Goal: Task Accomplishment & Management: Manage account settings

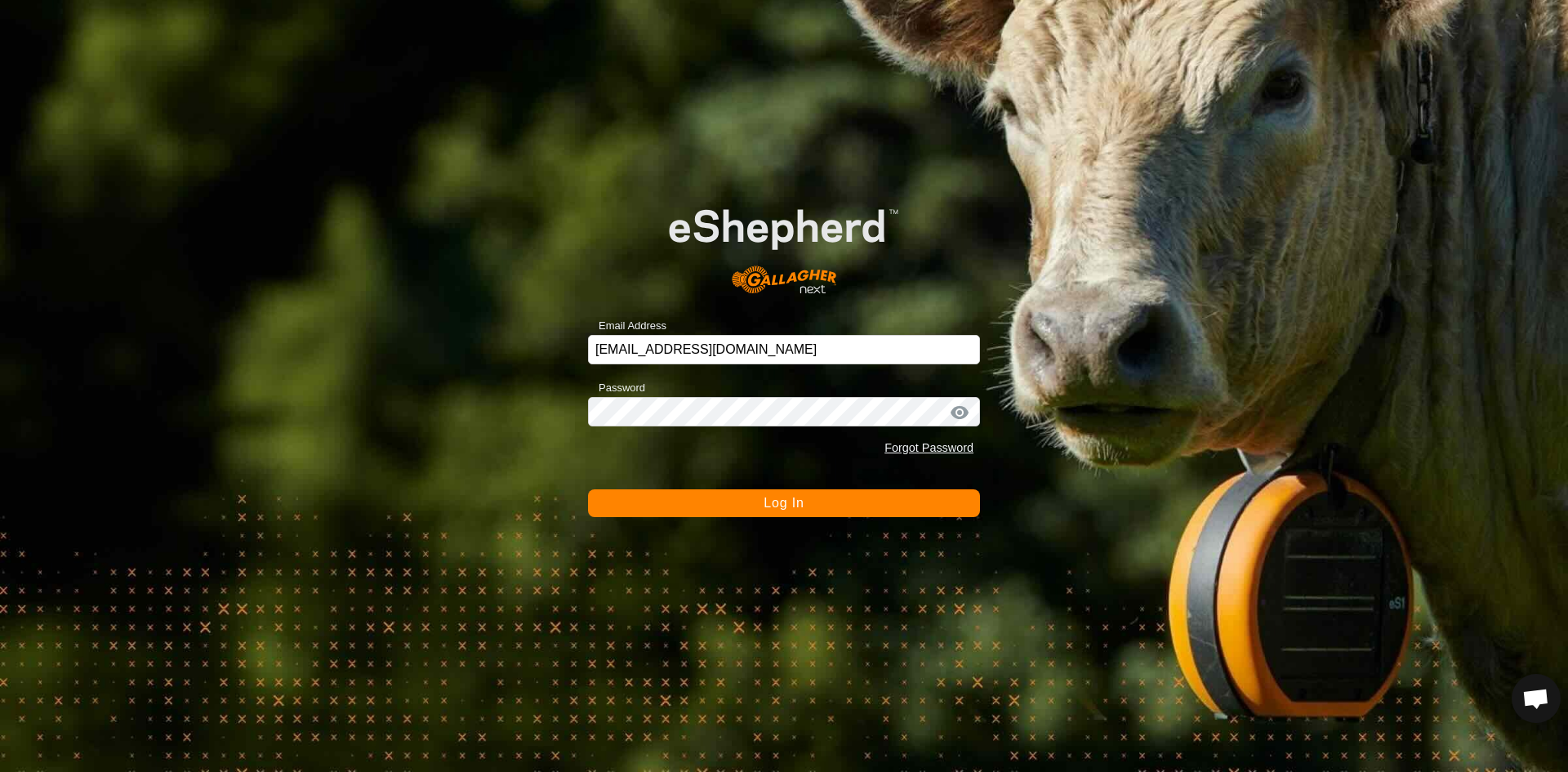
click at [783, 501] on span "Log In" at bounding box center [784, 502] width 40 height 13
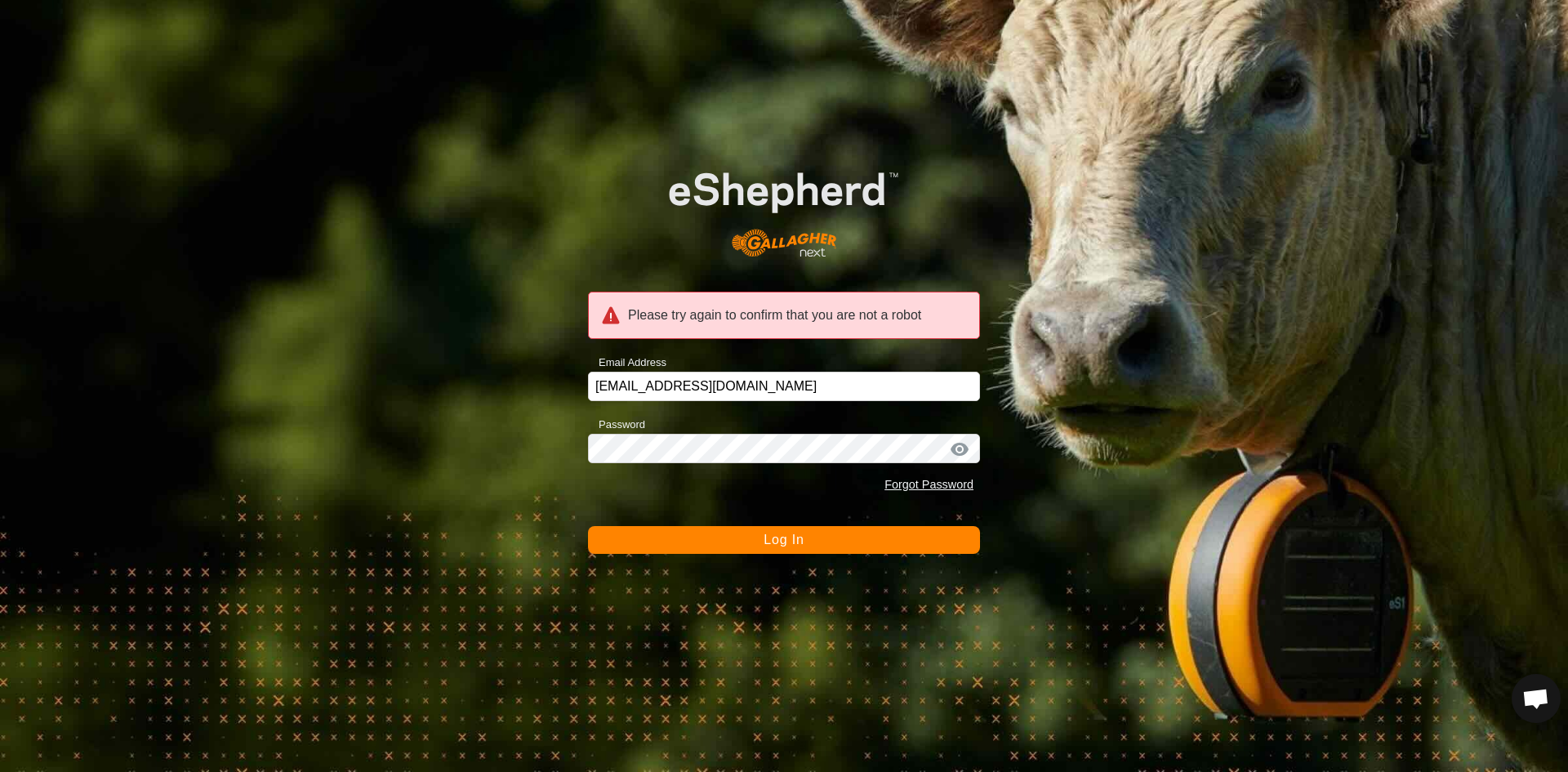
click at [962, 449] on div at bounding box center [959, 449] width 24 height 16
click at [963, 449] on div at bounding box center [959, 449] width 24 height 16
click at [963, 449] on div at bounding box center [959, 449] width 24 height 16
click at [802, 537] on span "Log In" at bounding box center [784, 539] width 40 height 13
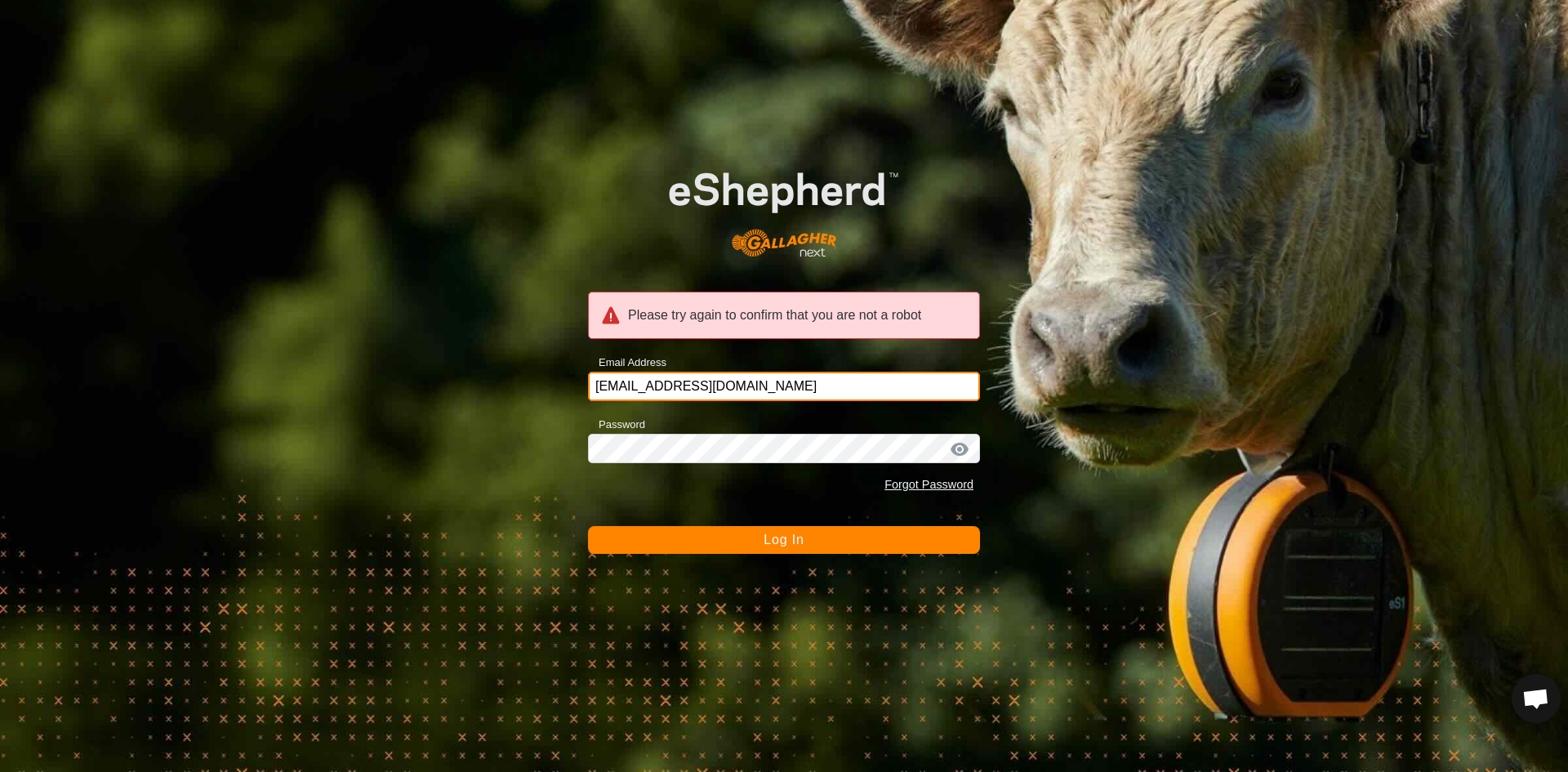
click at [765, 399] on input "wraytimjo@gmail.com" at bounding box center [784, 386] width 392 height 30
click at [793, 543] on span "Log In" at bounding box center [784, 539] width 40 height 13
drag, startPoint x: 749, startPoint y: 390, endPoint x: 514, endPoint y: 396, distance: 235.1
click at [514, 396] on div "Please try again to confirm that you are not a robot Email Address wraytimjo@gm…" at bounding box center [784, 386] width 1568 height 772
click at [966, 449] on div at bounding box center [959, 449] width 24 height 16
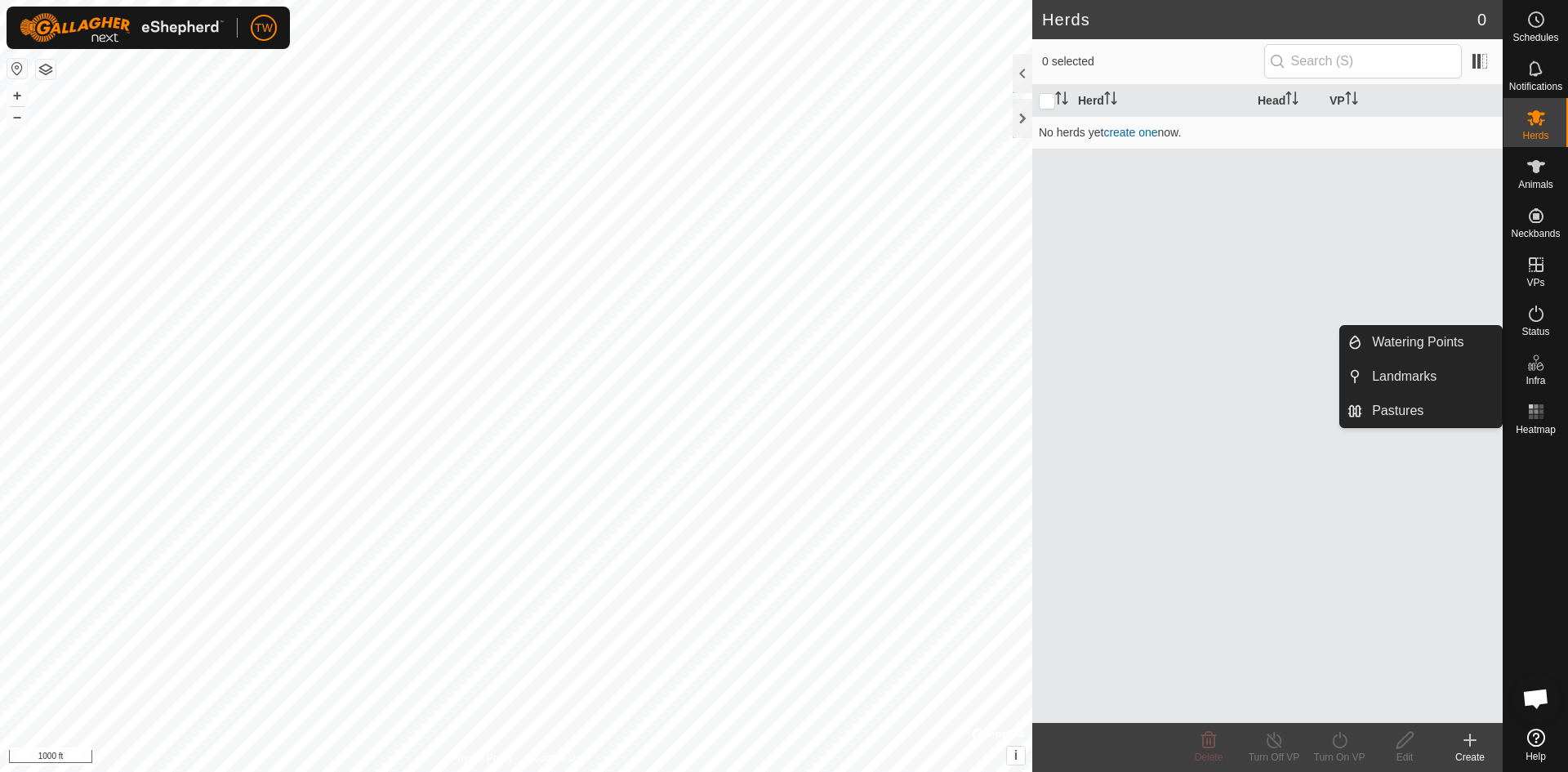
click at [1539, 369] on icon at bounding box center [1537, 363] width 20 height 20
click at [1543, 366] on icon at bounding box center [1540, 366] width 7 height 9
click at [1419, 417] on link "Pastures" at bounding box center [1432, 411] width 139 height 32
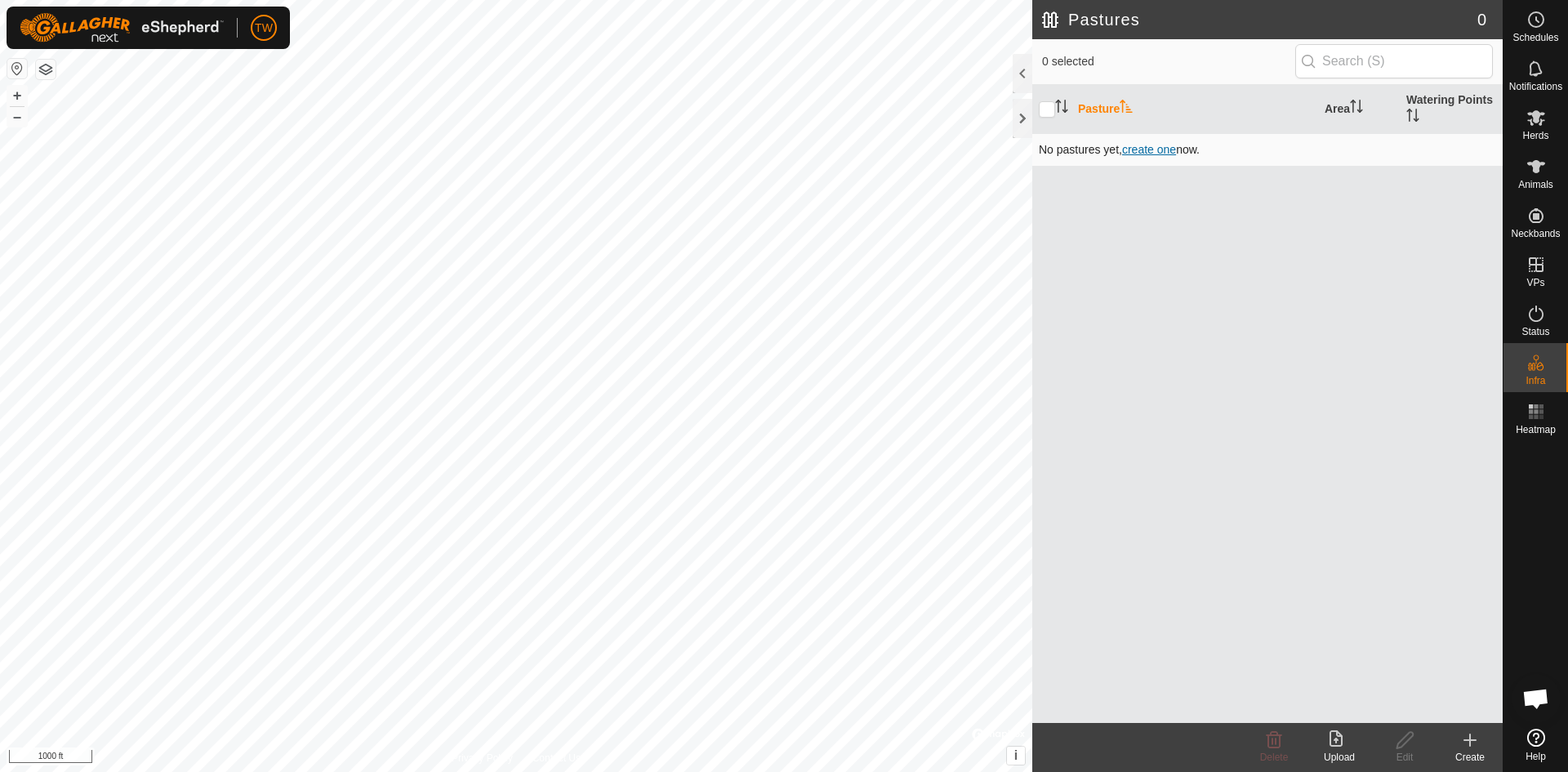
click at [1155, 147] on span "create one" at bounding box center [1150, 149] width 54 height 13
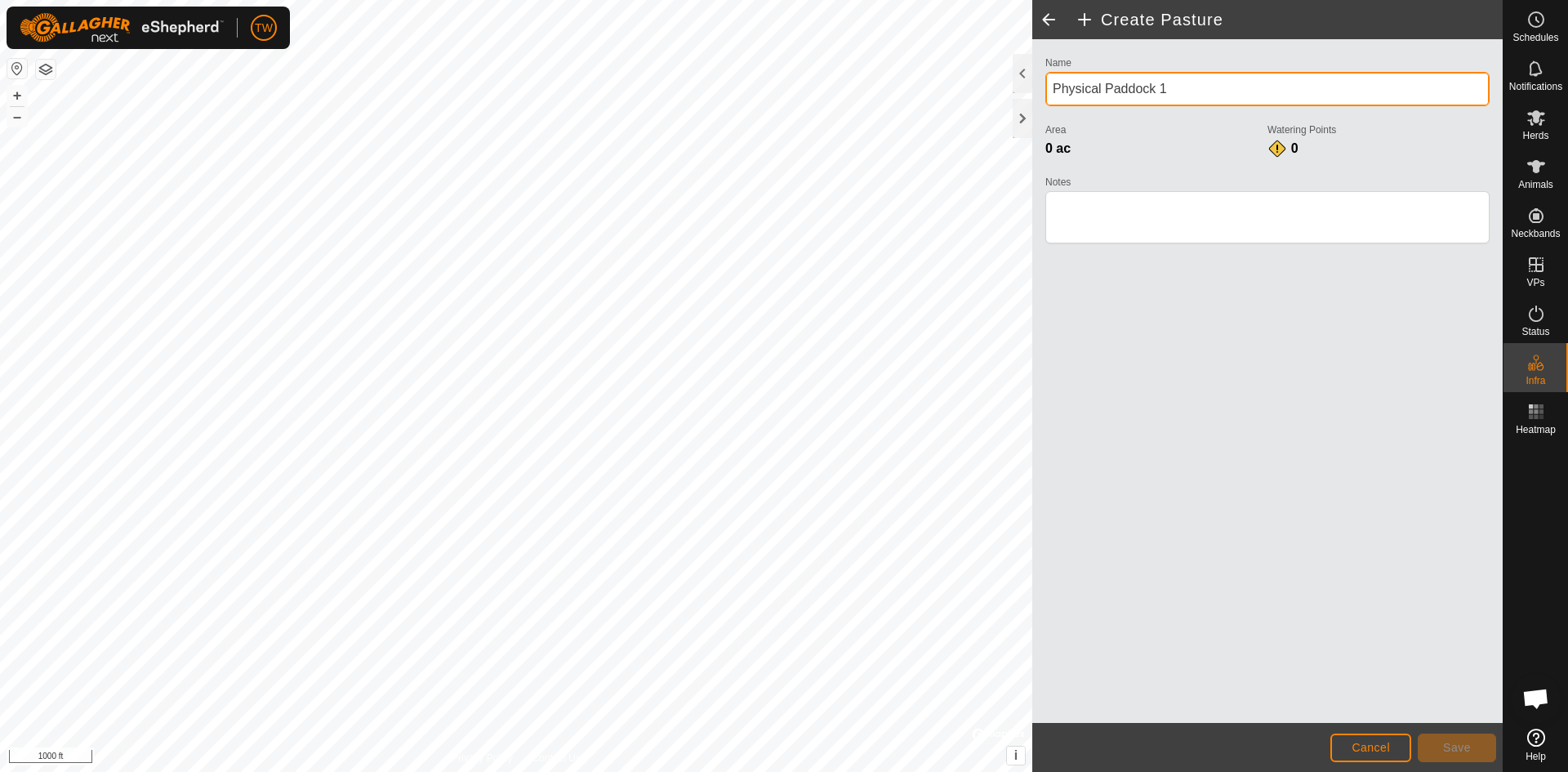
drag, startPoint x: 1182, startPoint y: 85, endPoint x: 1035, endPoint y: 104, distance: 148.2
click at [1035, 105] on div "Name Physical Paddock 1 Area 0 ac Watering Points 0 Notes" at bounding box center [1268, 382] width 470 height 684
type input "[PERSON_NAME] East Half Section"
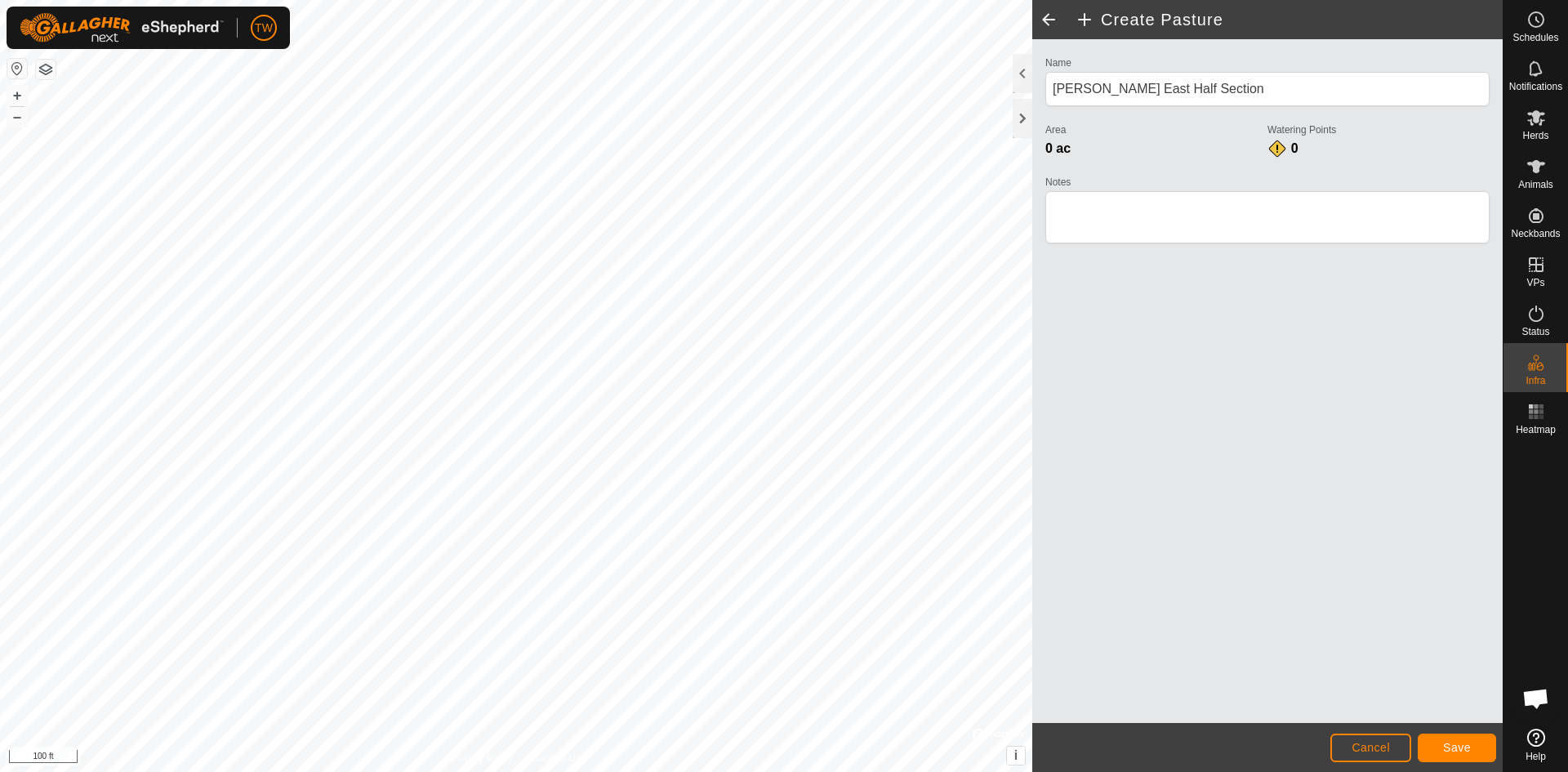
click at [246, 771] on html "TW Schedules Notifications Herds Animals Neckbands VPs Status Infra Heatmap Hel…" at bounding box center [784, 386] width 1568 height 772
click at [227, 771] on html "TW Schedules Notifications Herds Animals Neckbands VPs Status Infra Heatmap Hel…" at bounding box center [784, 386] width 1568 height 772
click at [1460, 750] on span "Save" at bounding box center [1457, 748] width 28 height 13
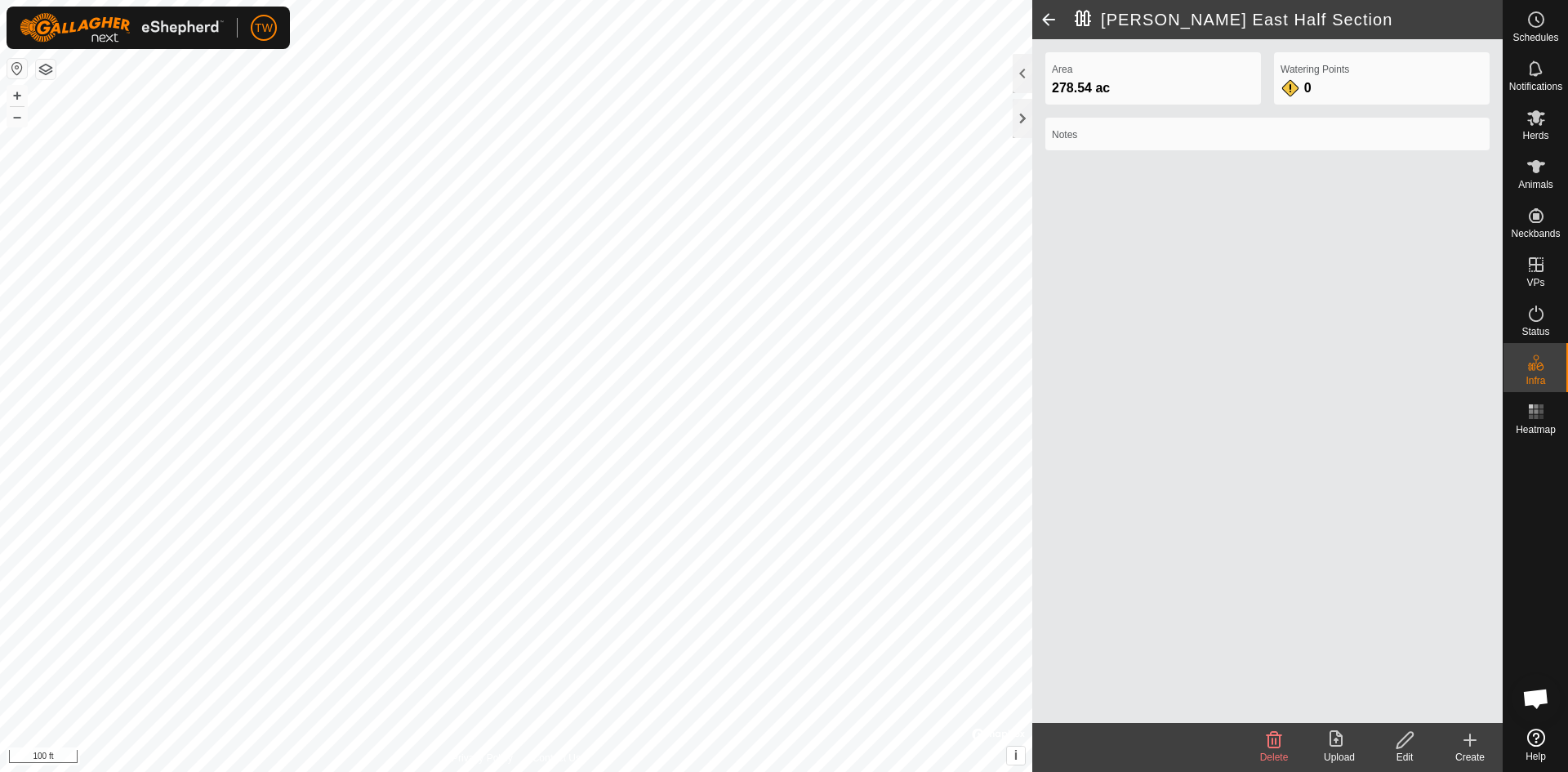
click at [1365, 85] on div "Watering Points 0" at bounding box center [1383, 78] width 216 height 52
click at [1409, 746] on icon at bounding box center [1405, 741] width 21 height 20
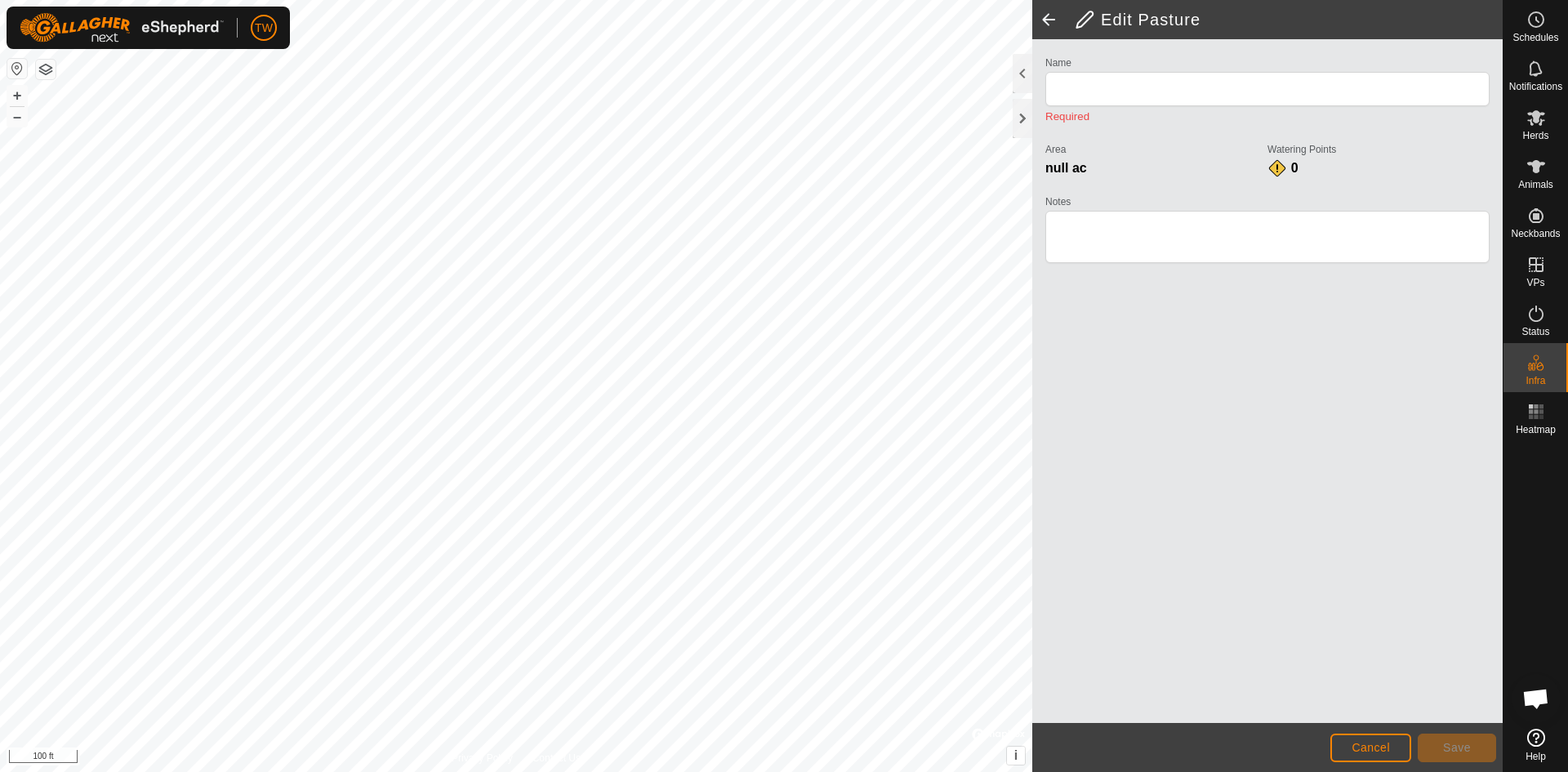
type input "[PERSON_NAME] East Half Section"
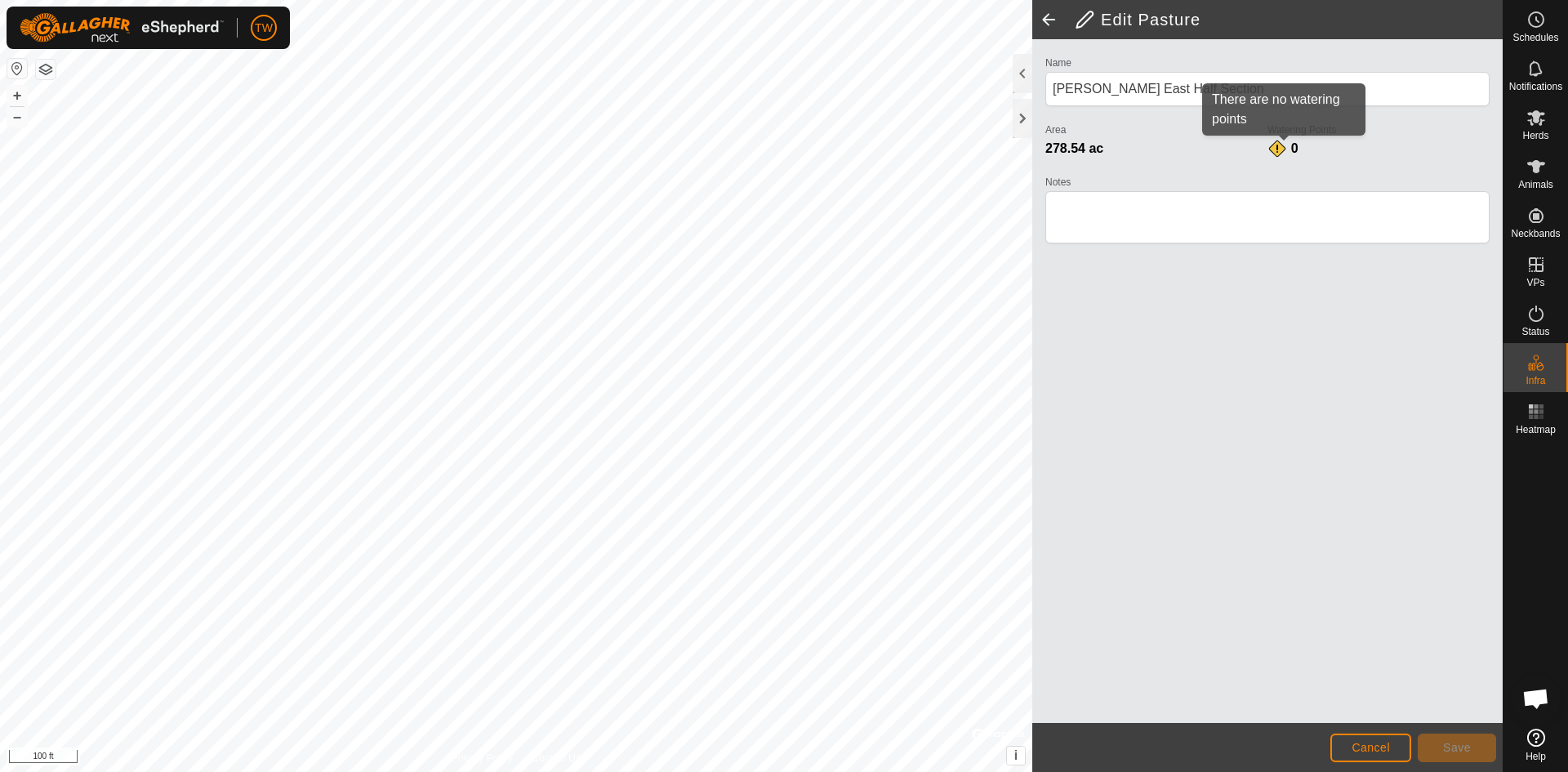
click at [1292, 144] on span "0" at bounding box center [1295, 148] width 7 height 13
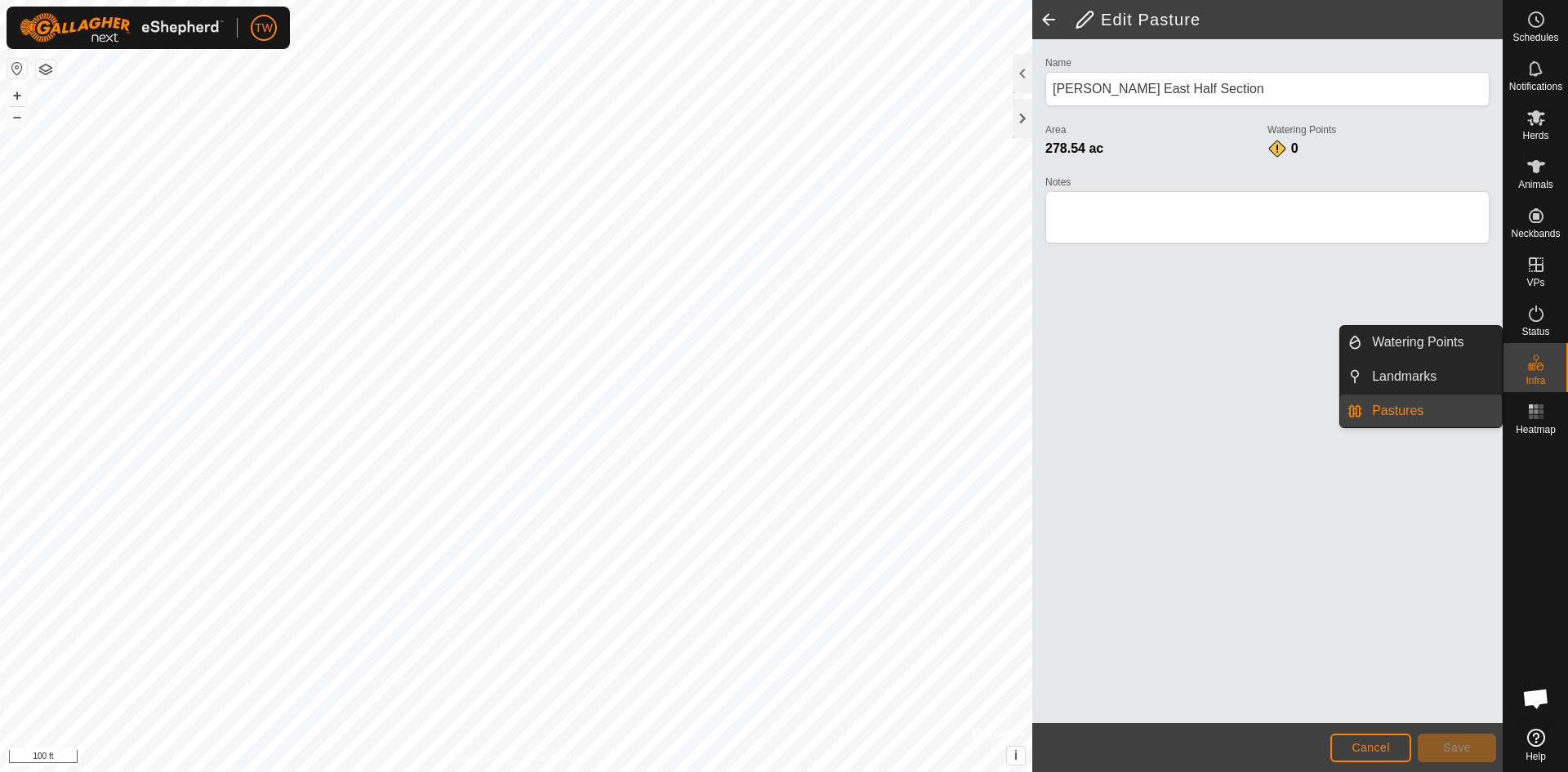
click at [1546, 360] on icon at bounding box center [1537, 363] width 20 height 20
click at [1436, 340] on link "Watering Points" at bounding box center [1432, 342] width 139 height 32
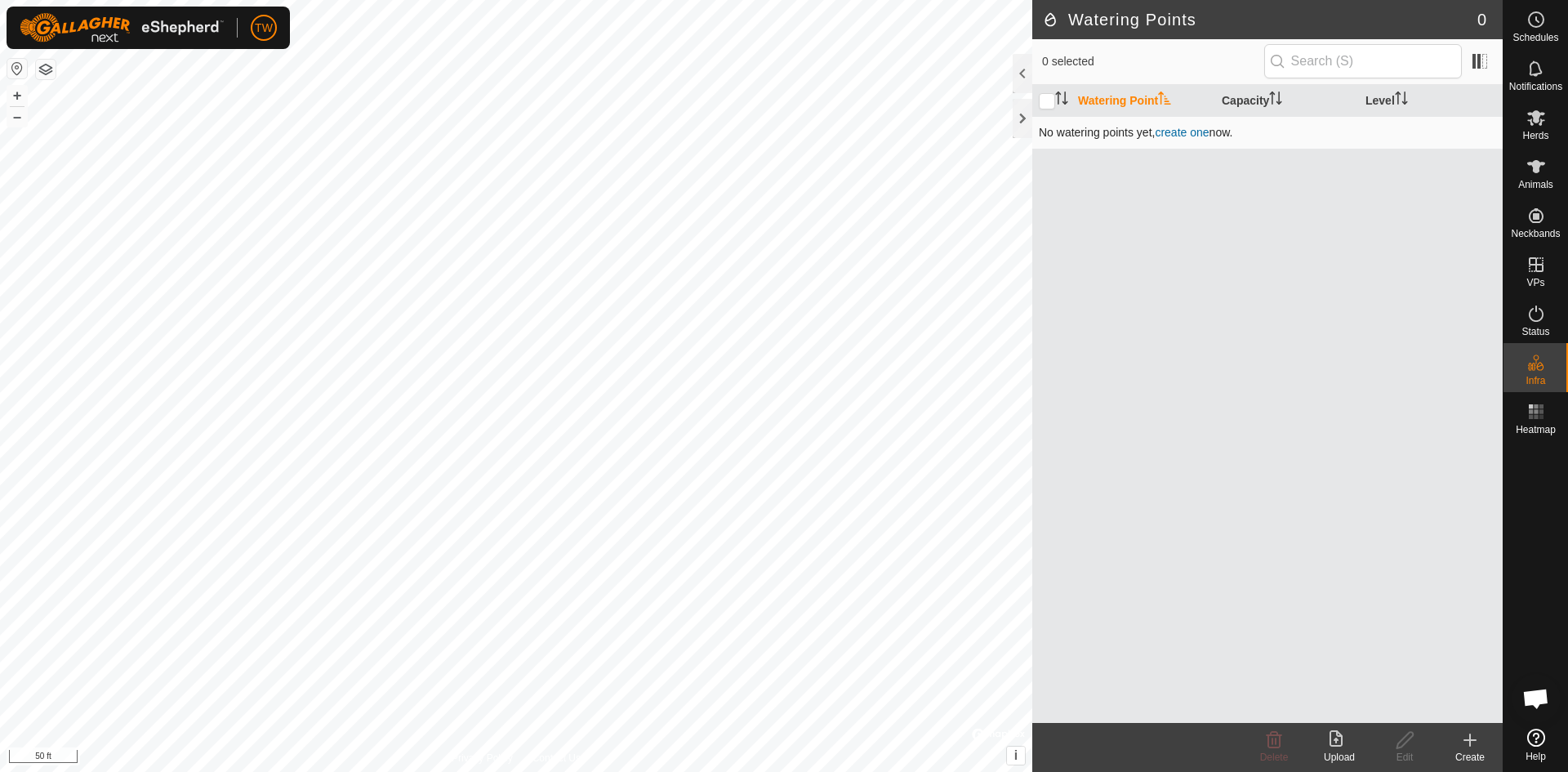
click at [1186, 129] on link "create one" at bounding box center [1182, 132] width 54 height 13
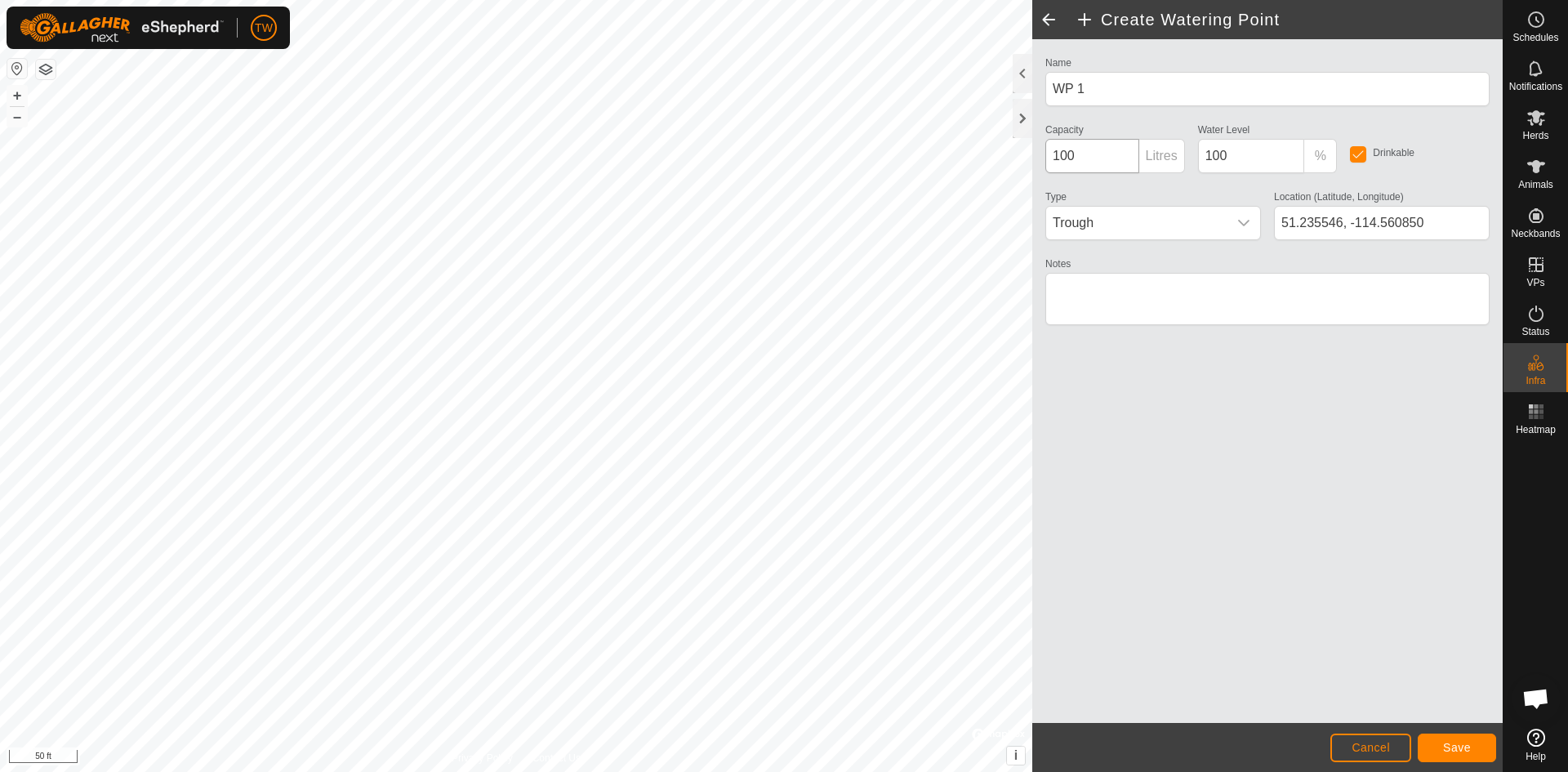
type input "51.235466, -114.560728"
drag, startPoint x: 1095, startPoint y: 87, endPoint x: 1038, endPoint y: 94, distance: 57.4
click at [1039, 94] on div "Name WP 1" at bounding box center [1268, 79] width 458 height 54
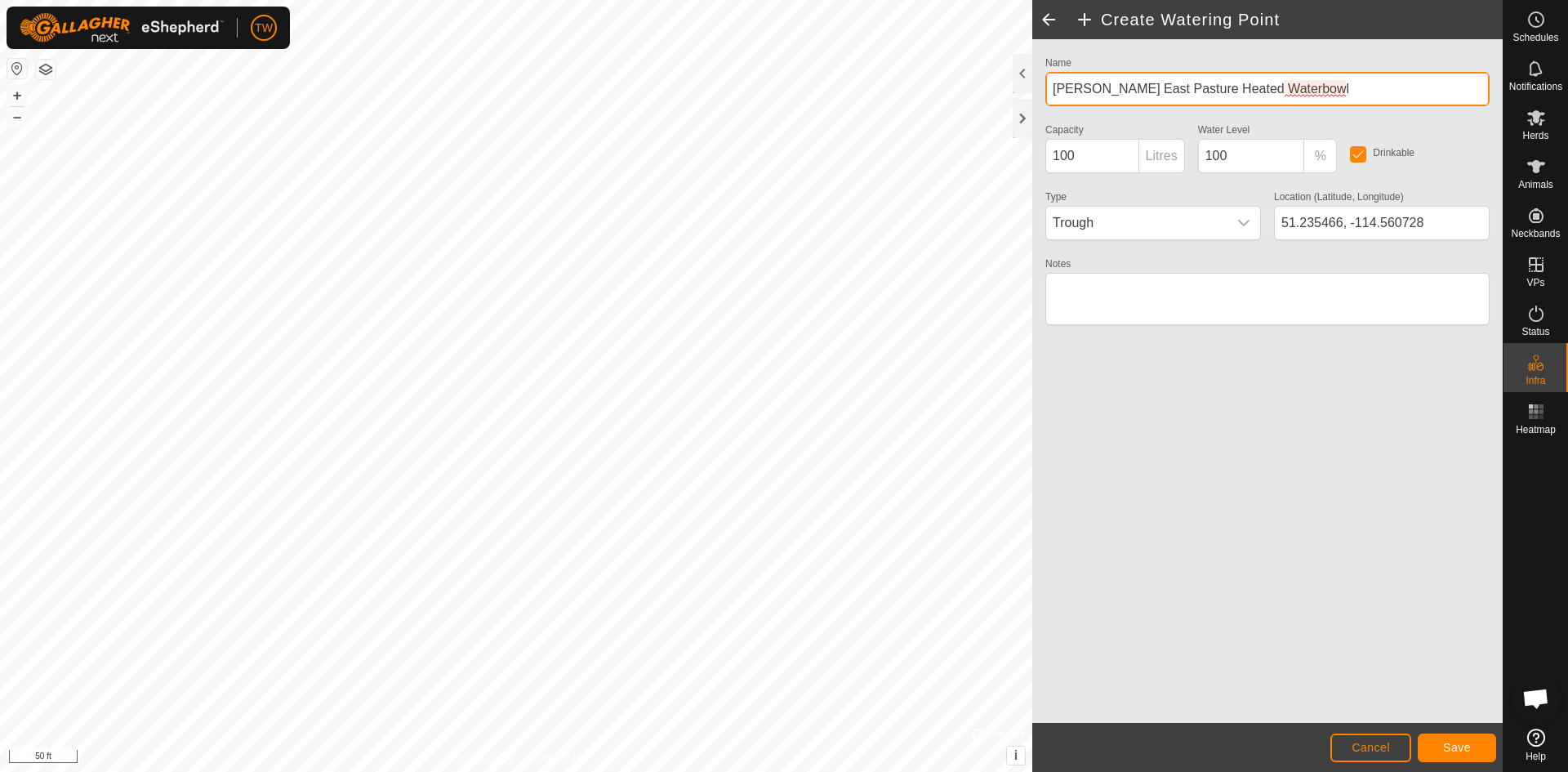
type input "[PERSON_NAME] East Pasture Heated Waterbowl"
click at [1257, 465] on div "Name [PERSON_NAME] East Pasture Heated Waterbowl Capacity 100 Litres Water Leve…" at bounding box center [1268, 382] width 470 height 684
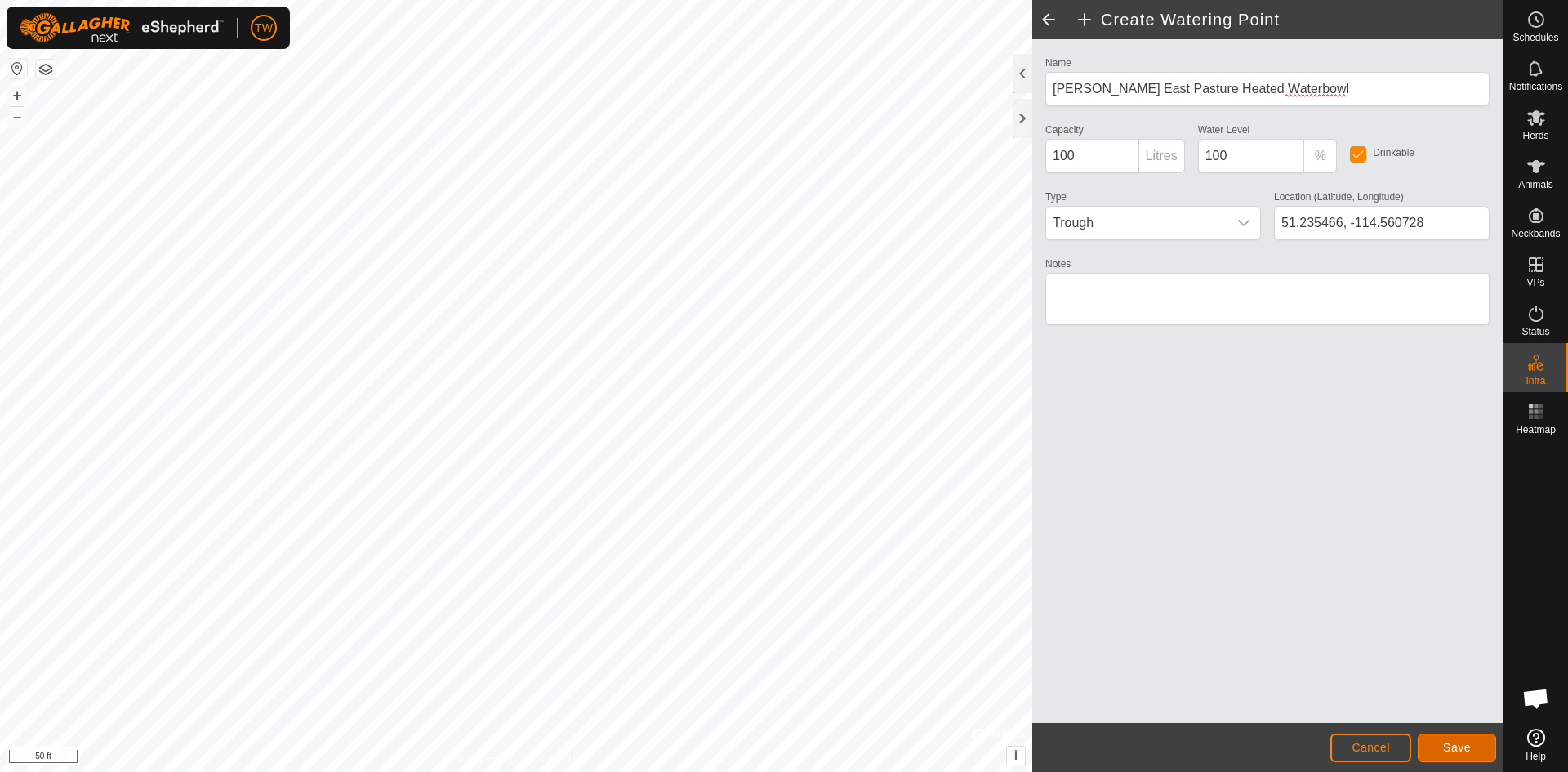
click at [1474, 744] on button "Save" at bounding box center [1456, 748] width 78 height 29
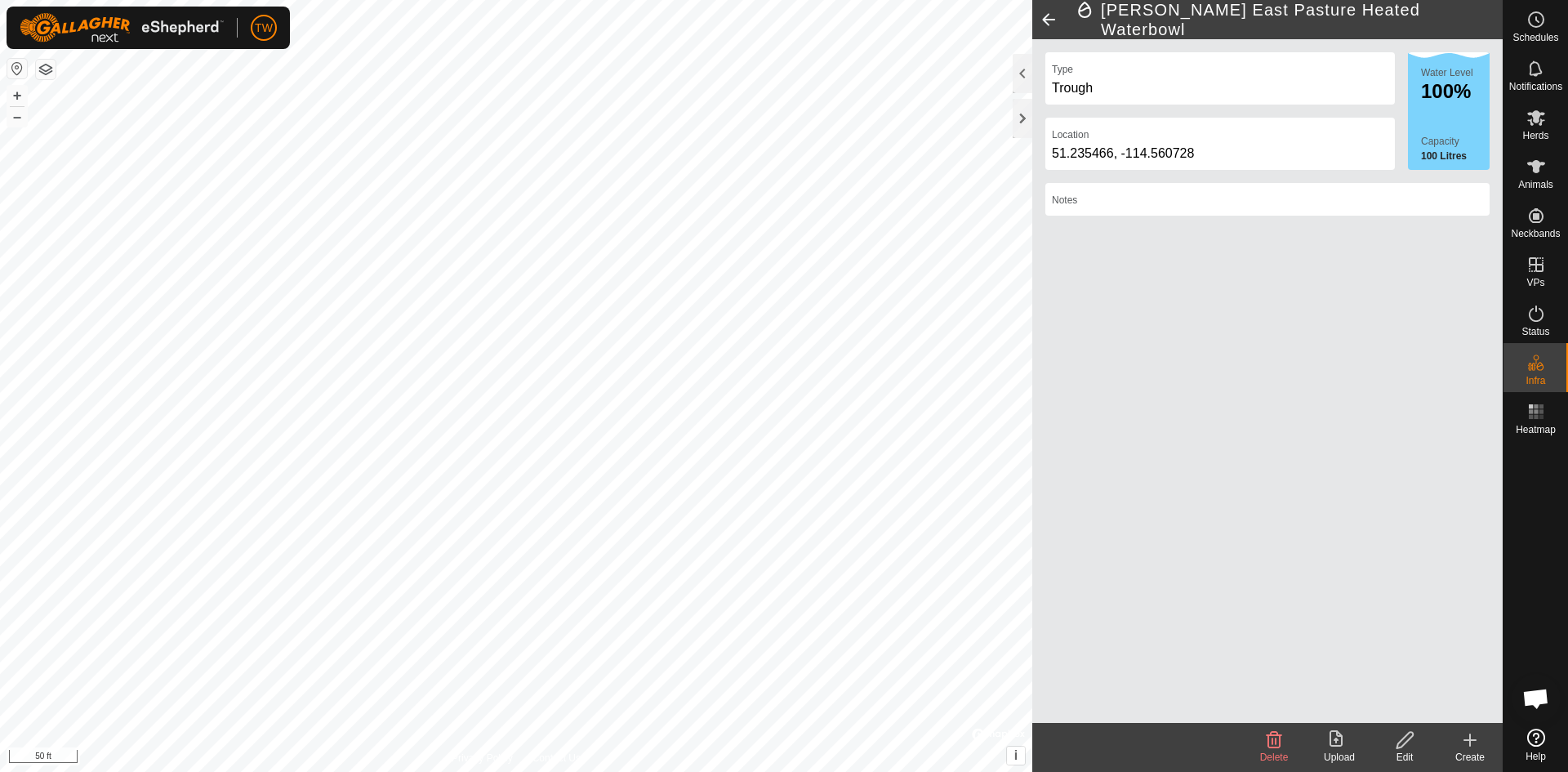
click at [1044, 15] on span at bounding box center [1049, 20] width 32 height 40
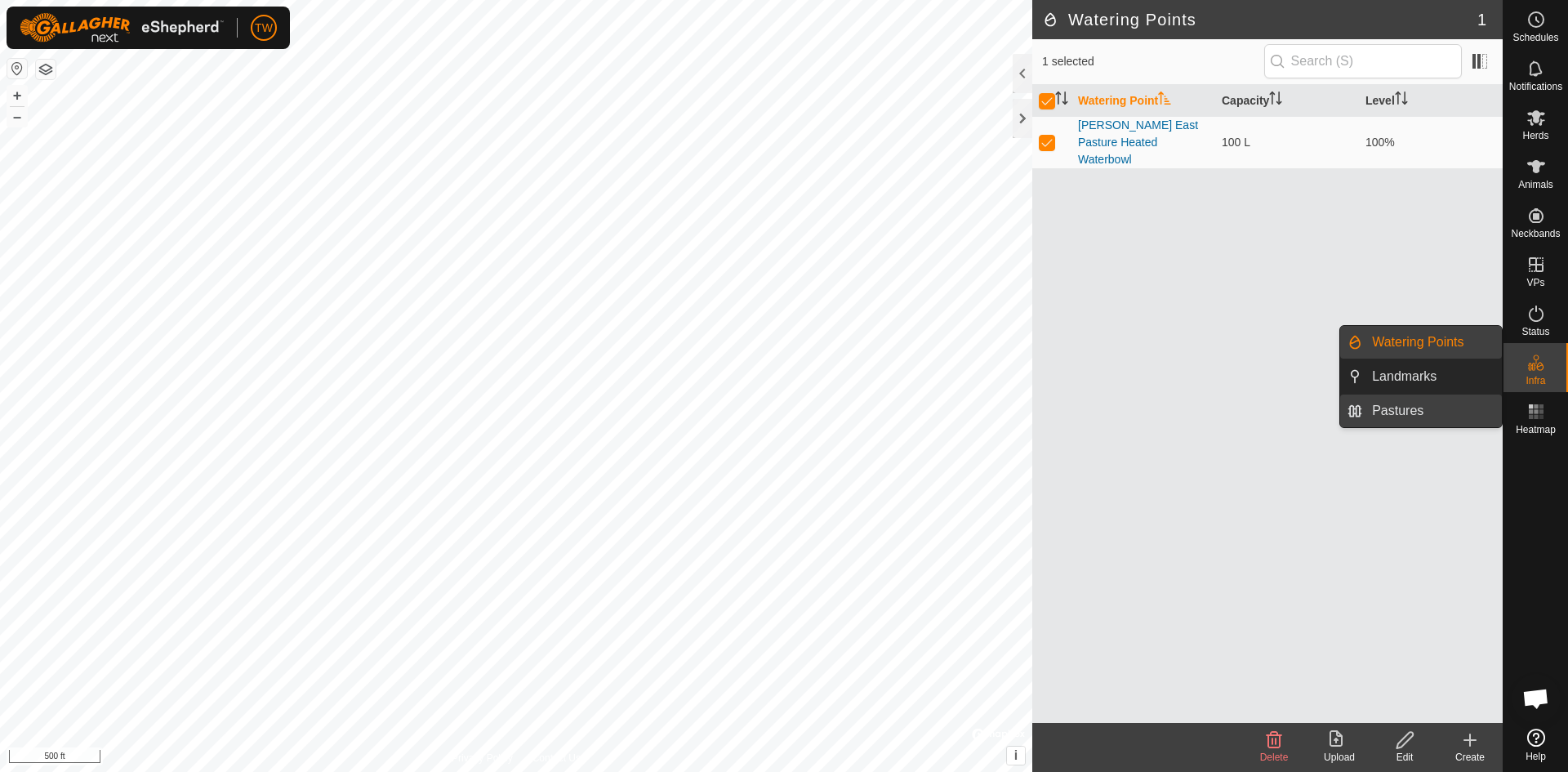
click at [1413, 417] on link "Pastures" at bounding box center [1432, 411] width 139 height 32
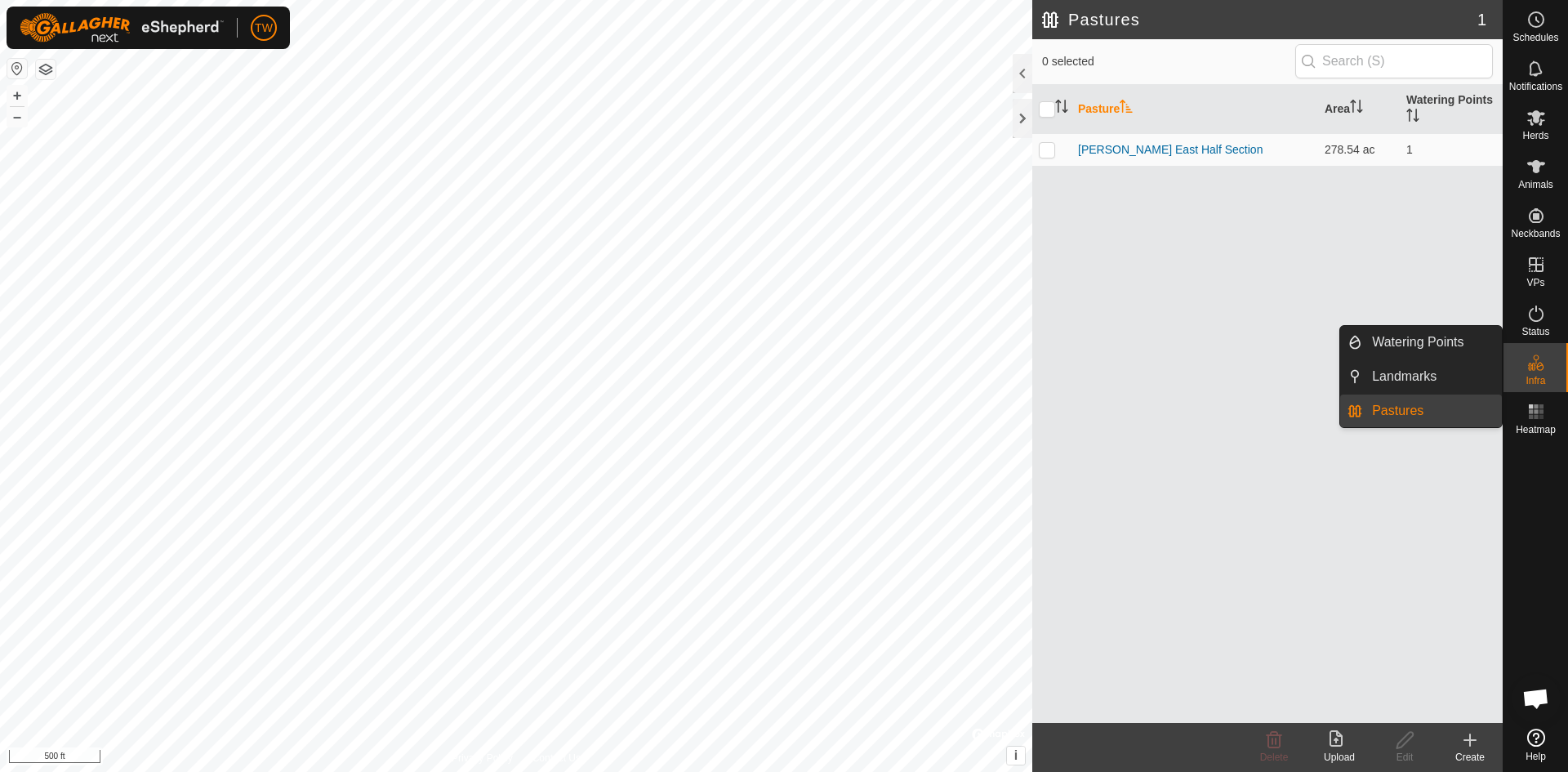
click at [1375, 412] on link "Pastures" at bounding box center [1432, 411] width 139 height 32
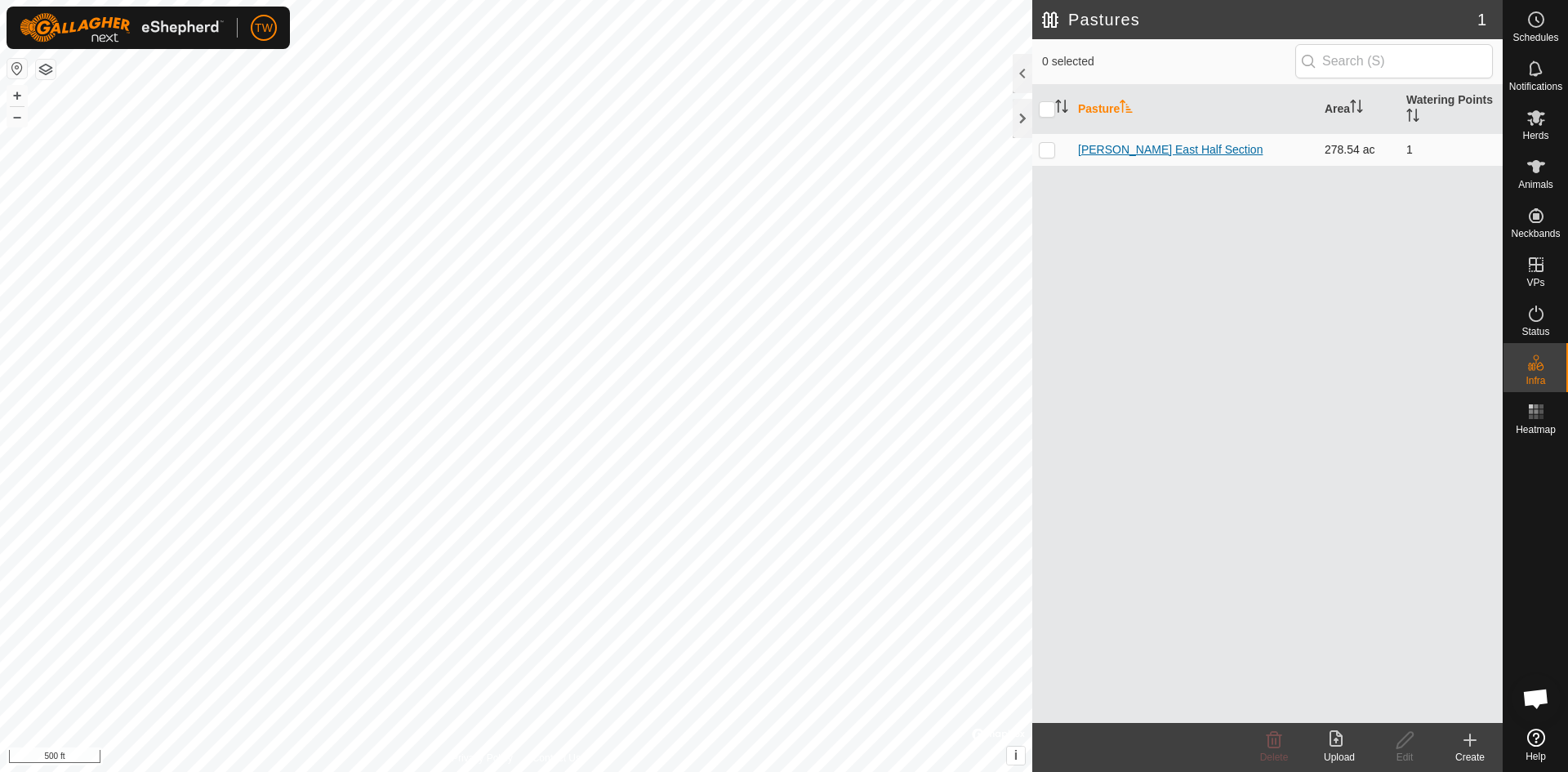
click at [1150, 155] on link "[PERSON_NAME] East Half Section" at bounding box center [1170, 149] width 184 height 13
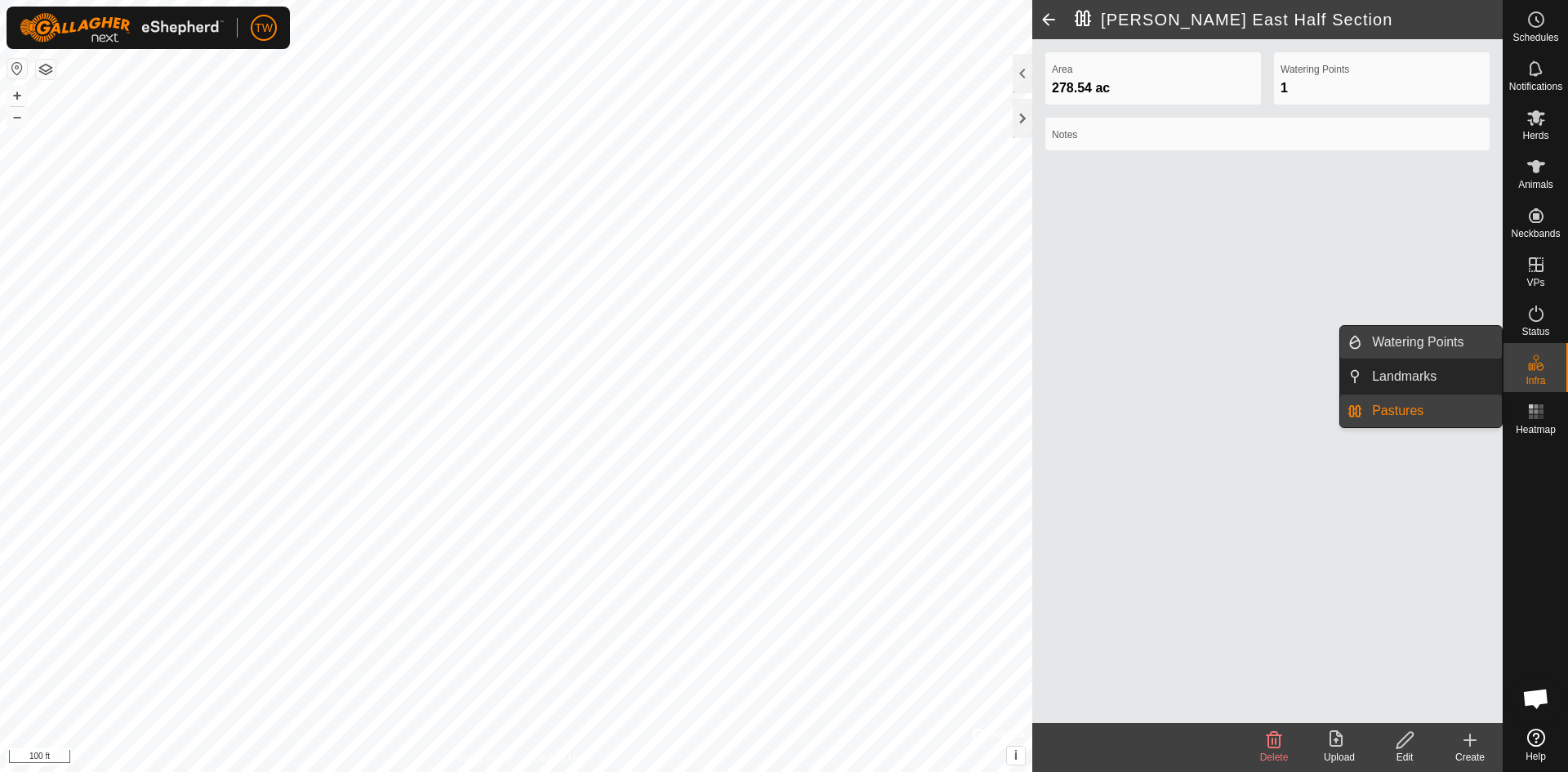
click at [1412, 342] on link "Watering Points" at bounding box center [1432, 342] width 139 height 32
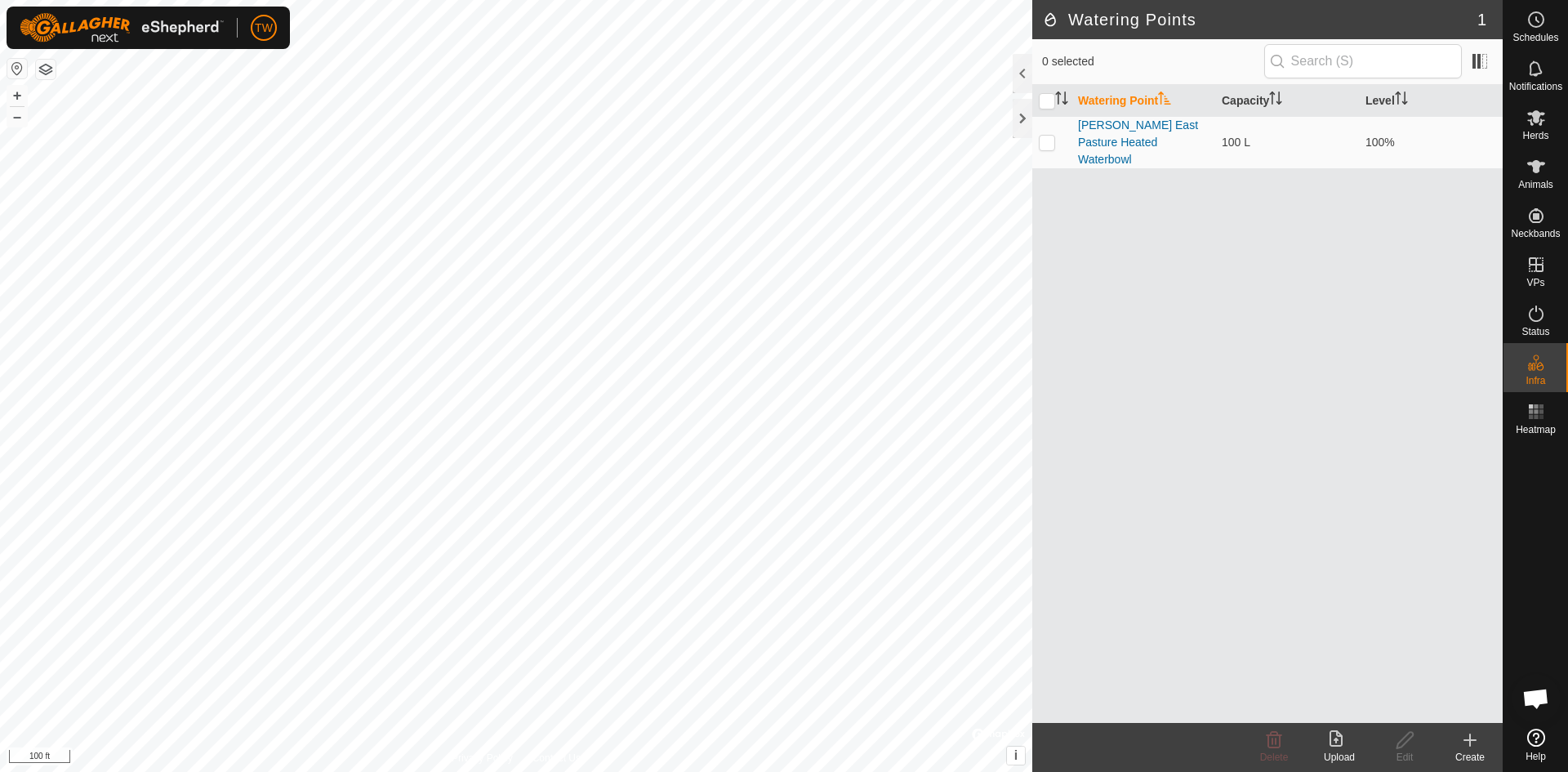
click at [1471, 741] on icon at bounding box center [1471, 741] width 20 height 20
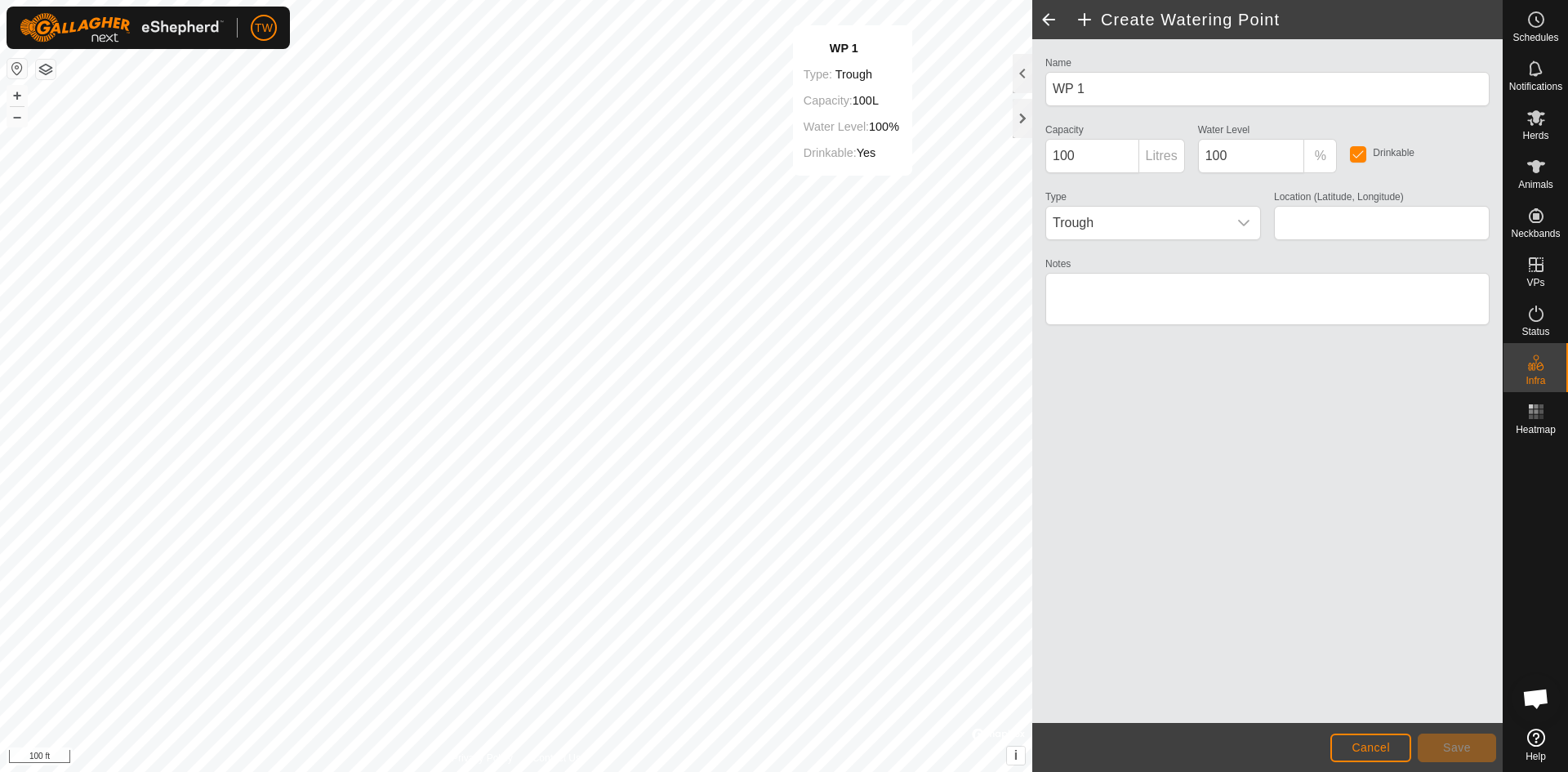
type input "51.320342, -113.710269"
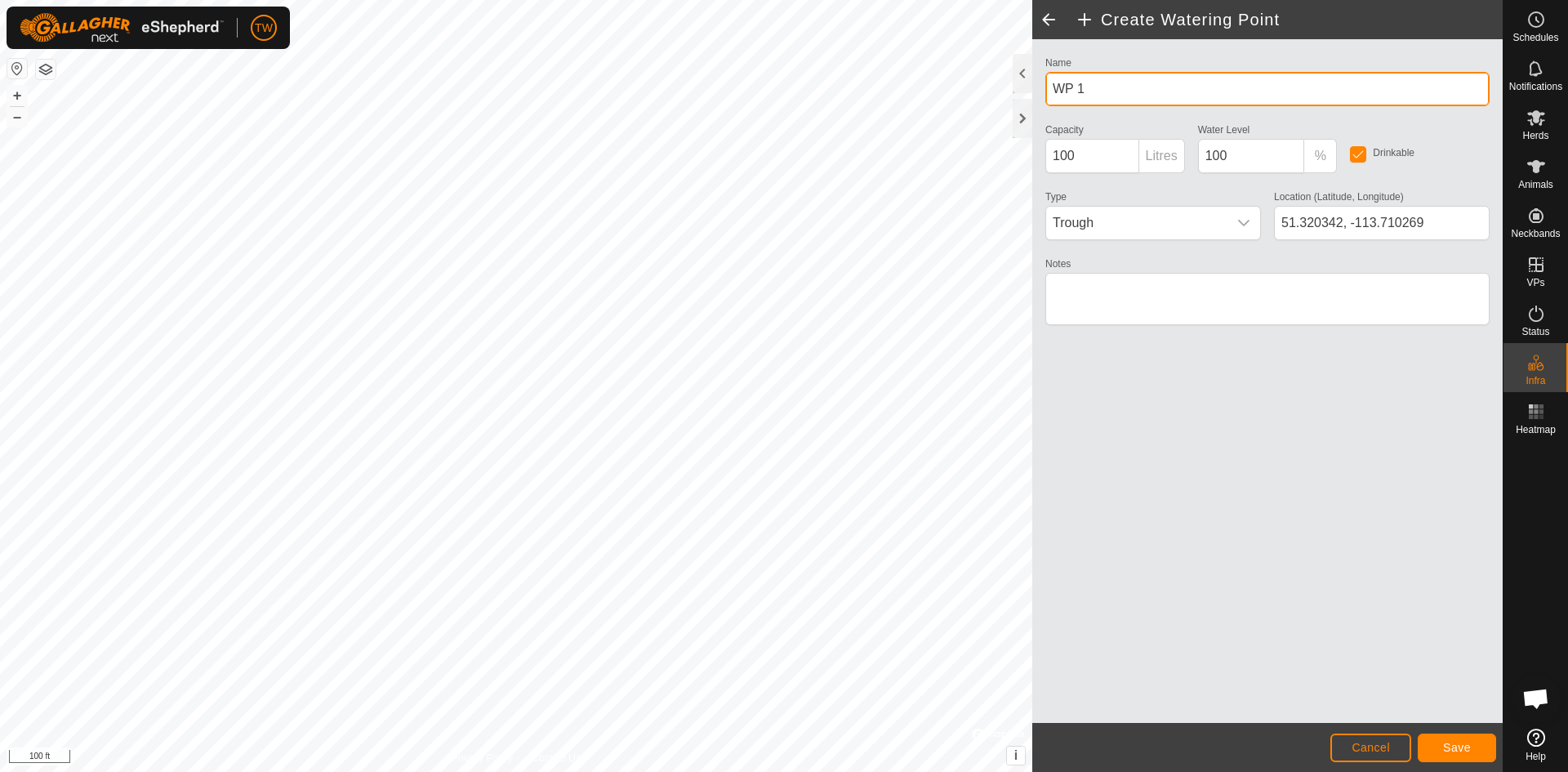
click at [988, 103] on div "Create Watering Point Name WP 1 Capacity 100 Litres Water Level 100 % Drinkable…" at bounding box center [751, 386] width 1503 height 772
type input "[PERSON_NAME]'s Main Water Trough"
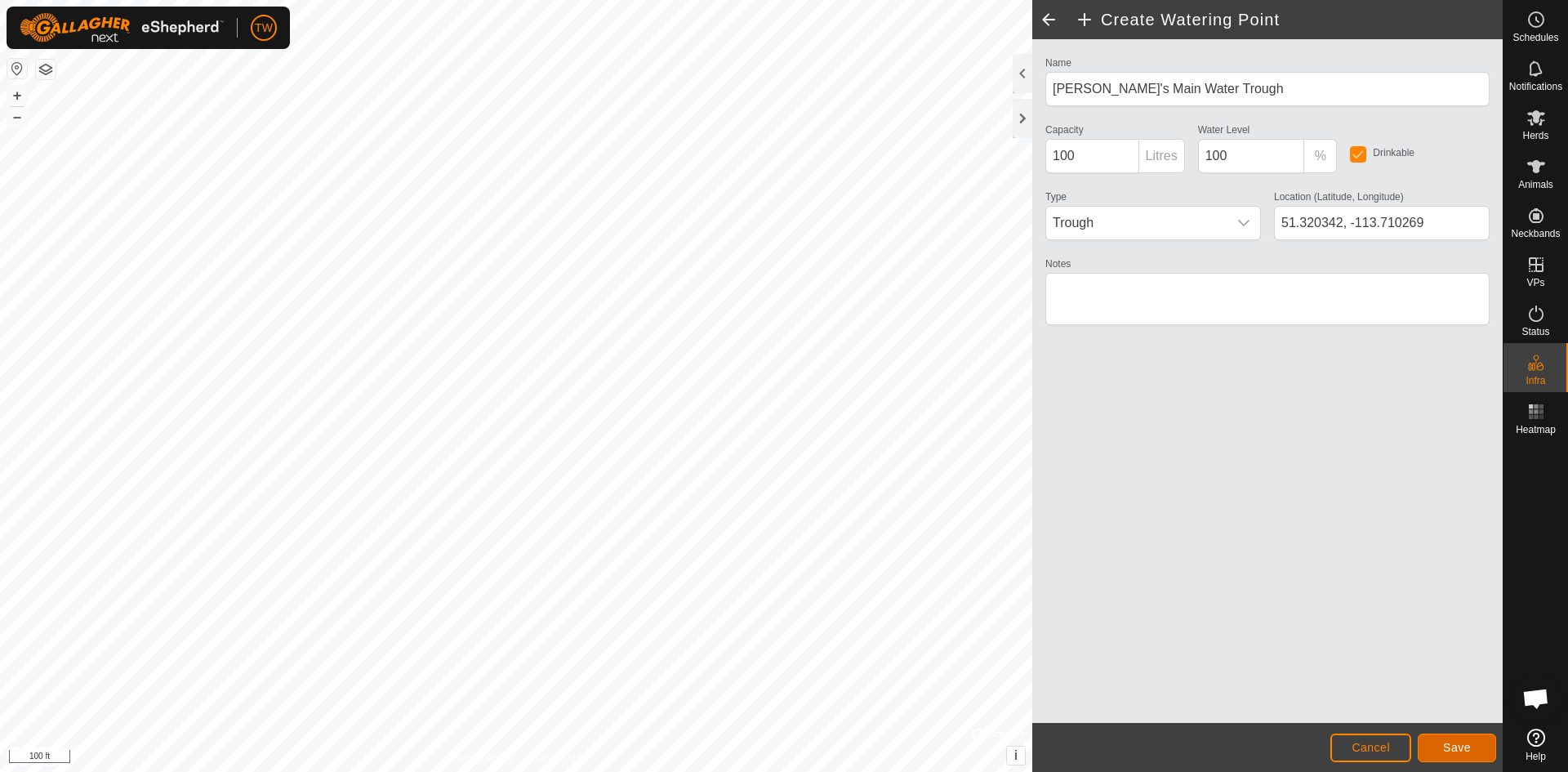
click at [1462, 749] on span "Save" at bounding box center [1457, 748] width 28 height 13
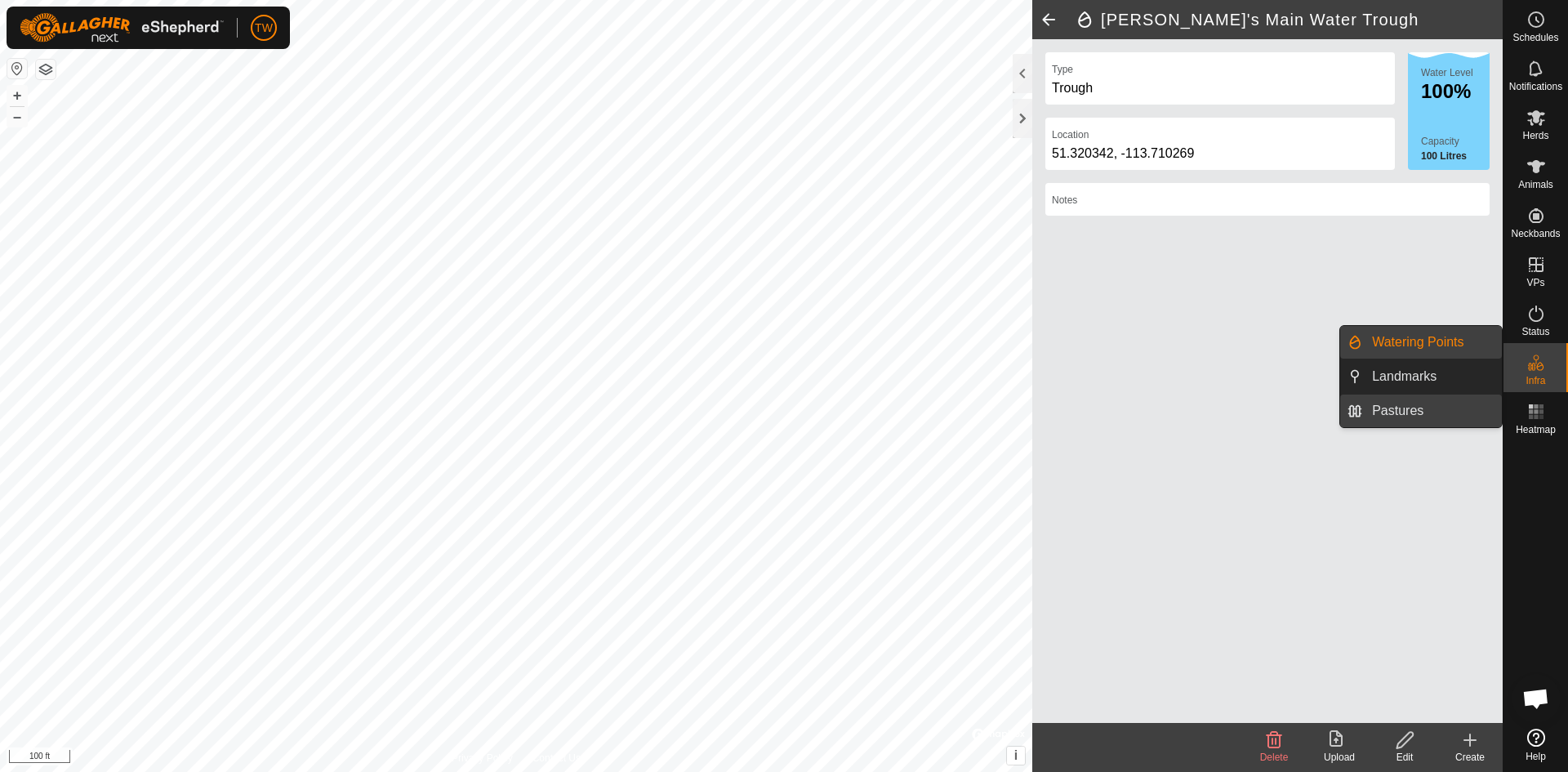
click at [1406, 407] on link "Pastures" at bounding box center [1432, 411] width 139 height 32
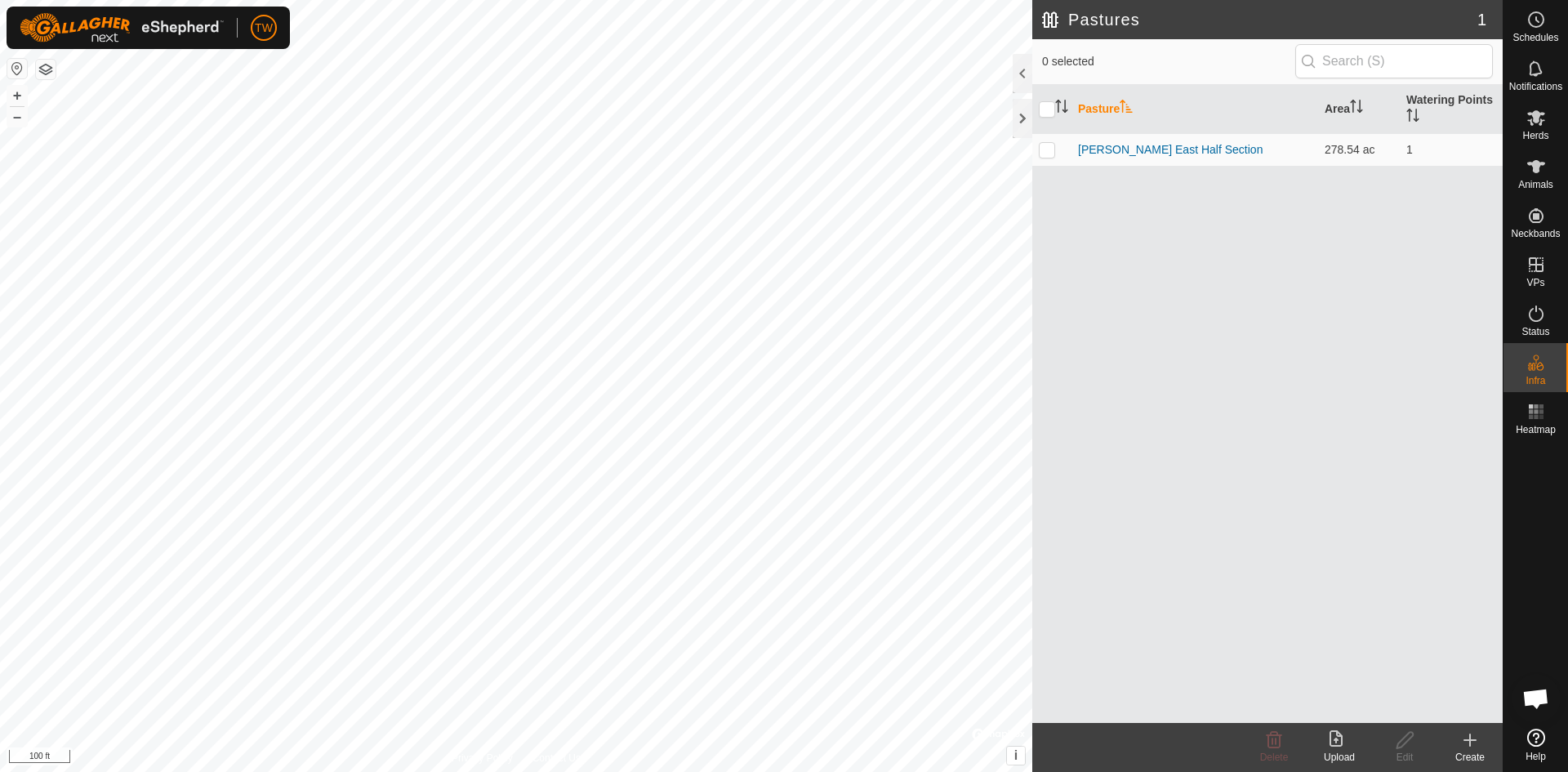
click at [1473, 744] on icon at bounding box center [1471, 741] width 20 height 20
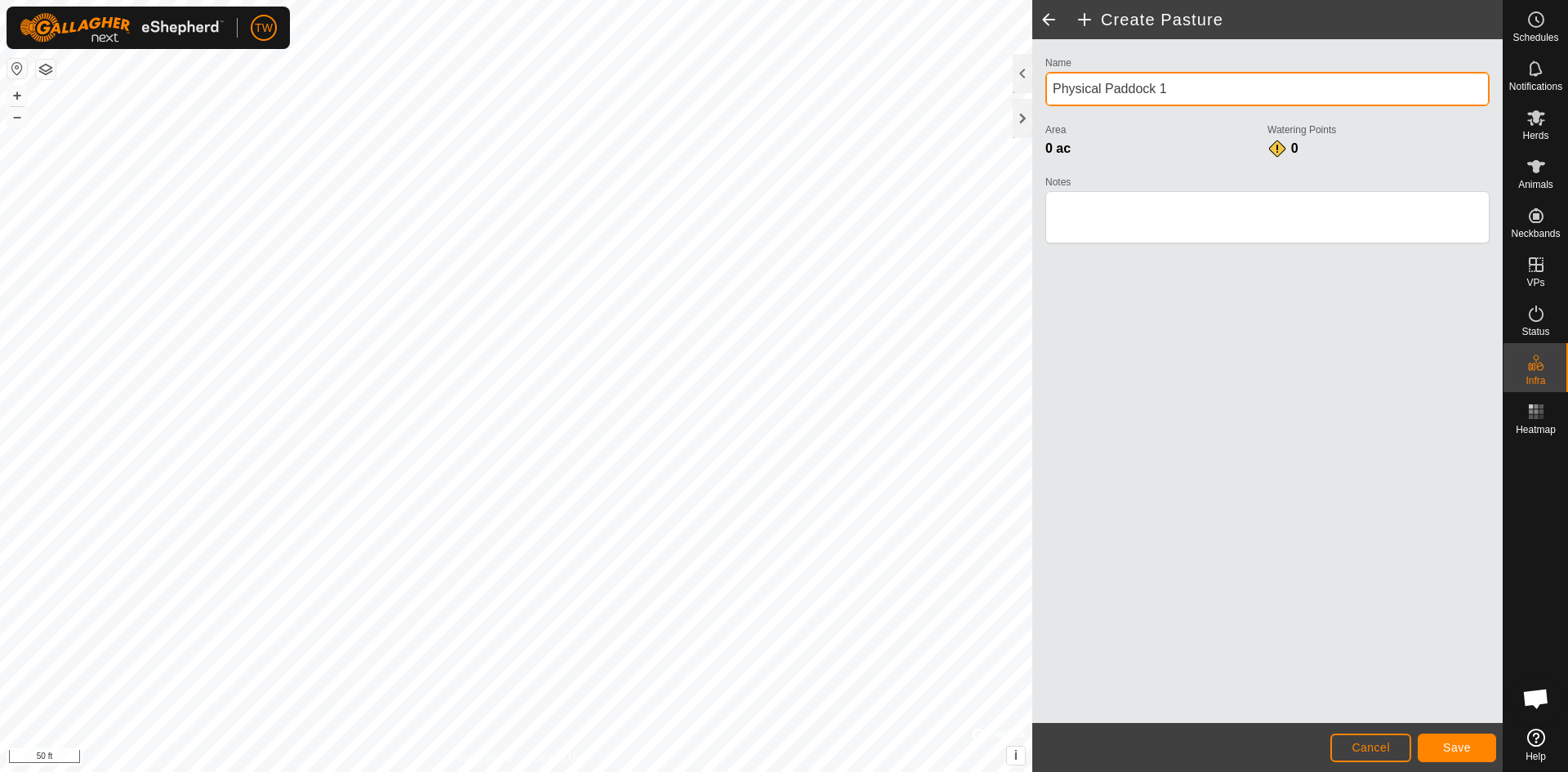
click at [1190, 90] on input "Physical Paddock 1" at bounding box center [1268, 89] width 444 height 34
drag, startPoint x: 1190, startPoint y: 90, endPoint x: 1053, endPoint y: 94, distance: 137.1
click at [1053, 94] on input "Physical Paddock 1" at bounding box center [1268, 89] width 444 height 34
click at [1182, 94] on input "Physical Paddock 1" at bounding box center [1268, 89] width 444 height 34
click at [939, 121] on div "Create Pasture Name Physical Paddock 1 Area 0 ac Watering Points 0 Notes Cancel…" at bounding box center [751, 386] width 1503 height 772
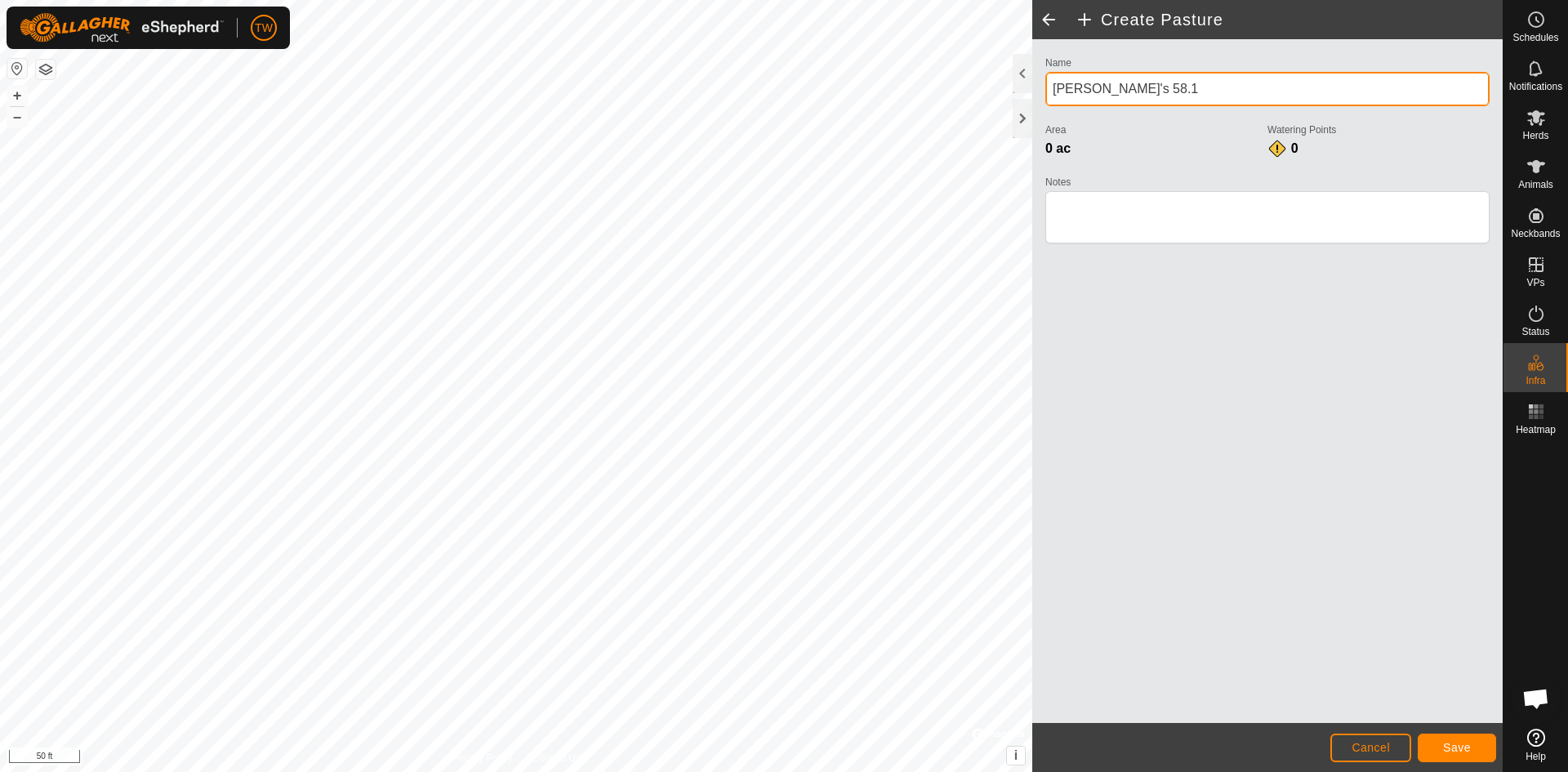
click at [1089, 87] on input "[PERSON_NAME]'s 58.1" at bounding box center [1268, 89] width 444 height 34
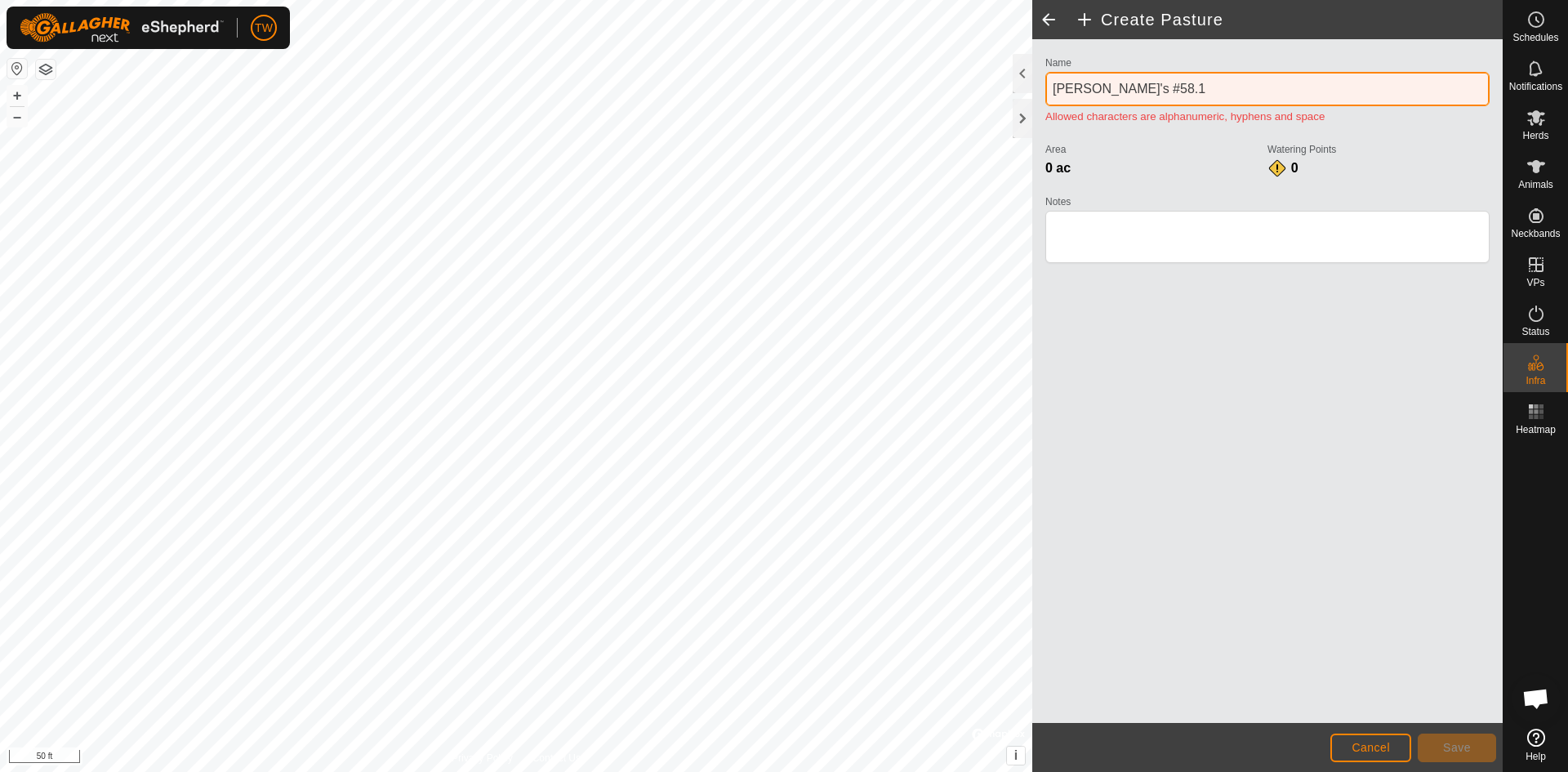
type input "[PERSON_NAME]'s 58.1"
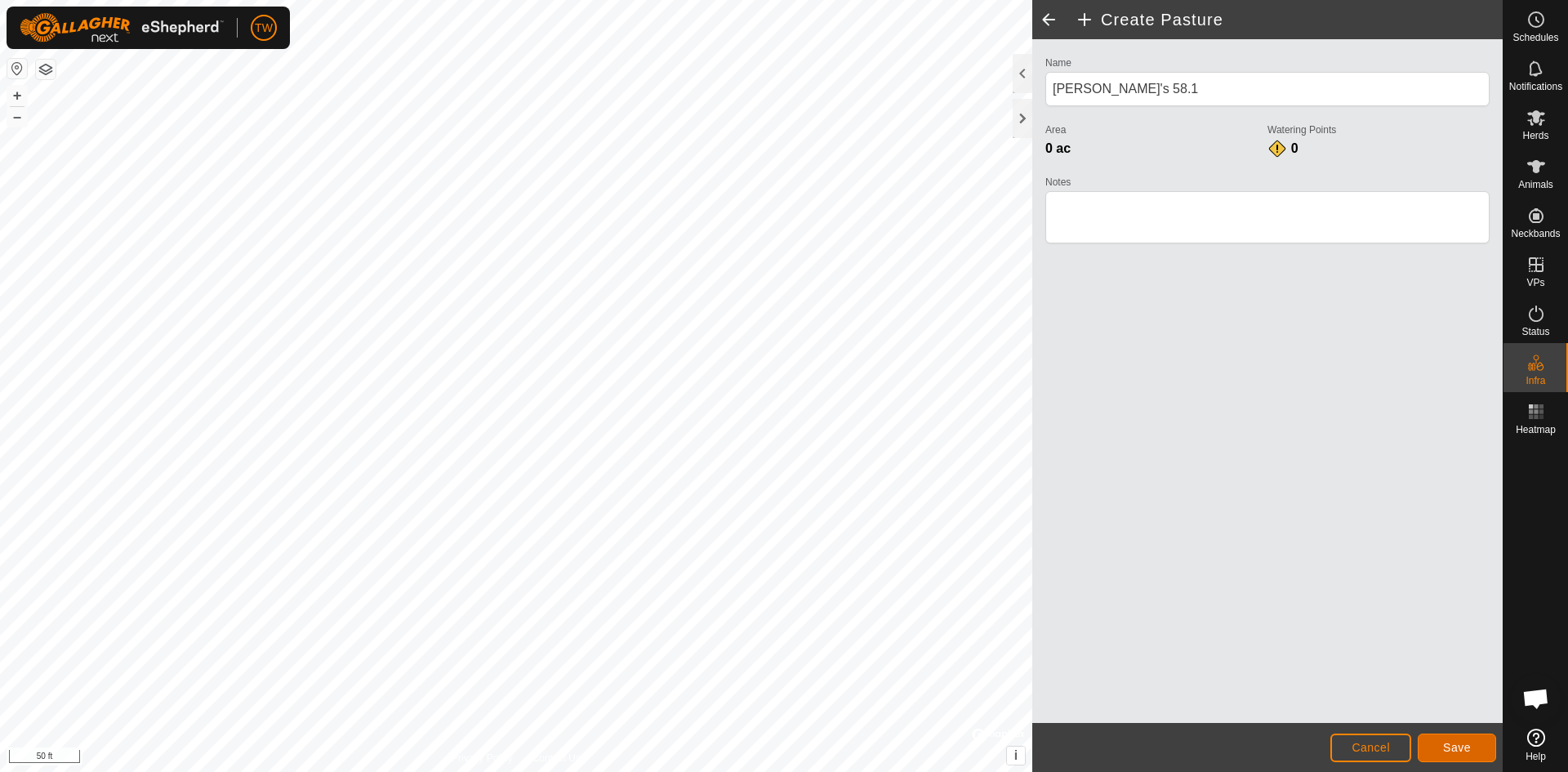
click at [1474, 747] on button "Save" at bounding box center [1456, 748] width 78 height 29
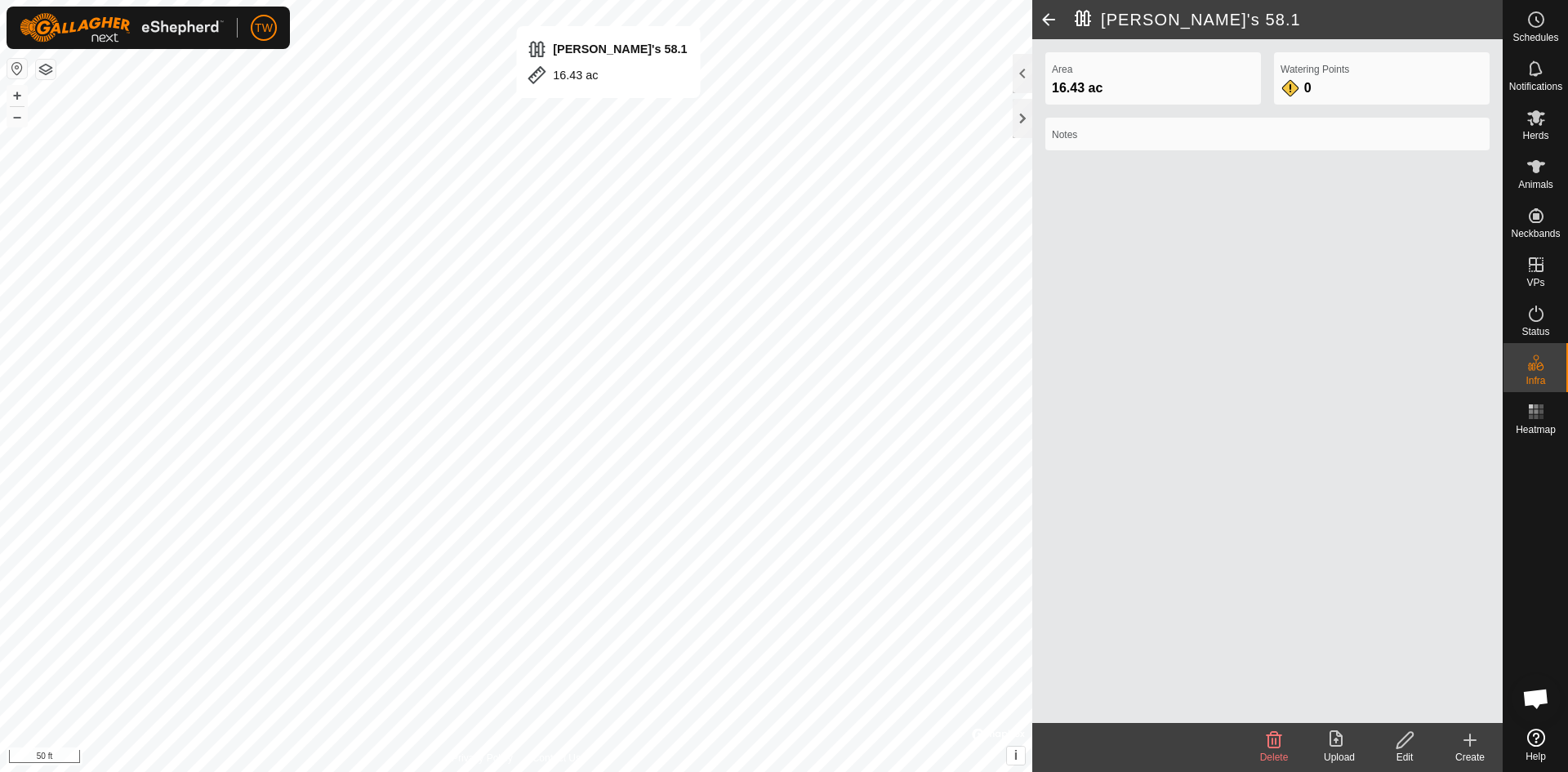
click at [589, 0] on html "TW Schedules Notifications Herds Animals Neckbands VPs Status Infra Heatmap Hel…" at bounding box center [784, 386] width 1568 height 772
click at [533, 771] on html "TW Schedules Notifications Herds Animals Neckbands VPs Status Infra Heatmap Hel…" at bounding box center [784, 386] width 1568 height 772
click at [687, 0] on html "TW Schedules Notifications Herds Animals Neckbands VPs Status Infra Heatmap Hel…" at bounding box center [784, 386] width 1568 height 772
click at [661, 771] on html "TW Schedules Notifications Herds Animals Neckbands VPs Status Infra Heatmap Hel…" at bounding box center [784, 386] width 1568 height 772
click at [775, 771] on html "TW Schedules Notifications Herds Animals Neckbands VPs Status Infra Heatmap Hel…" at bounding box center [784, 386] width 1568 height 772
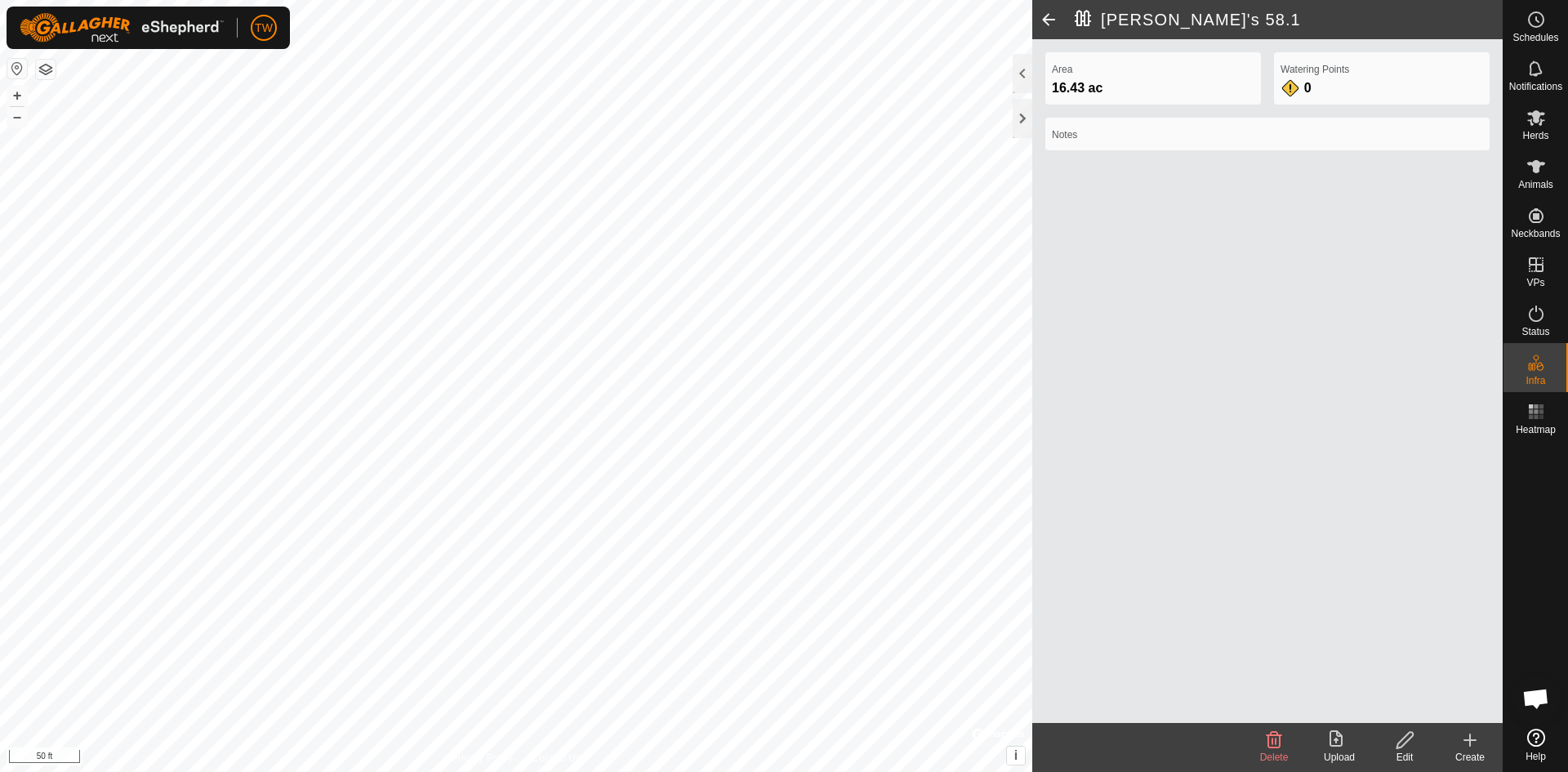
click at [1411, 743] on icon at bounding box center [1405, 741] width 21 height 20
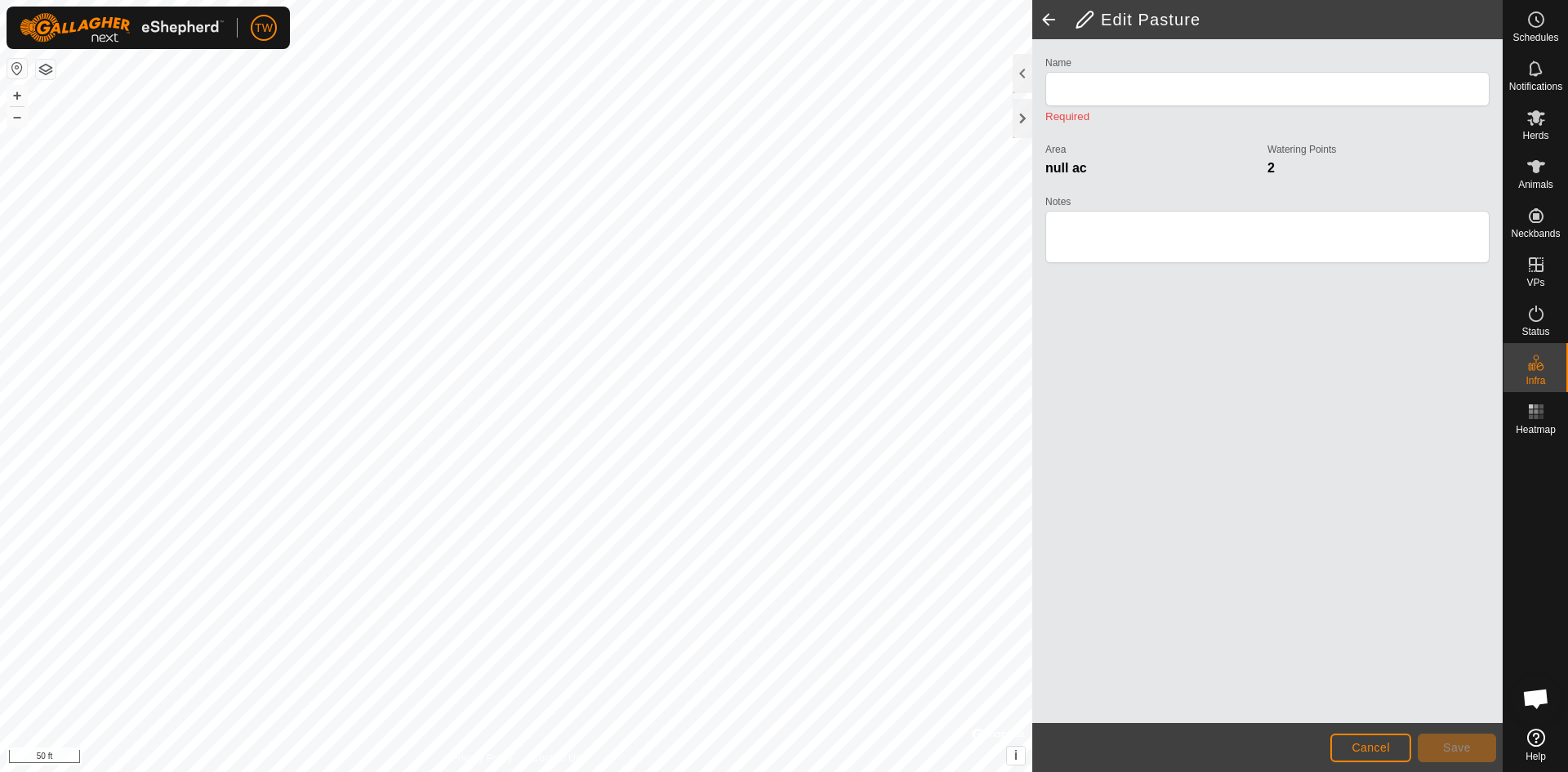
type input "[PERSON_NAME]'s 58.1"
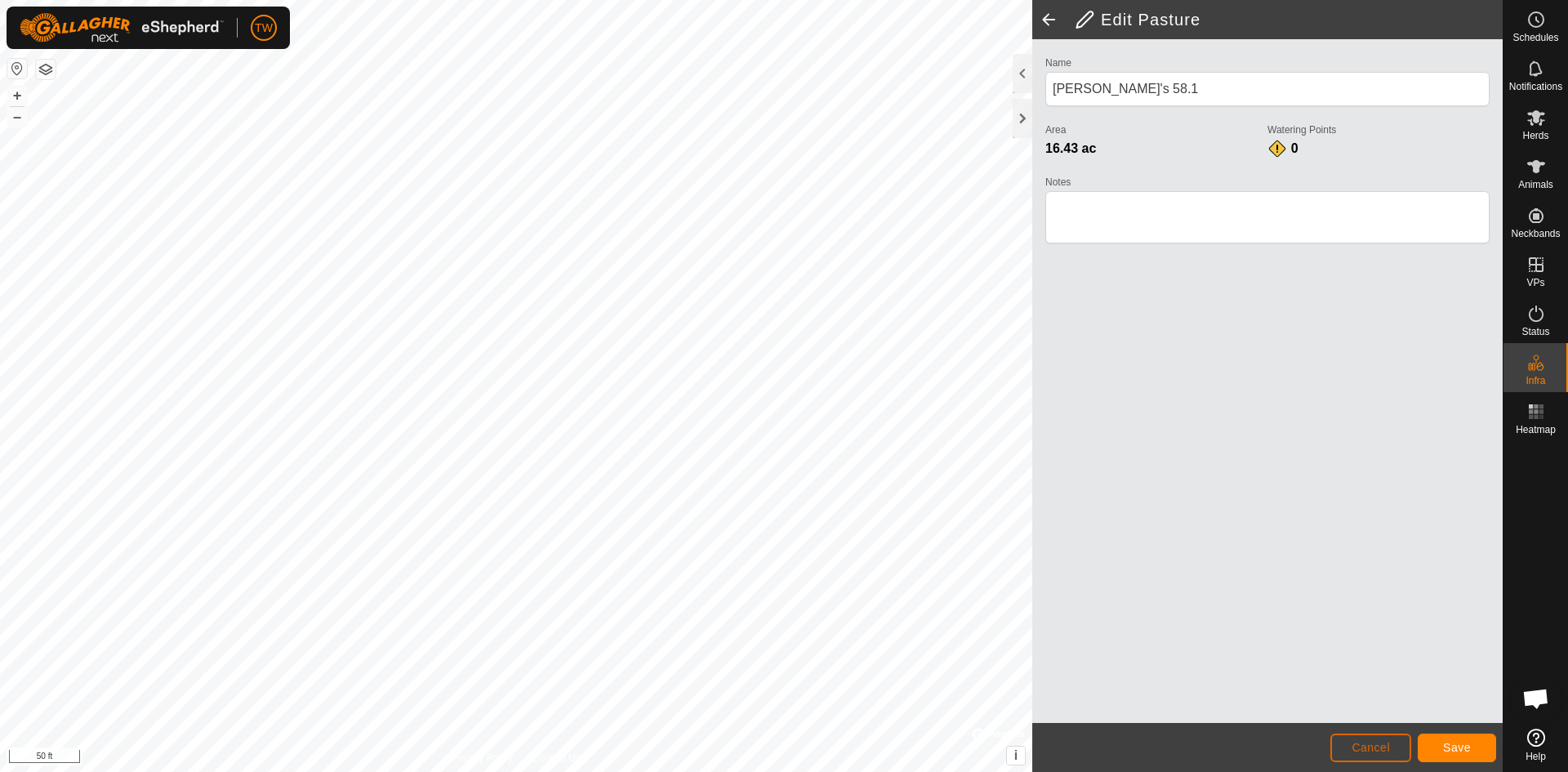
click at [1378, 742] on span "Cancel" at bounding box center [1371, 748] width 39 height 13
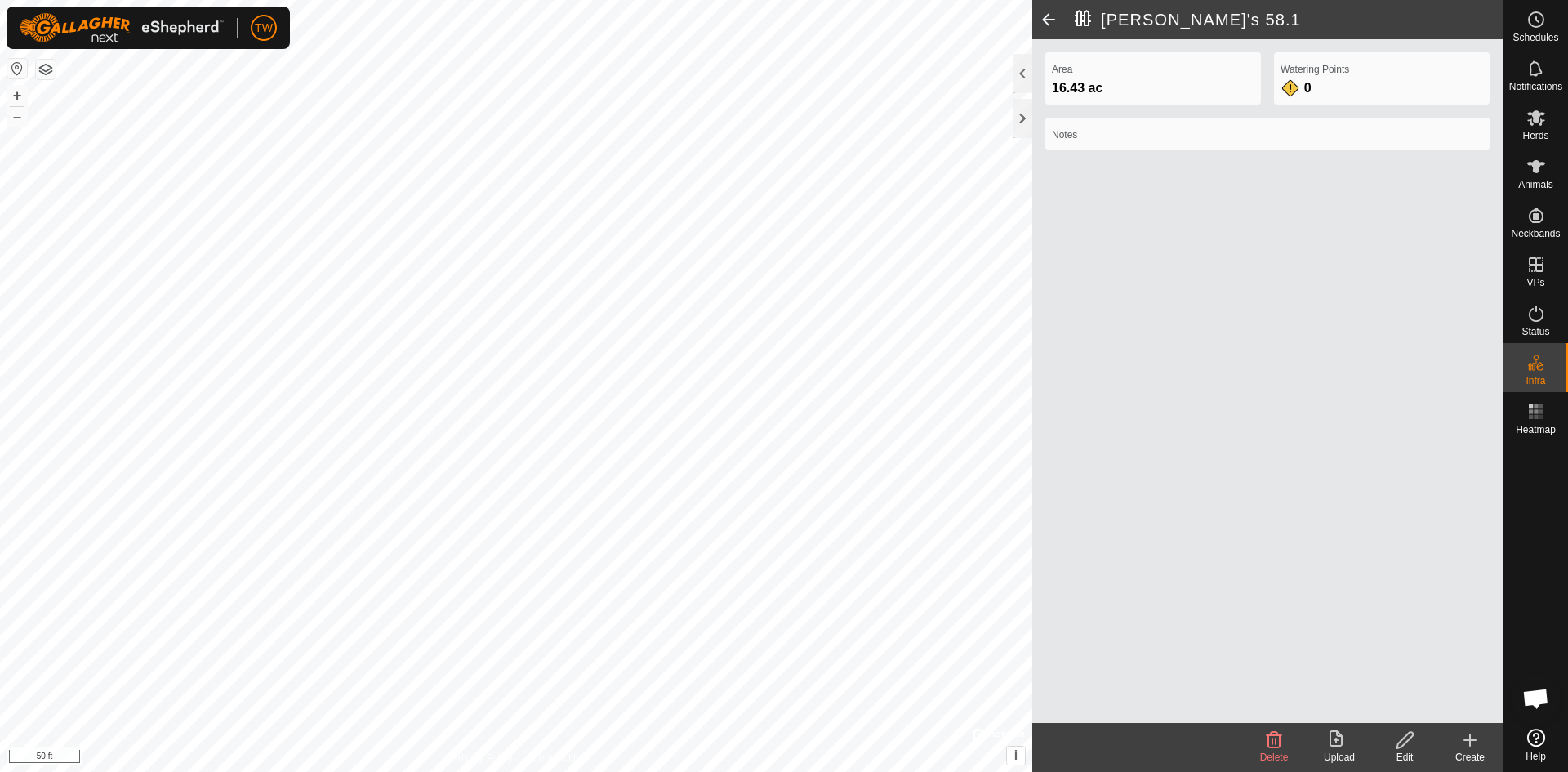
click at [1046, 19] on span at bounding box center [1049, 20] width 32 height 40
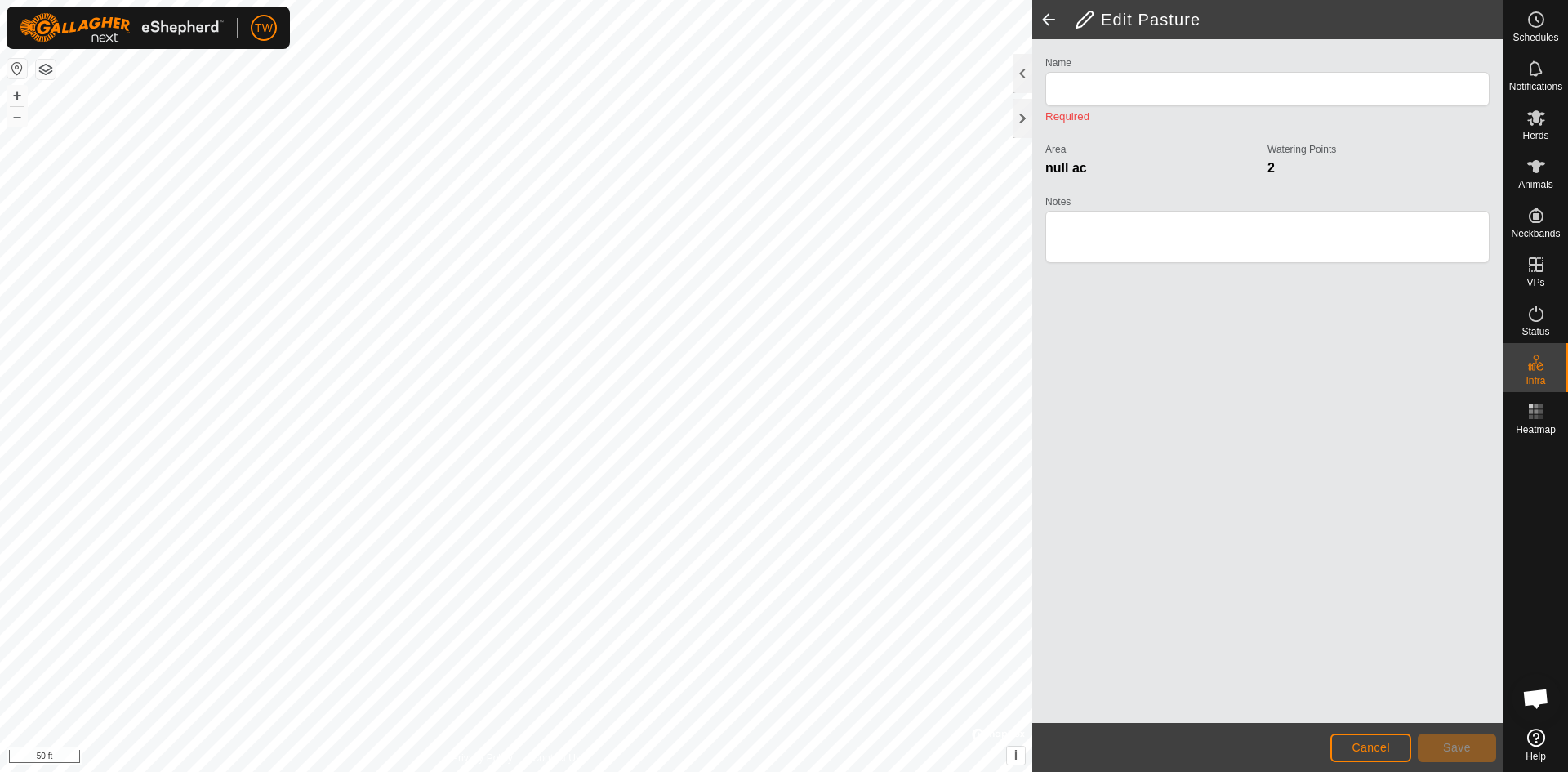
type input "[PERSON_NAME]'s 58.1"
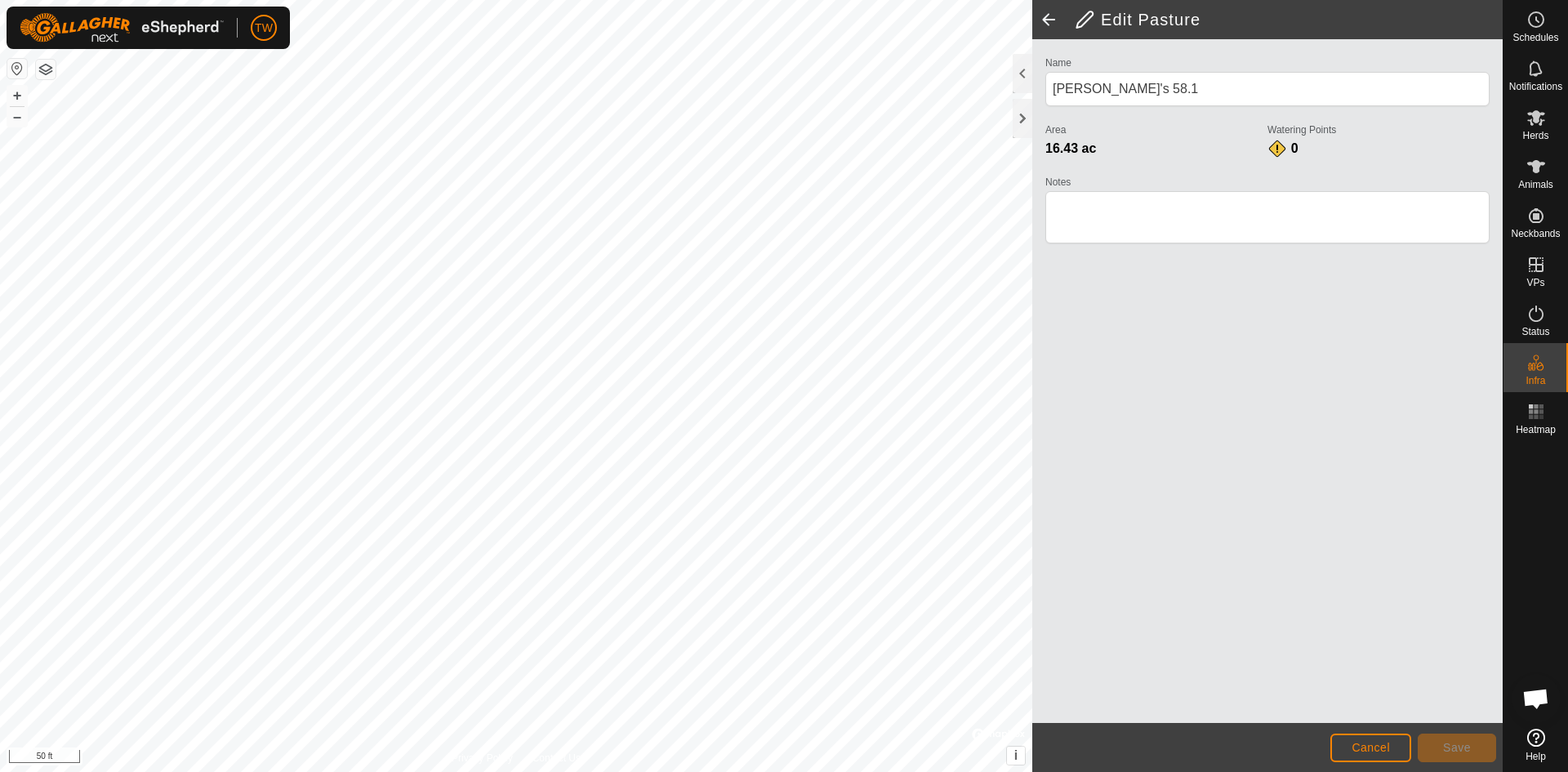
drag, startPoint x: 1046, startPoint y: 20, endPoint x: 1054, endPoint y: 40, distance: 21.5
click at [1046, 19] on span at bounding box center [1049, 20] width 32 height 40
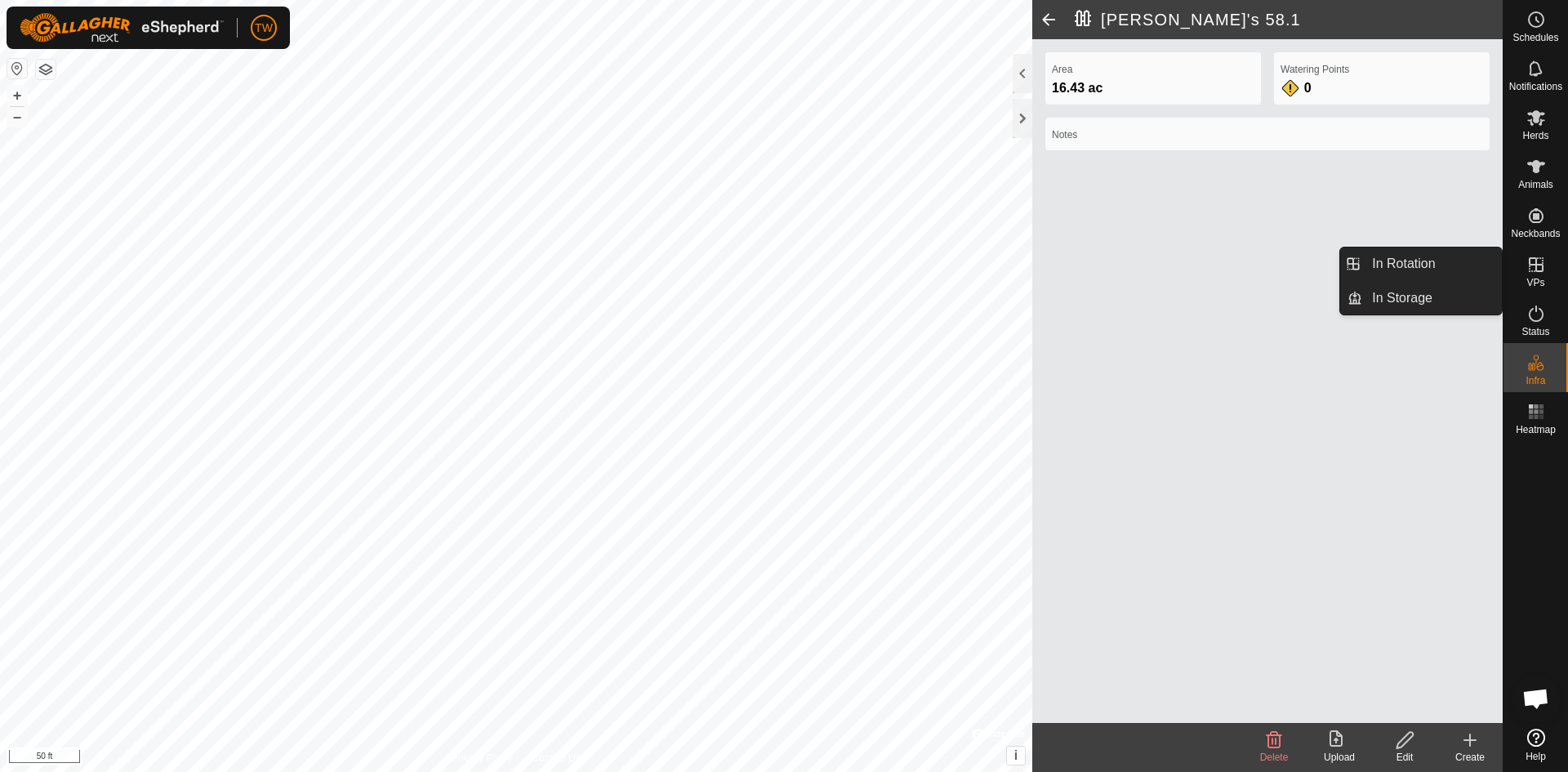
click at [1536, 265] on icon at bounding box center [1537, 265] width 14 height 14
click at [1389, 265] on link "In Rotation" at bounding box center [1432, 264] width 139 height 32
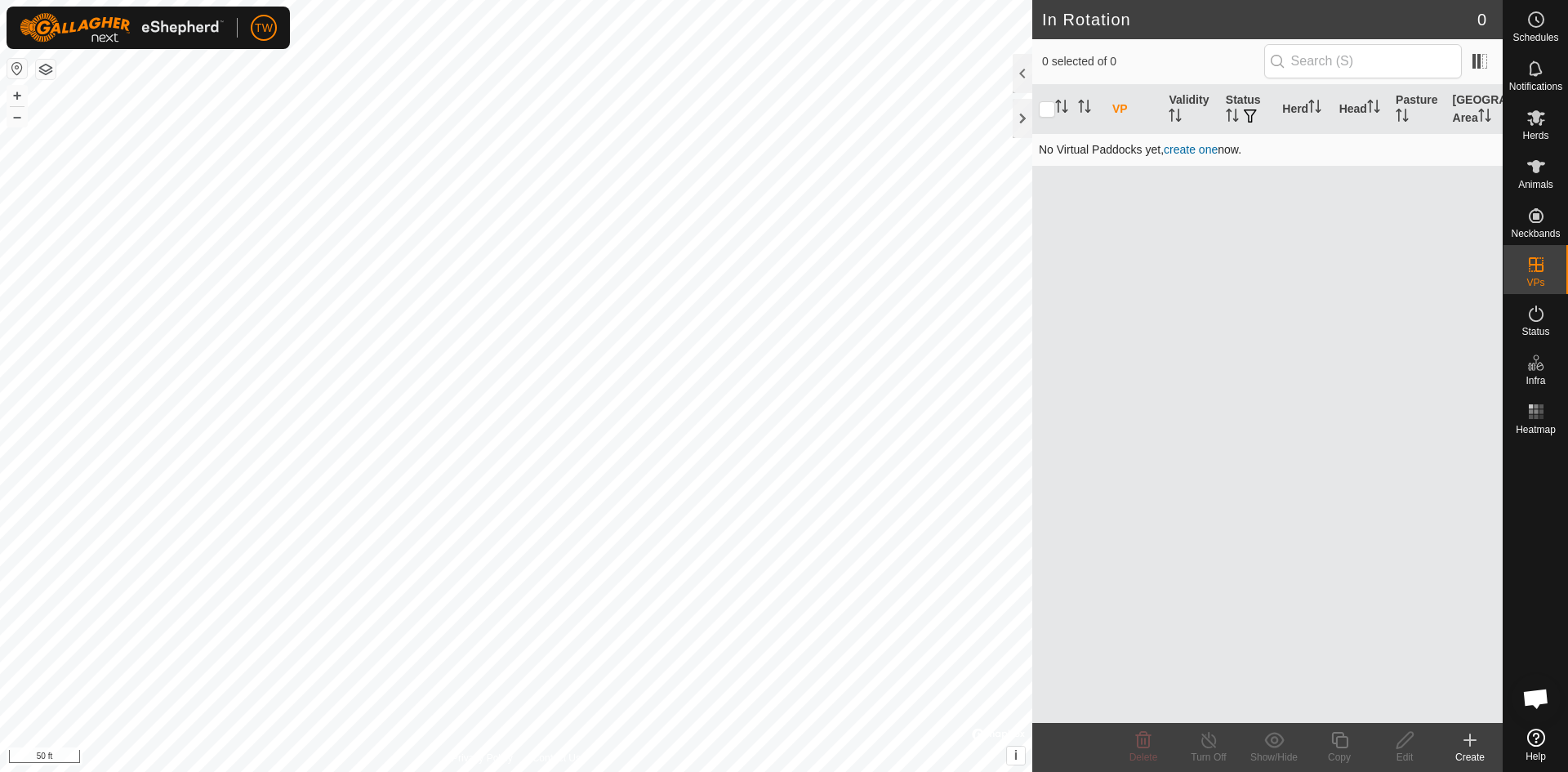
click at [1196, 146] on link "create one" at bounding box center [1191, 149] width 54 height 13
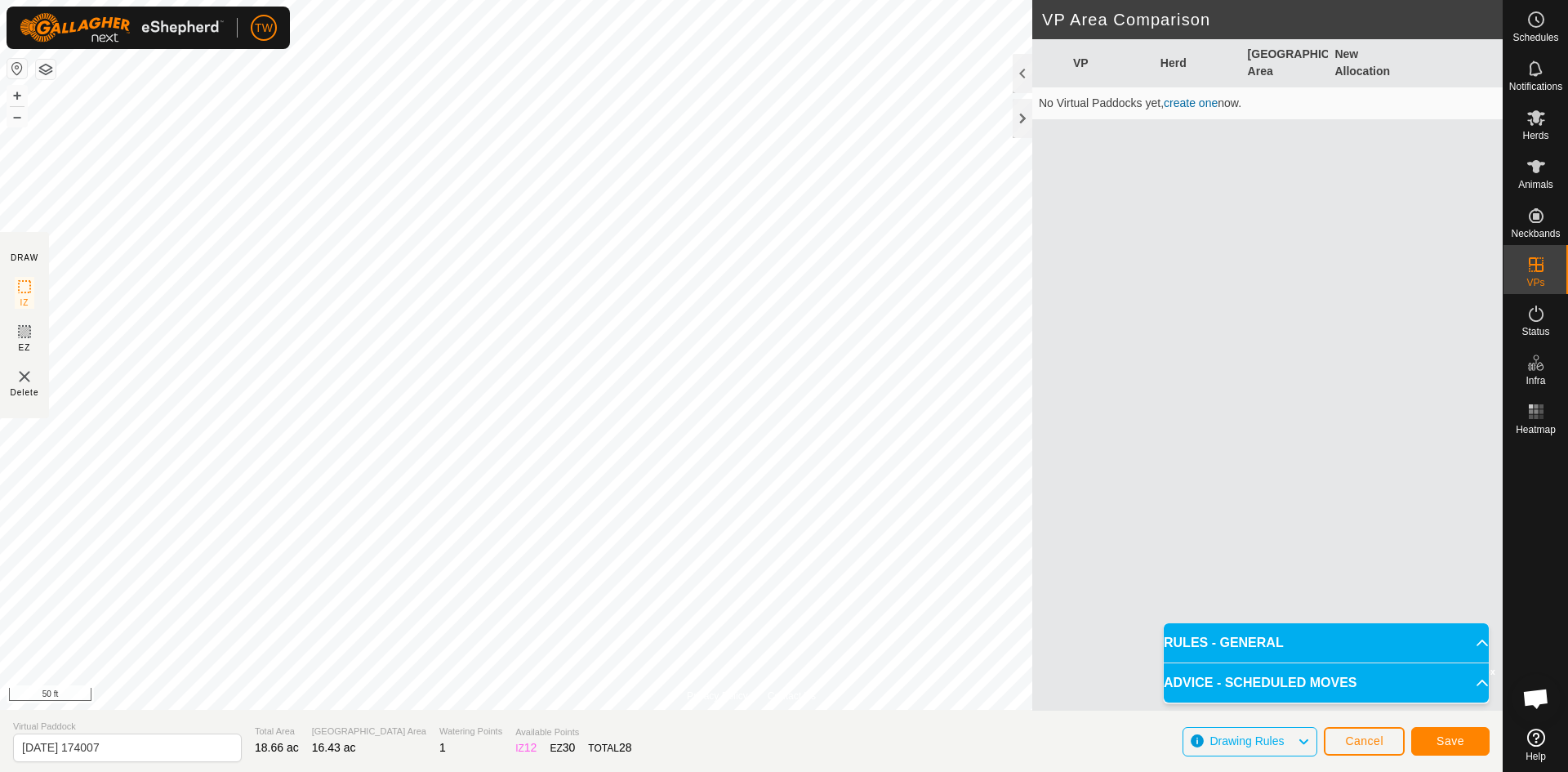
click at [1480, 681] on p-accordion-header "ADVICE - SCHEDULED MOVES" at bounding box center [1326, 683] width 325 height 40
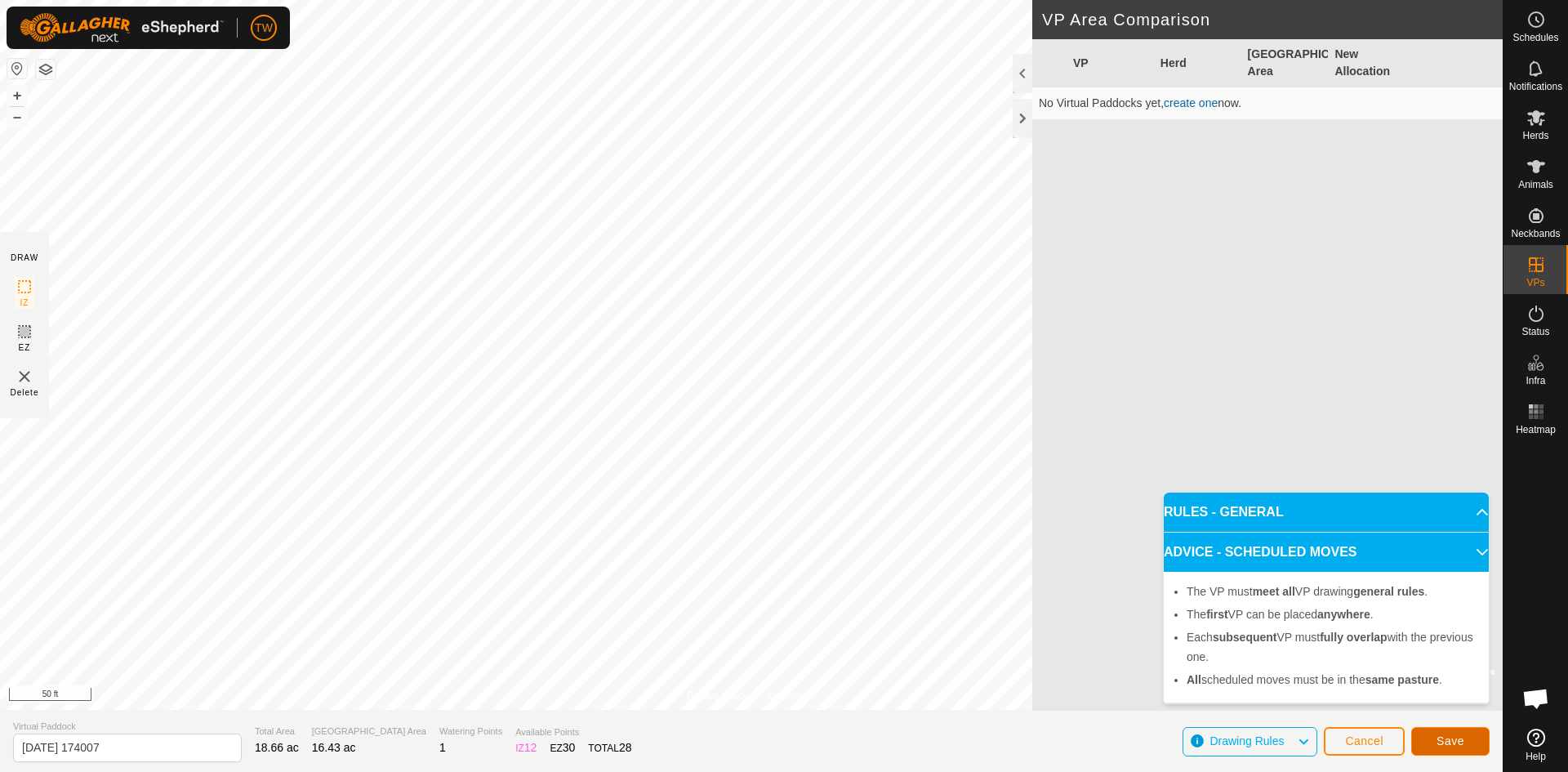
click at [1463, 741] on span "Save" at bounding box center [1450, 741] width 28 height 13
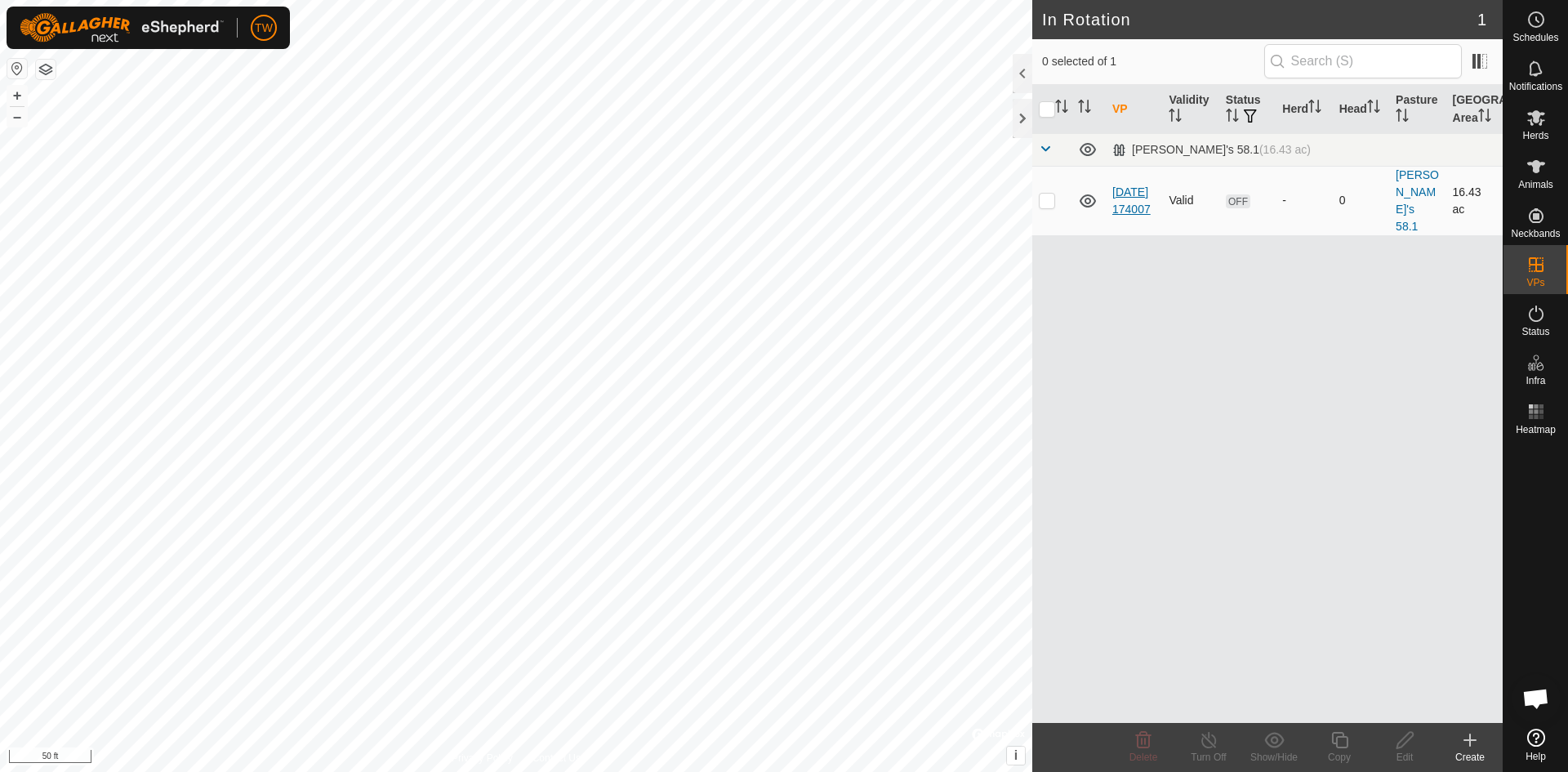
click at [1126, 190] on link "[DATE] 174007" at bounding box center [1132, 201] width 39 height 31
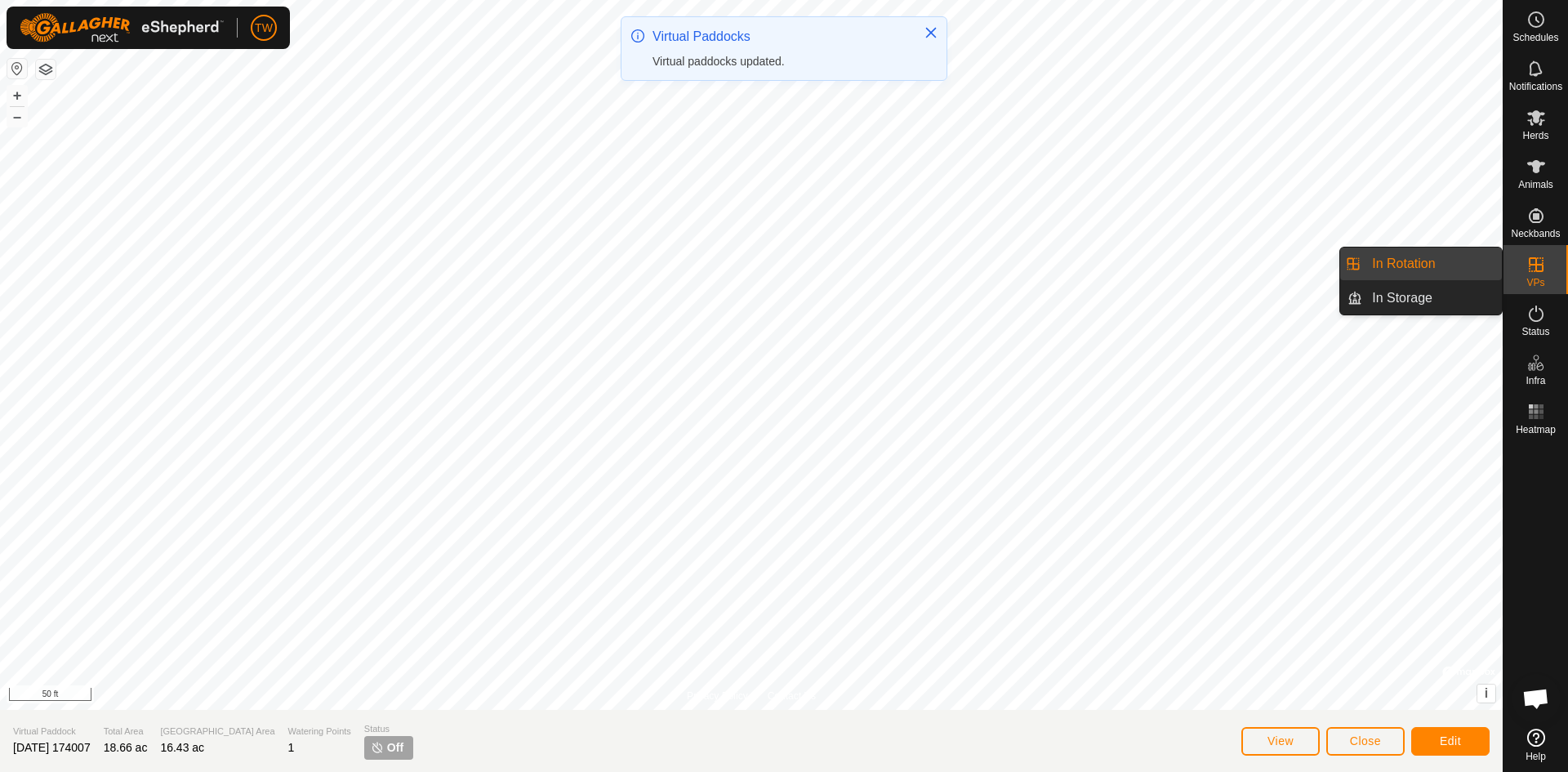
click at [1545, 262] on icon at bounding box center [1537, 265] width 20 height 20
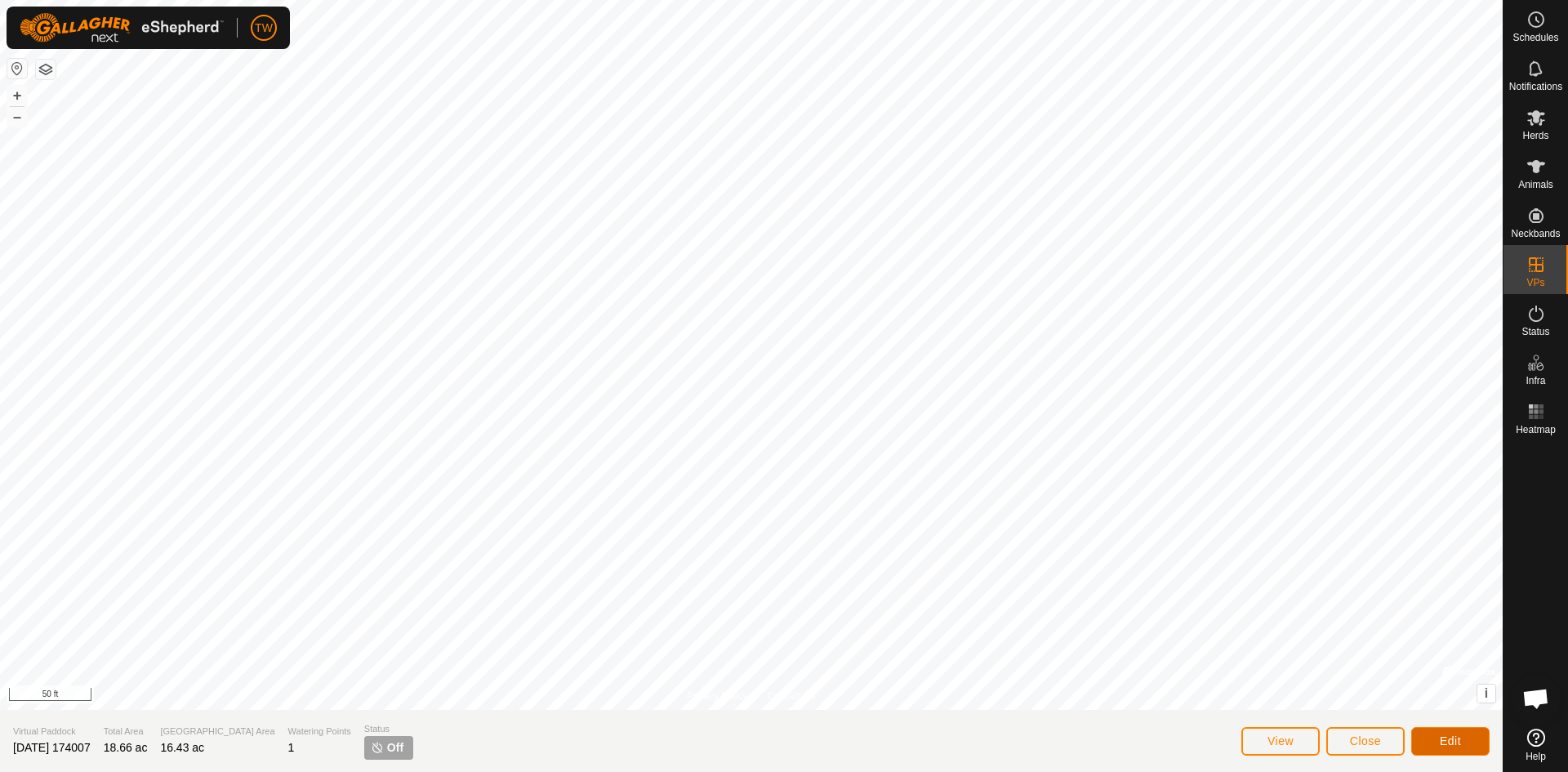
click at [1456, 741] on span "Edit" at bounding box center [1451, 741] width 22 height 13
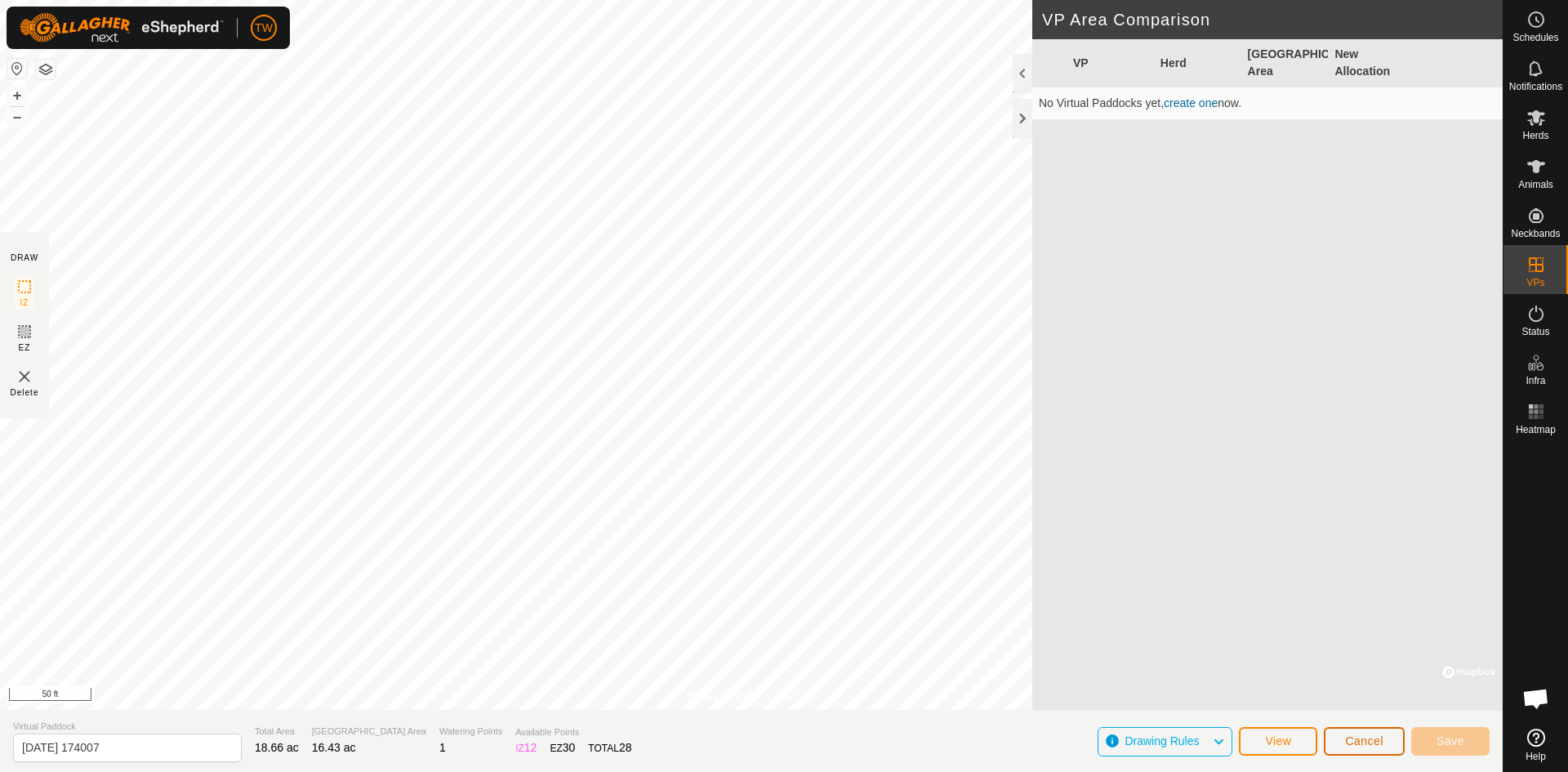
click at [1364, 745] on span "Cancel" at bounding box center [1365, 741] width 39 height 13
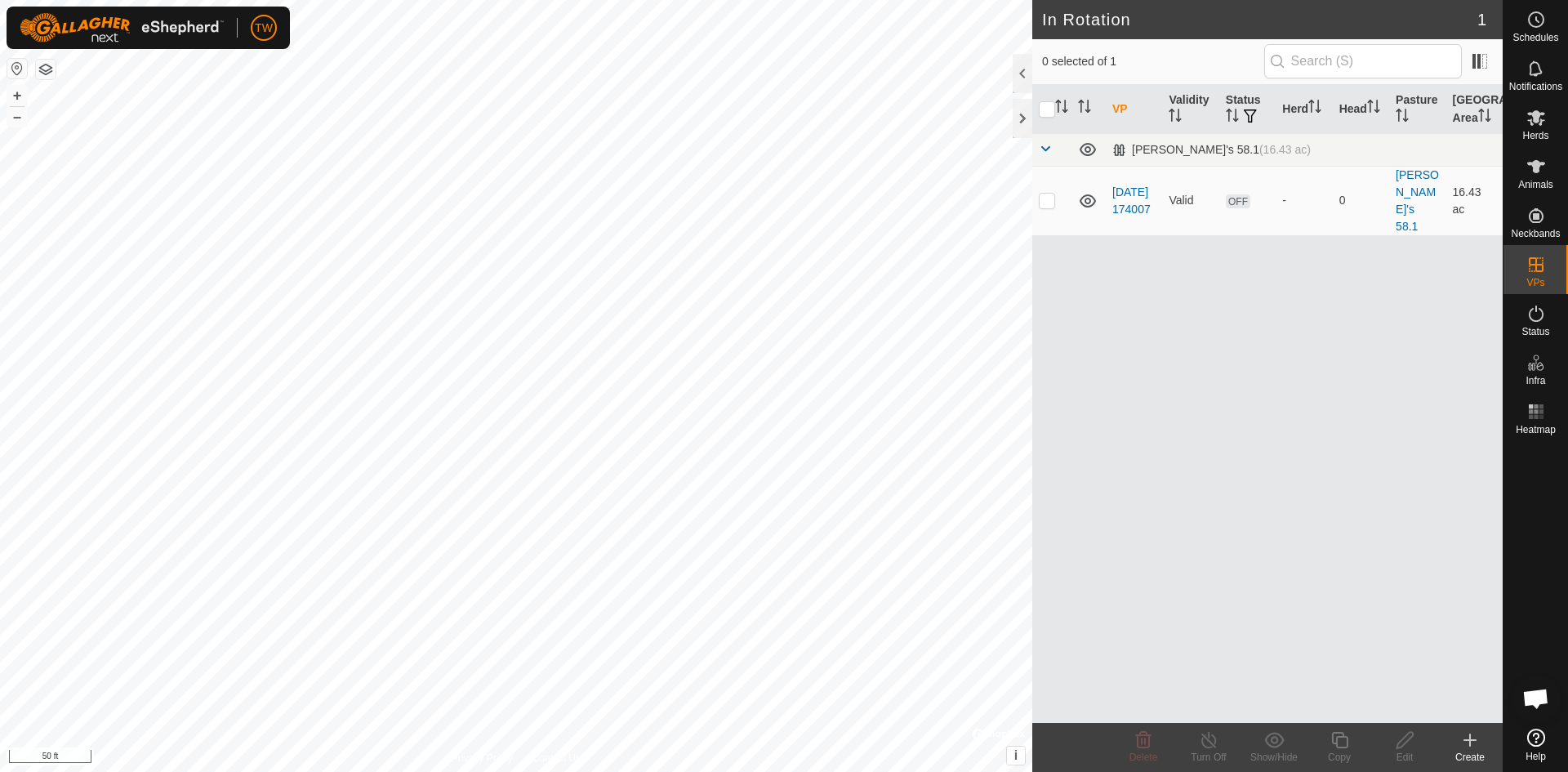
click at [1127, 188] on link "[DATE] 174007" at bounding box center [1132, 201] width 39 height 31
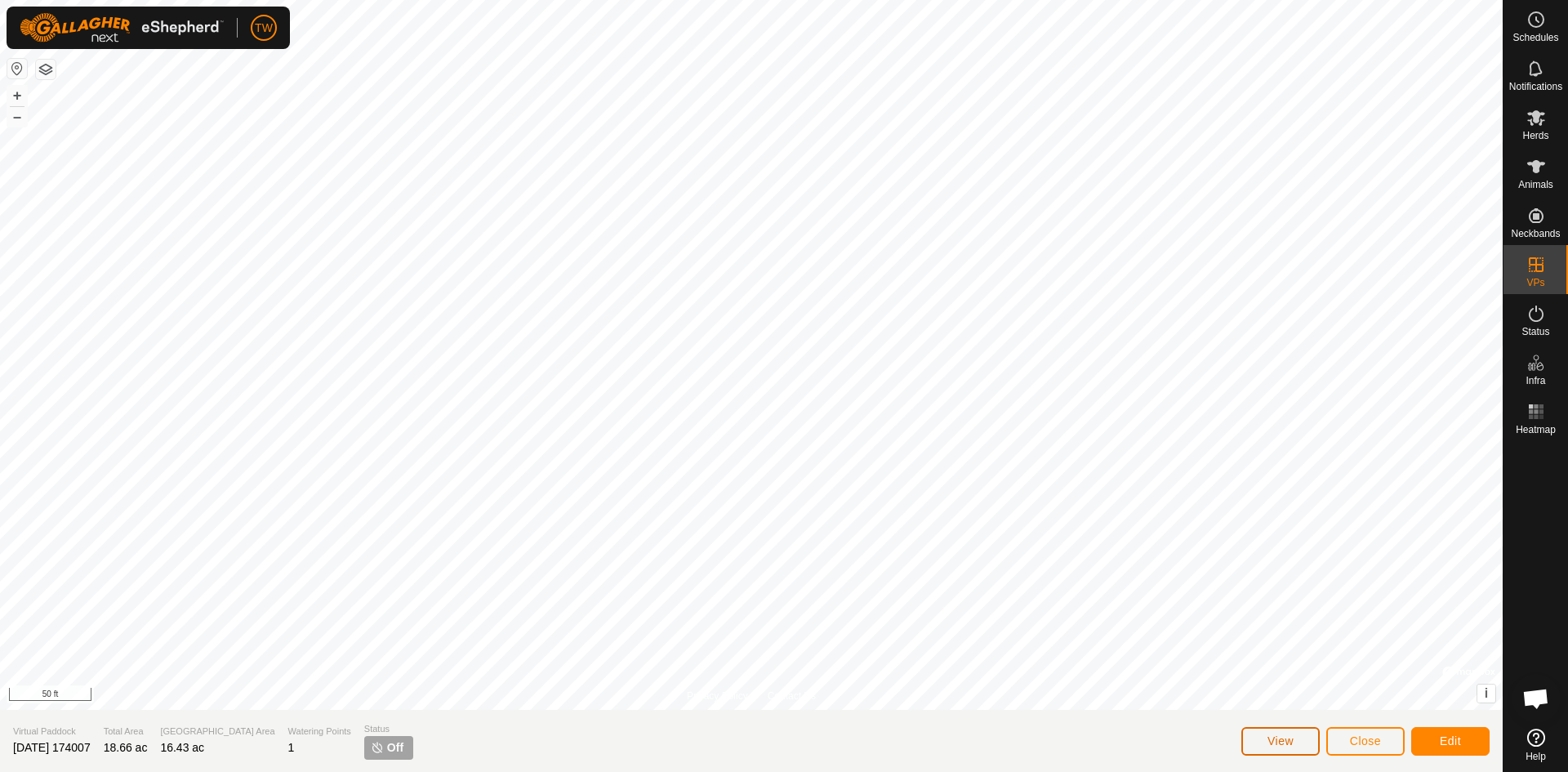
click at [1293, 742] on span "View" at bounding box center [1280, 741] width 26 height 13
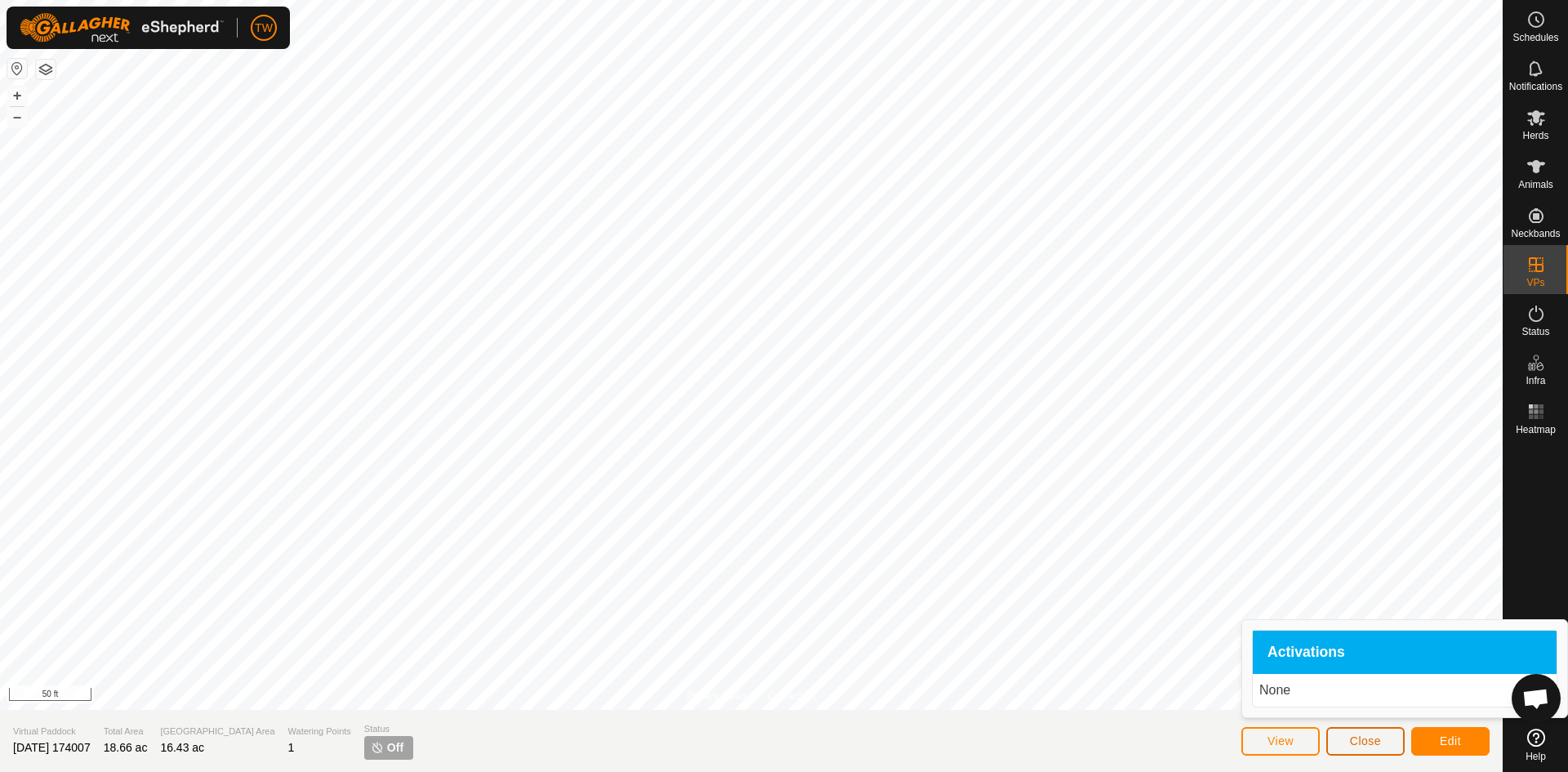
click at [1372, 741] on span "Close" at bounding box center [1366, 741] width 31 height 13
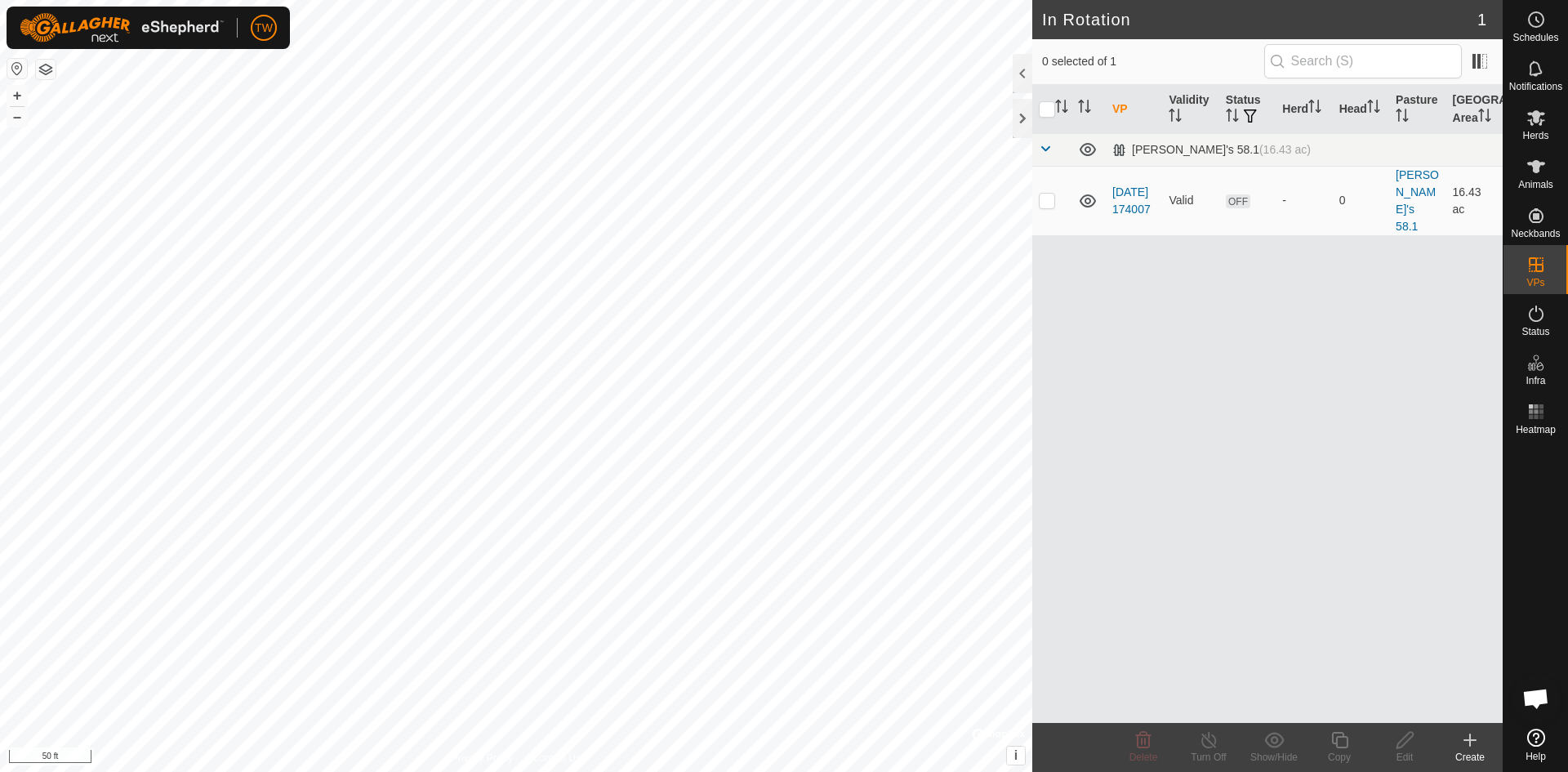
drag, startPoint x: 1131, startPoint y: 192, endPoint x: 1123, endPoint y: 221, distance: 30.1
click at [1123, 221] on div "VP Validity Status Herd Head Pasture Grazing Area [PERSON_NAME]'s 58.1 (16.43 a…" at bounding box center [1268, 403] width 470 height 638
click at [1087, 191] on icon at bounding box center [1089, 201] width 20 height 20
click at [1091, 192] on icon at bounding box center [1089, 201] width 20 height 20
click at [1050, 112] on input "checkbox" at bounding box center [1047, 110] width 16 height 16
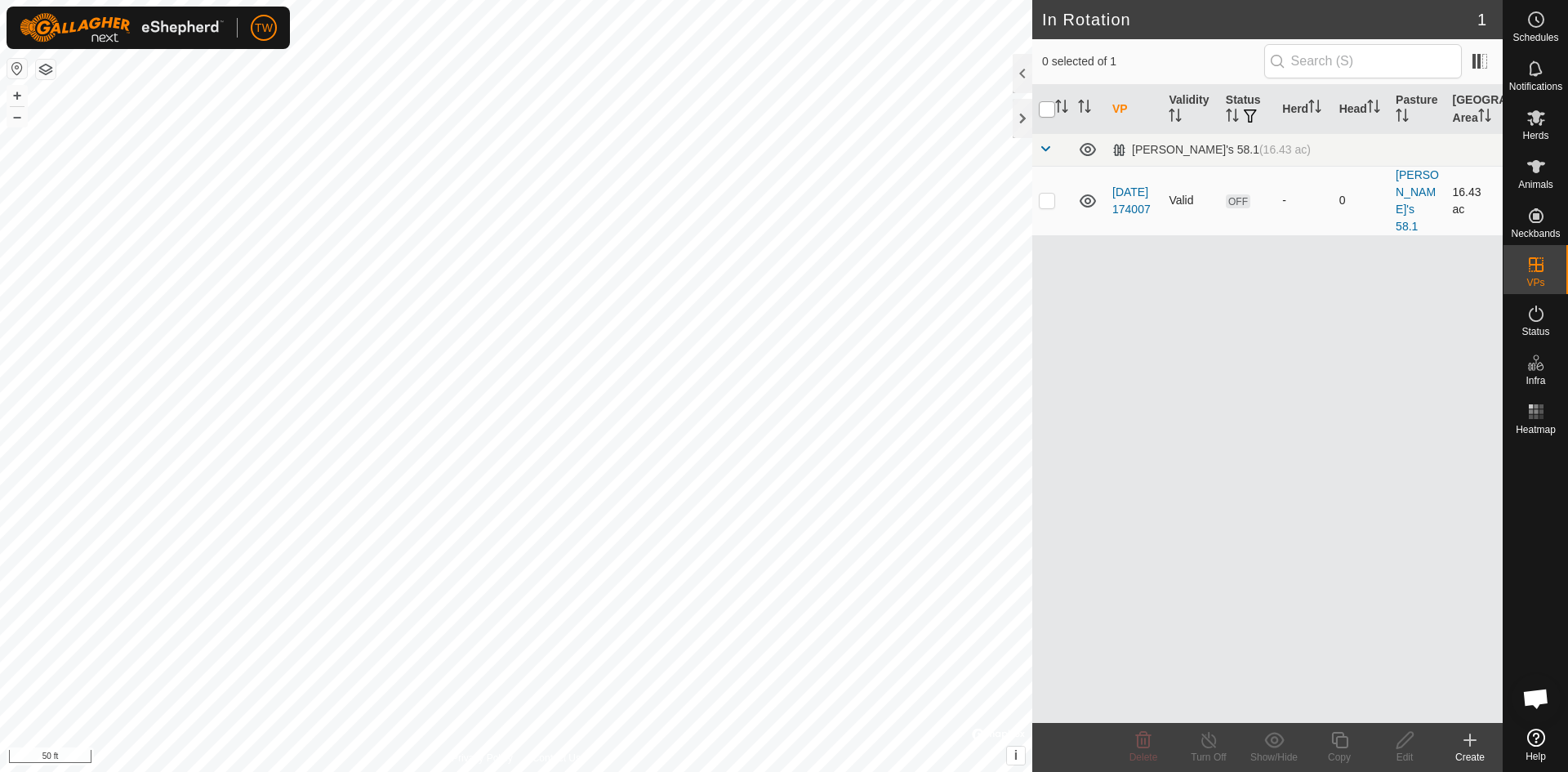
checkbox input "true"
click at [1050, 112] on input "checkbox" at bounding box center [1047, 110] width 16 height 16
checkbox input "false"
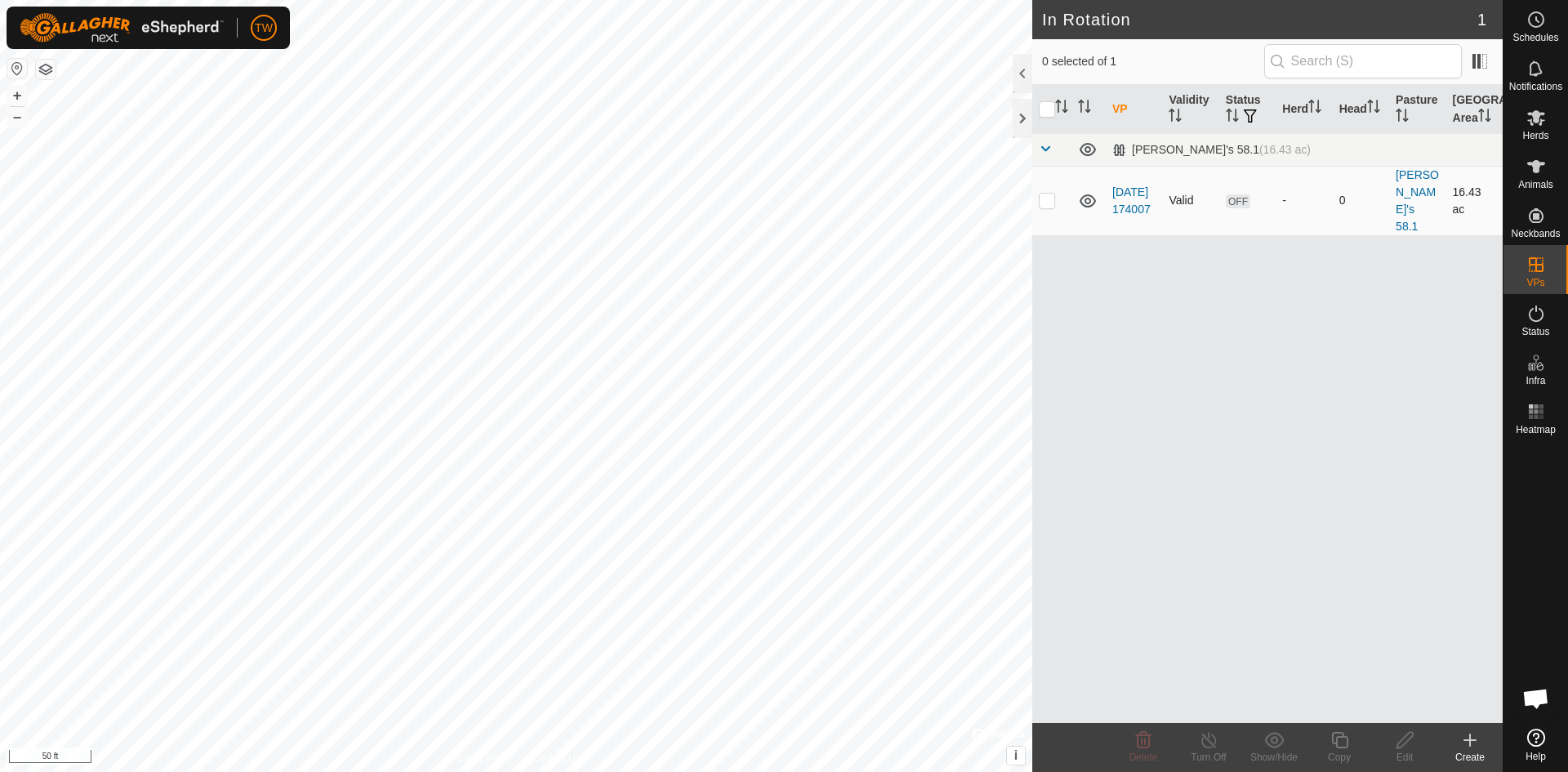
click at [1049, 199] on td at bounding box center [1053, 200] width 40 height 69
checkbox input "true"
click at [1133, 208] on link "[DATE] 174007" at bounding box center [1132, 201] width 39 height 31
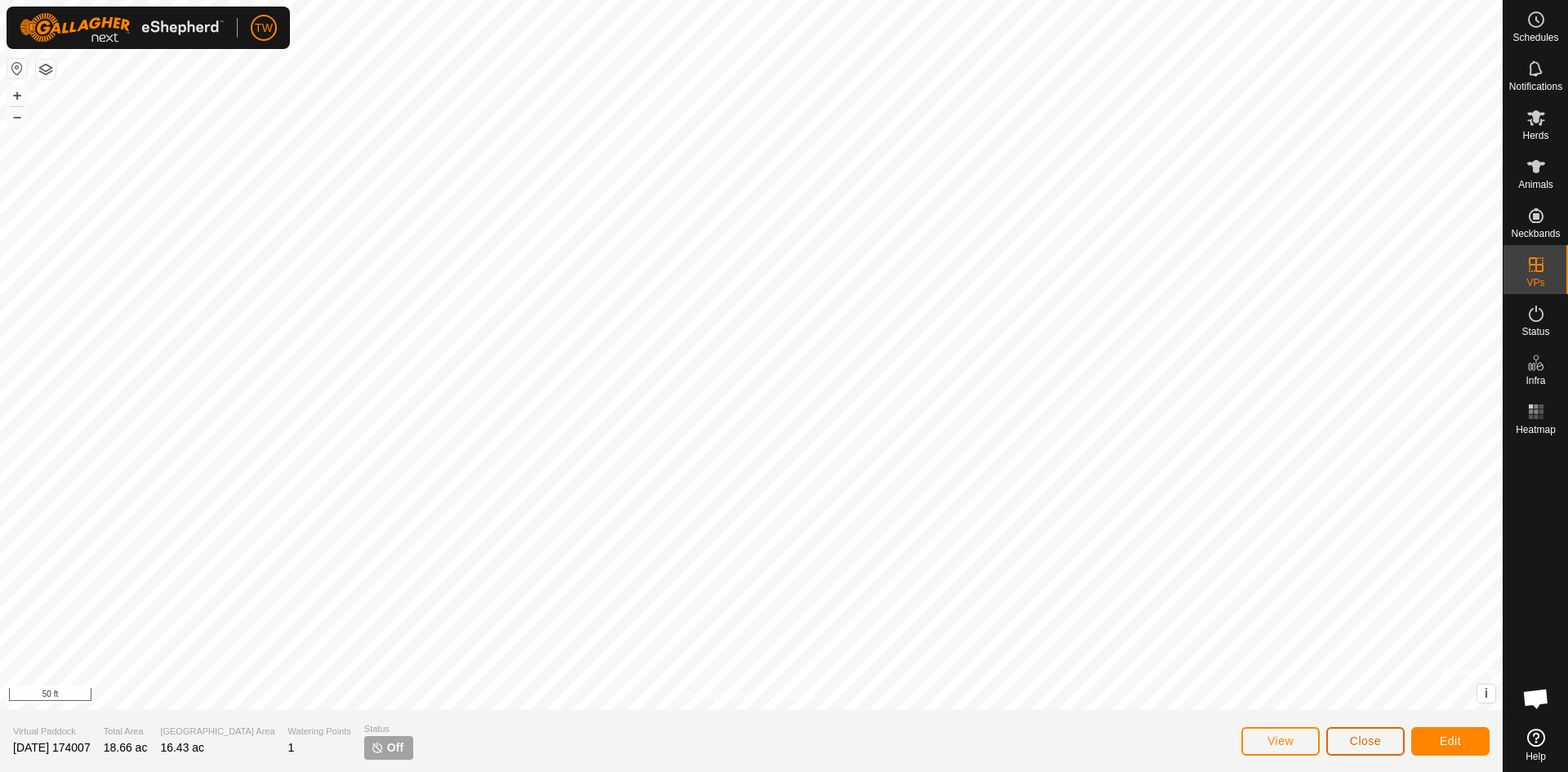
click at [1365, 742] on span "Close" at bounding box center [1366, 741] width 31 height 13
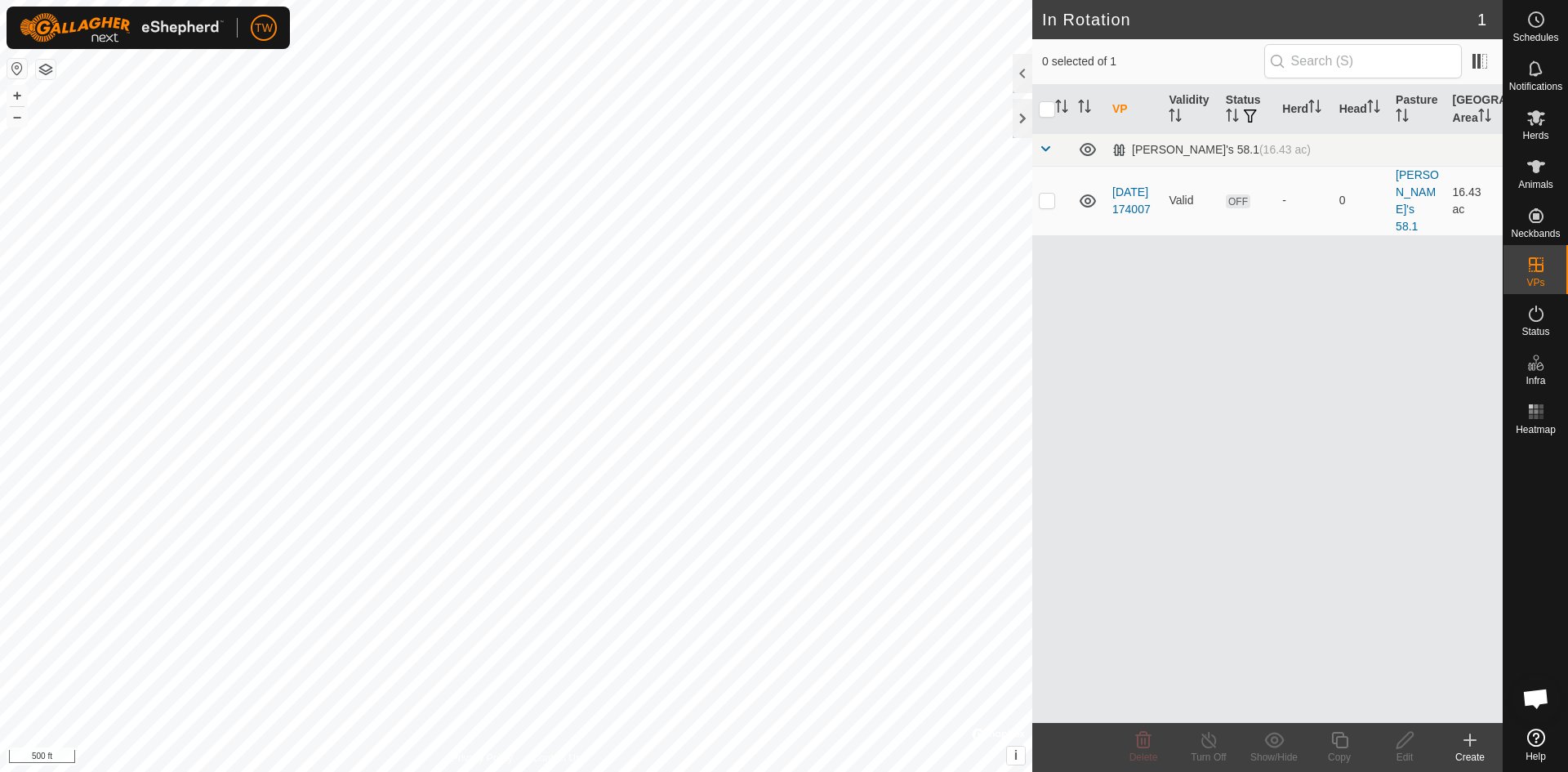
click at [564, 771] on html "TW Schedules Notifications Herds Animals Neckbands VPs Status Infra Heatmap Hel…" at bounding box center [784, 386] width 1568 height 772
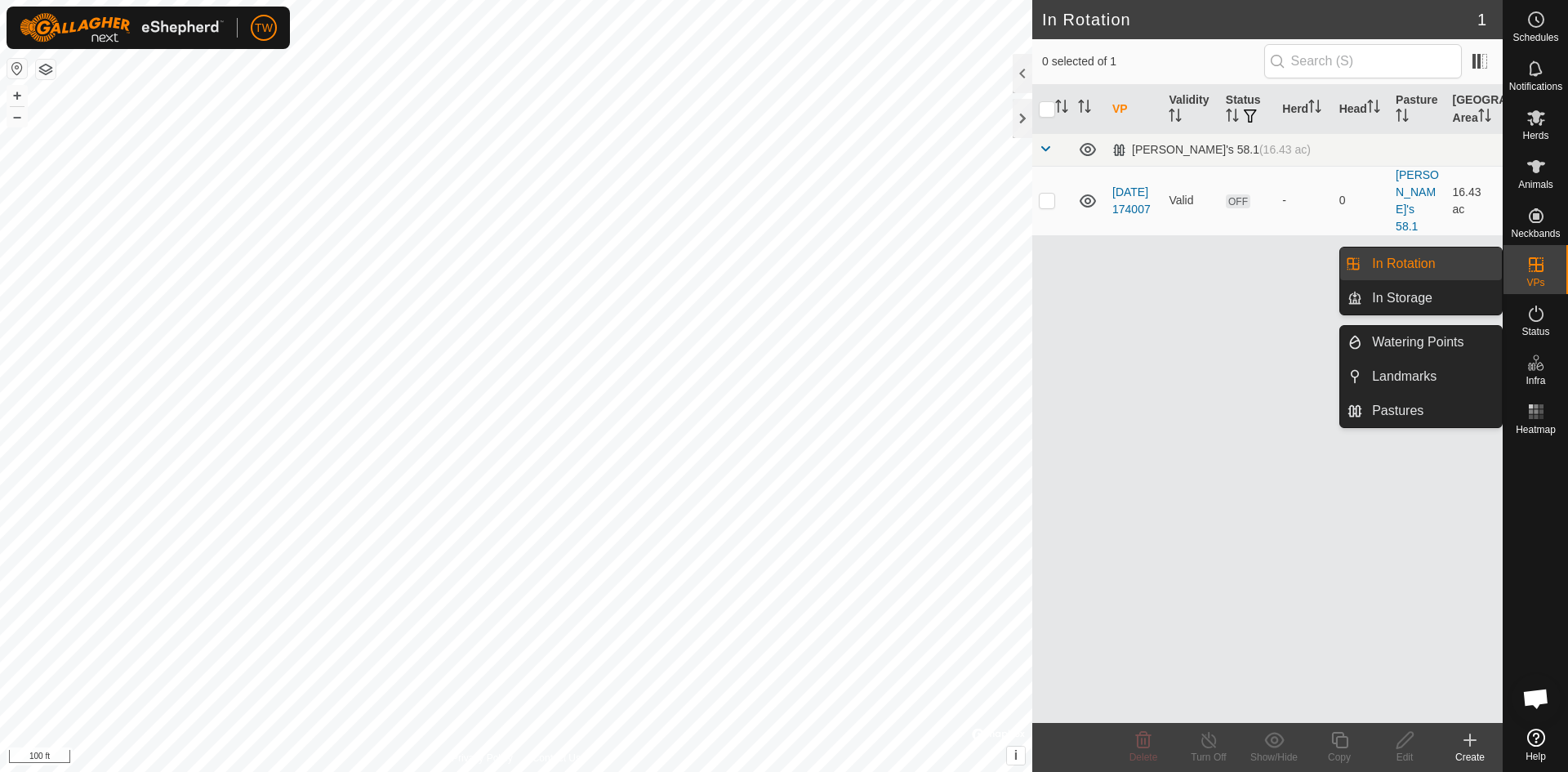
click at [1543, 360] on icon at bounding box center [1537, 363] width 20 height 20
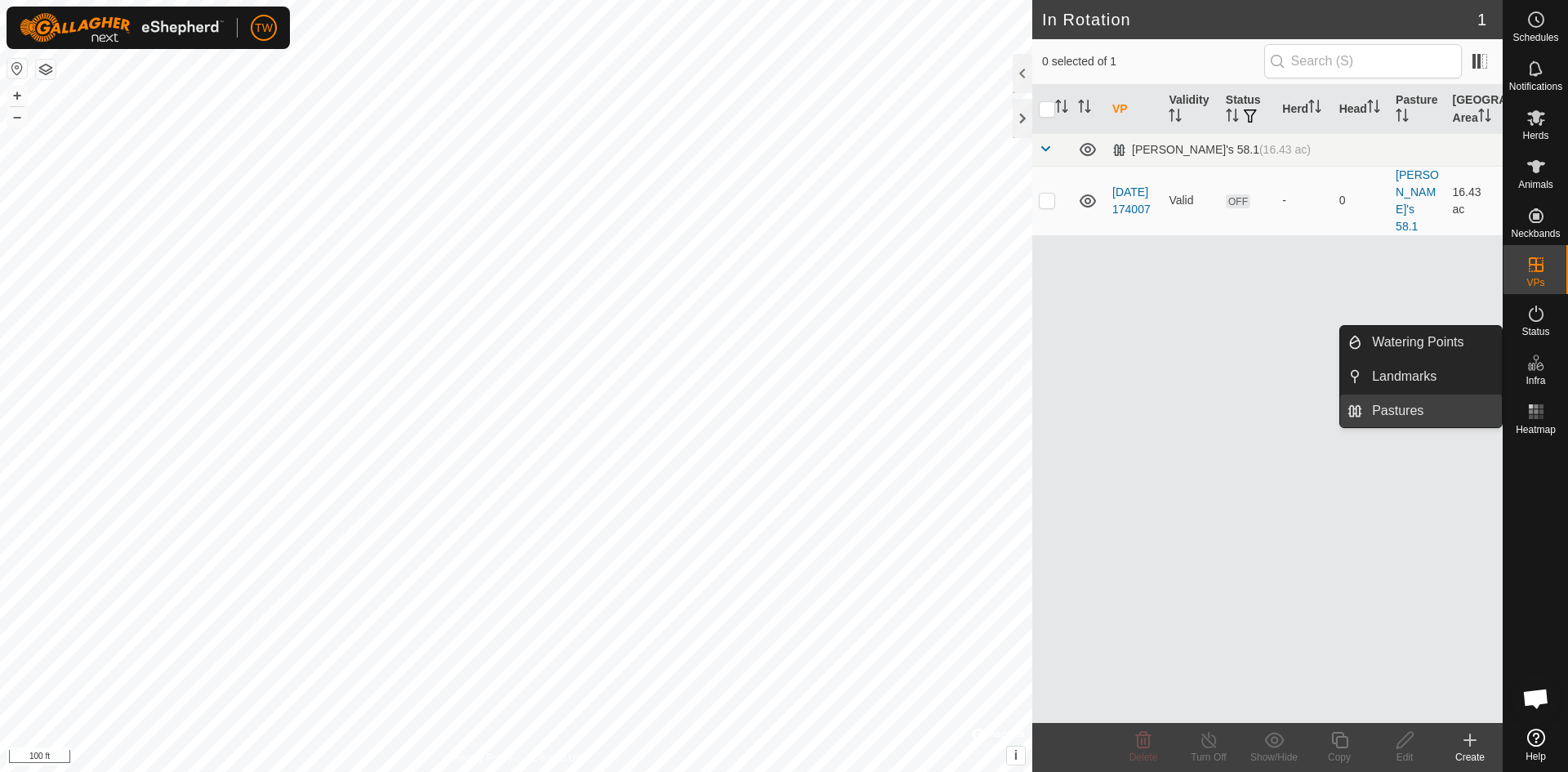
click at [1411, 408] on link "Pastures" at bounding box center [1432, 411] width 139 height 32
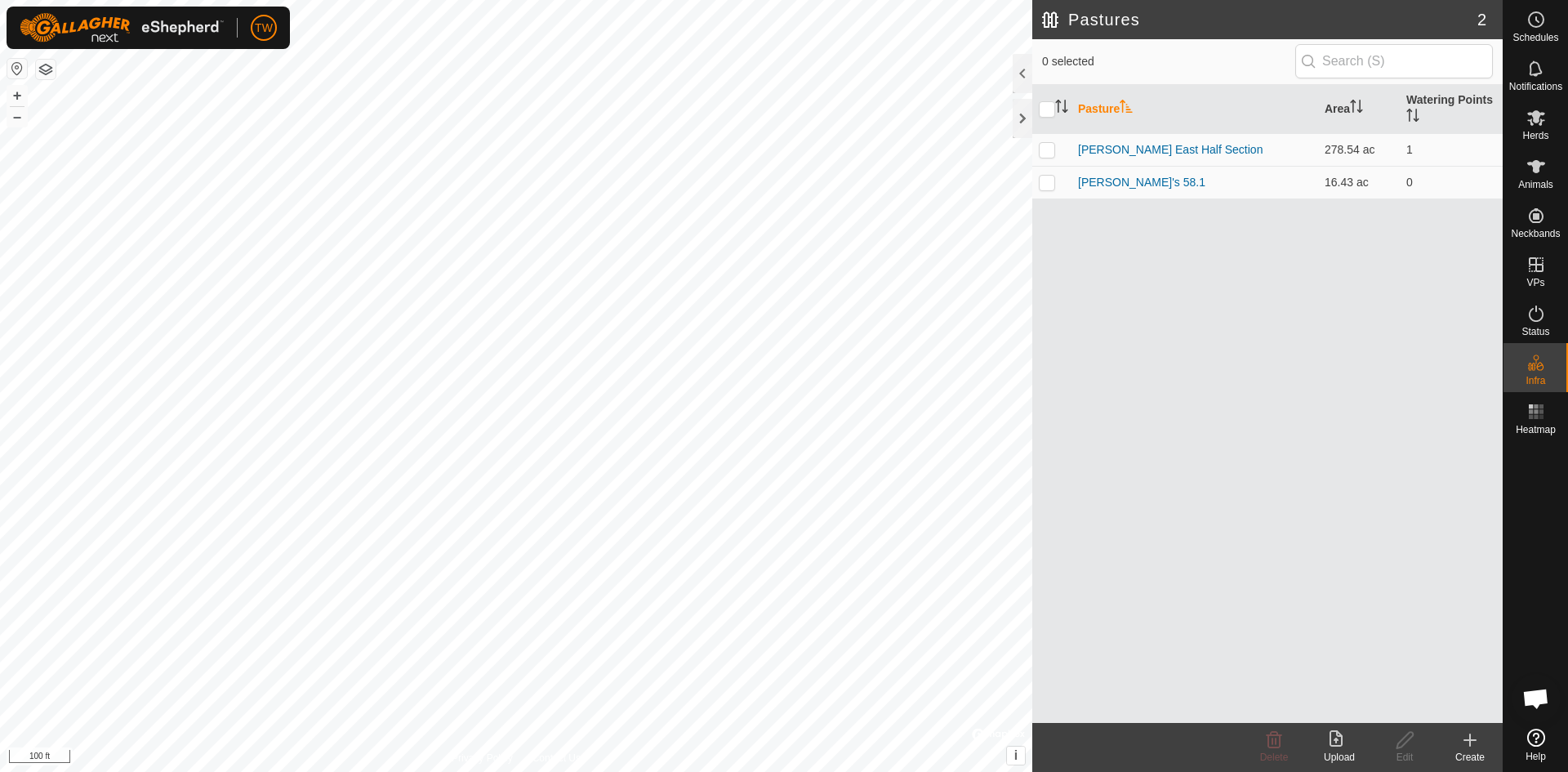
click at [1473, 741] on icon at bounding box center [1470, 741] width 12 height 0
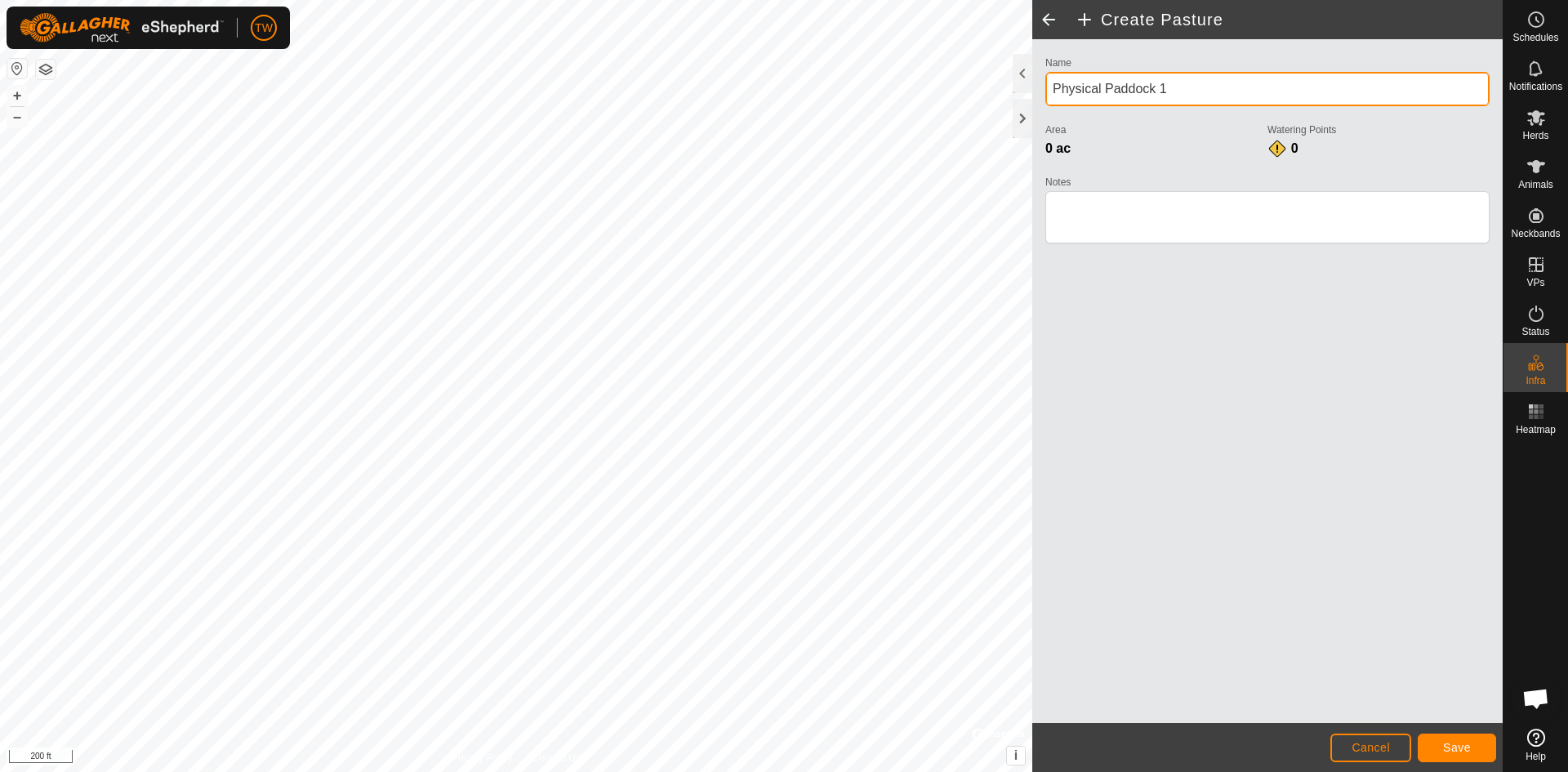
click at [1195, 92] on input "Physical Paddock 1" at bounding box center [1268, 89] width 444 height 34
drag, startPoint x: 1195, startPoint y: 91, endPoint x: 1040, endPoint y: 125, distance: 158.7
click at [1041, 125] on div "Name Physical Paddock 1 Area 0 ac Watering Points 0 Notes" at bounding box center [1268, 157] width 458 height 210
type input "[PERSON_NAME] and [PERSON_NAME] Entire Pasture and Corrals"
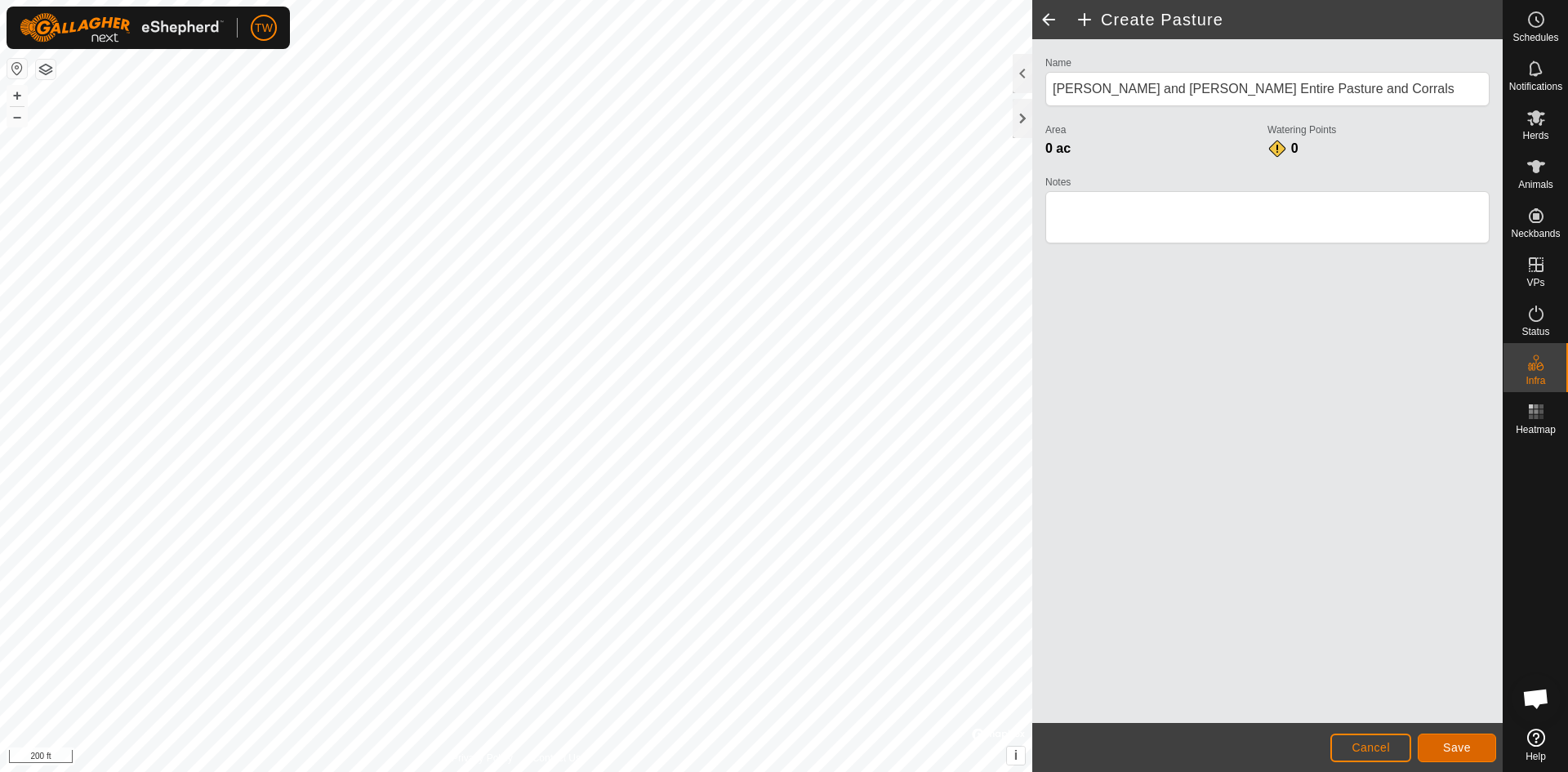
click at [1462, 750] on span "Save" at bounding box center [1457, 748] width 28 height 13
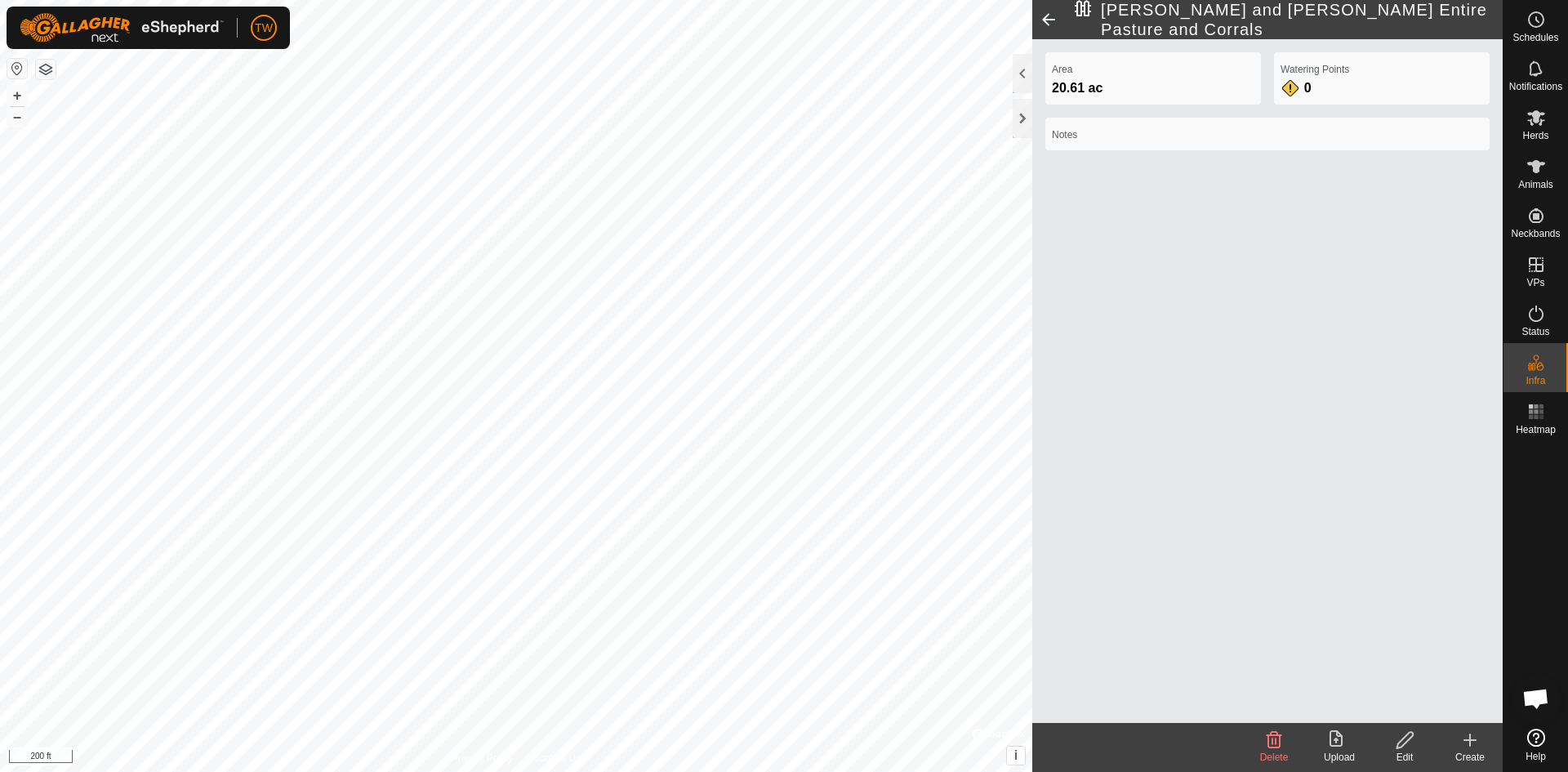
click at [1415, 749] on icon at bounding box center [1405, 741] width 21 height 20
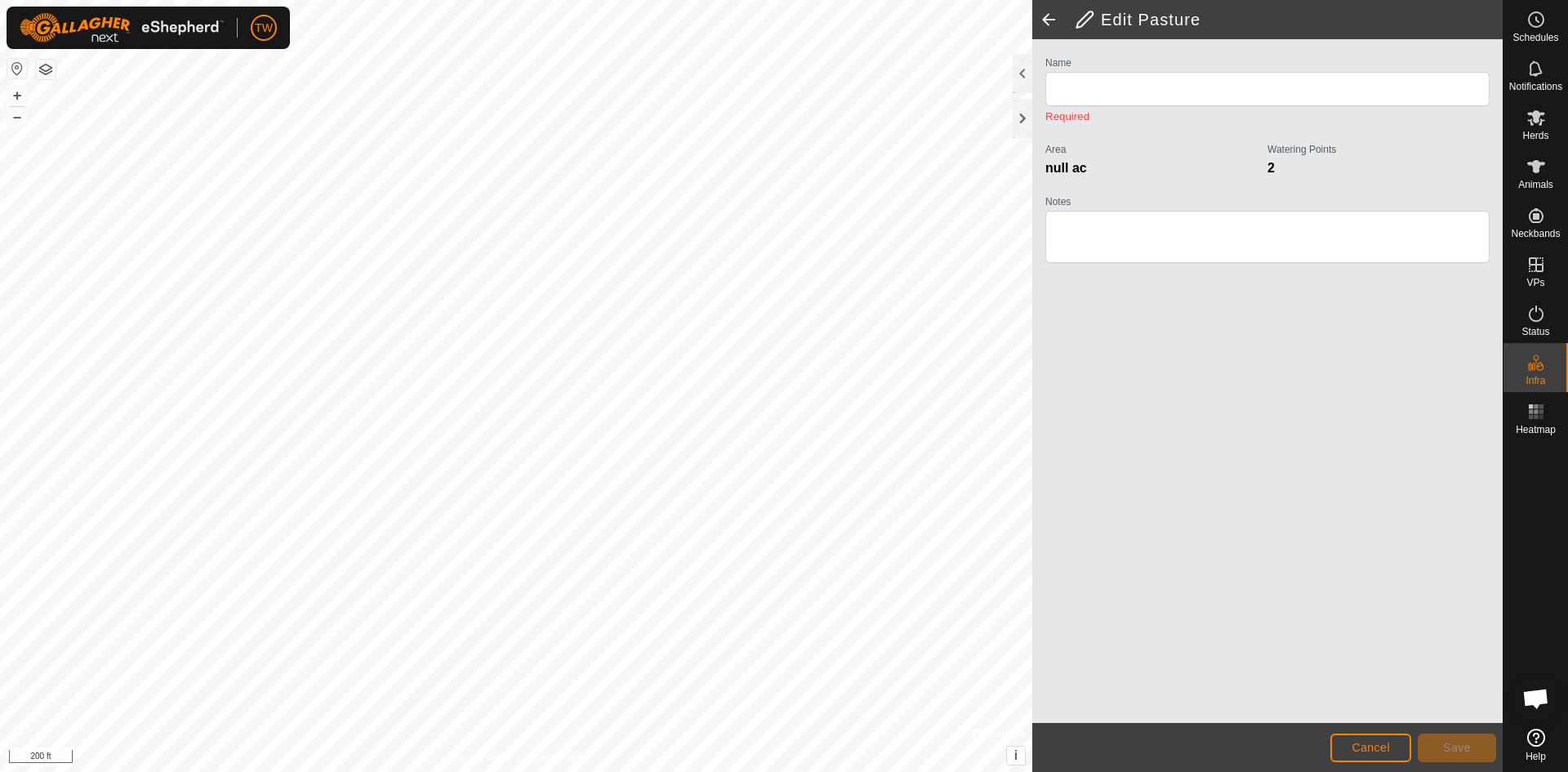
type input "[PERSON_NAME] and [PERSON_NAME] Entire Pasture and Corrals"
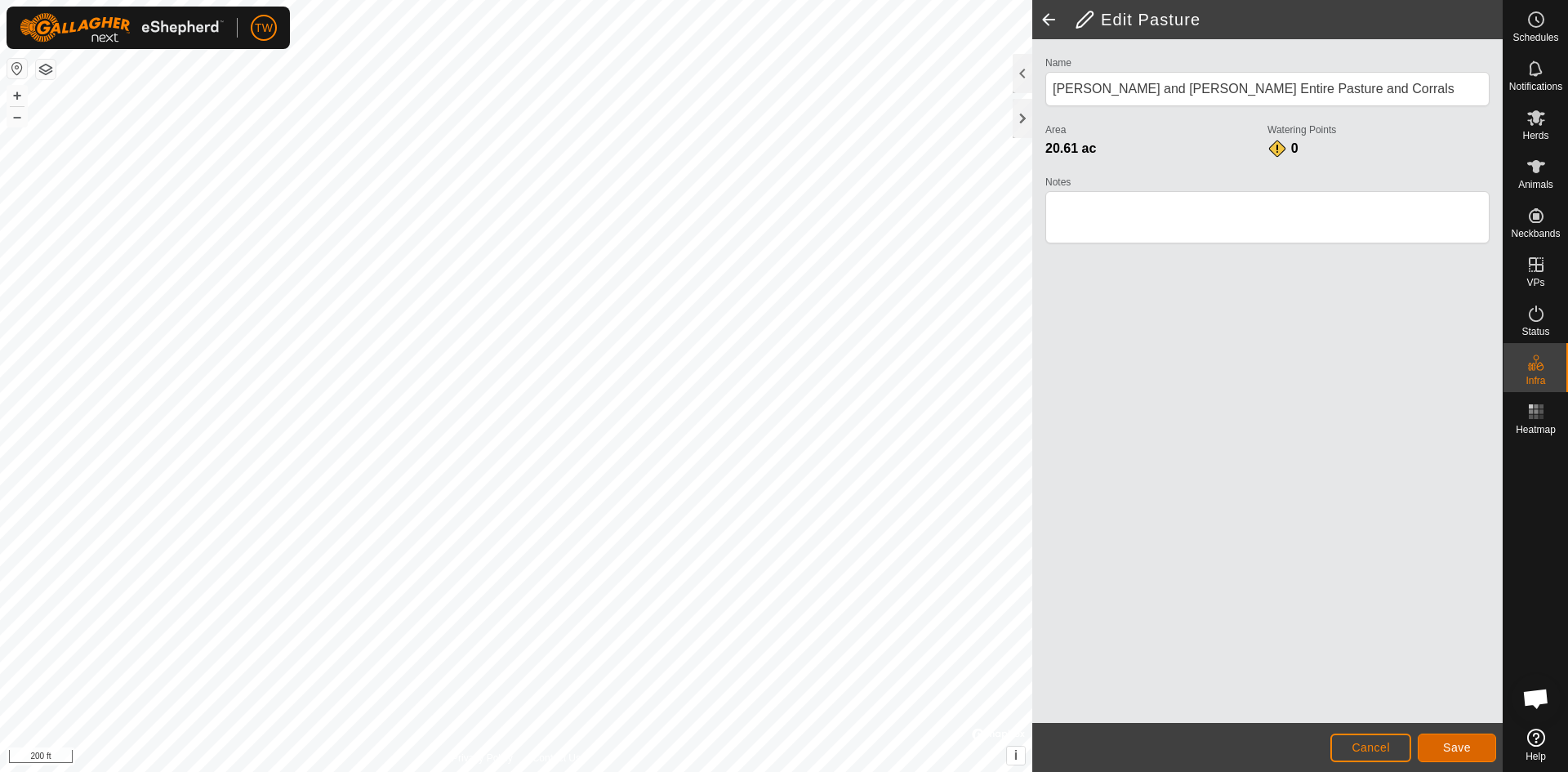
click at [1472, 748] on button "Save" at bounding box center [1456, 748] width 78 height 29
